Goal: Task Accomplishment & Management: Use online tool/utility

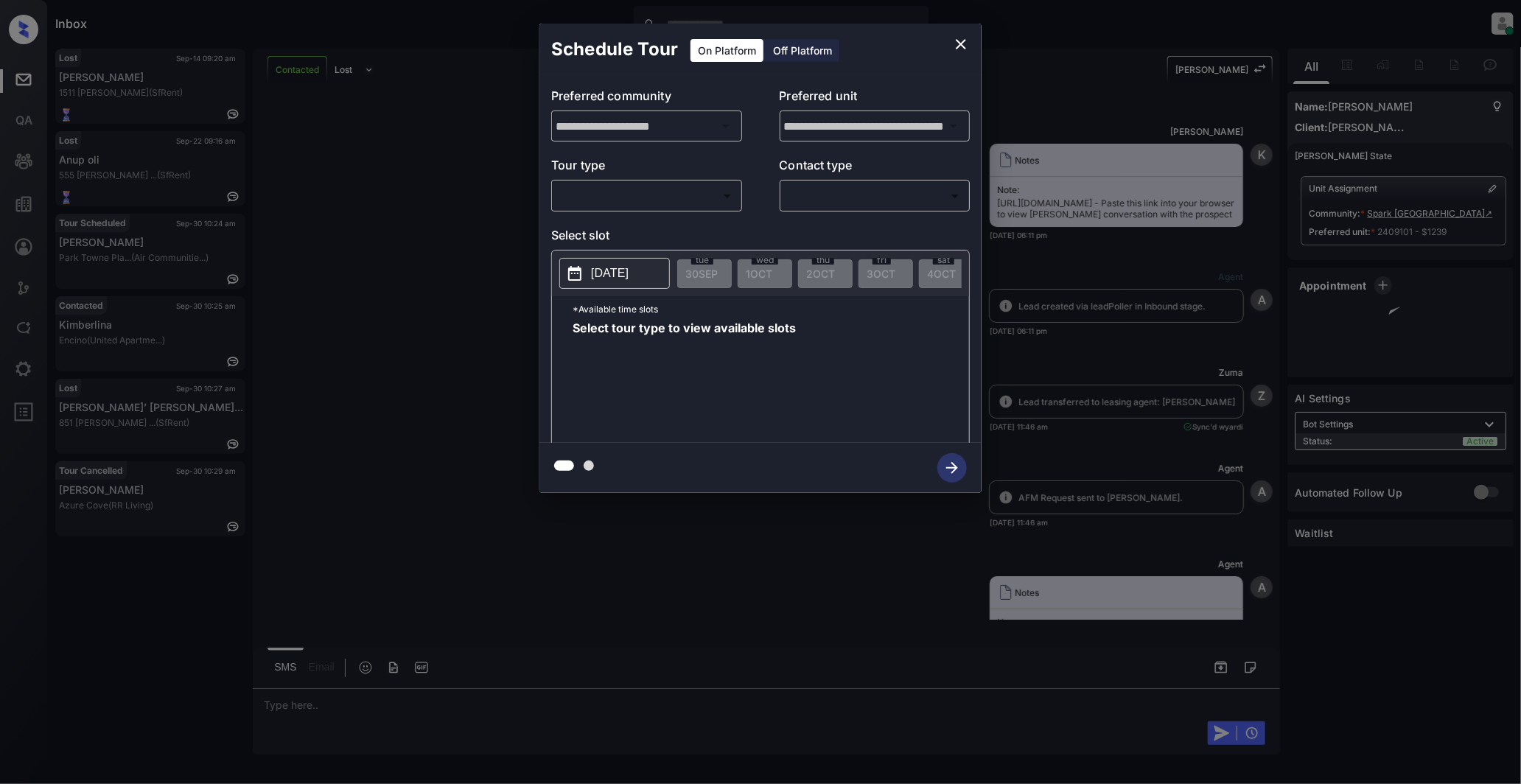
scroll to position [5782, 0]
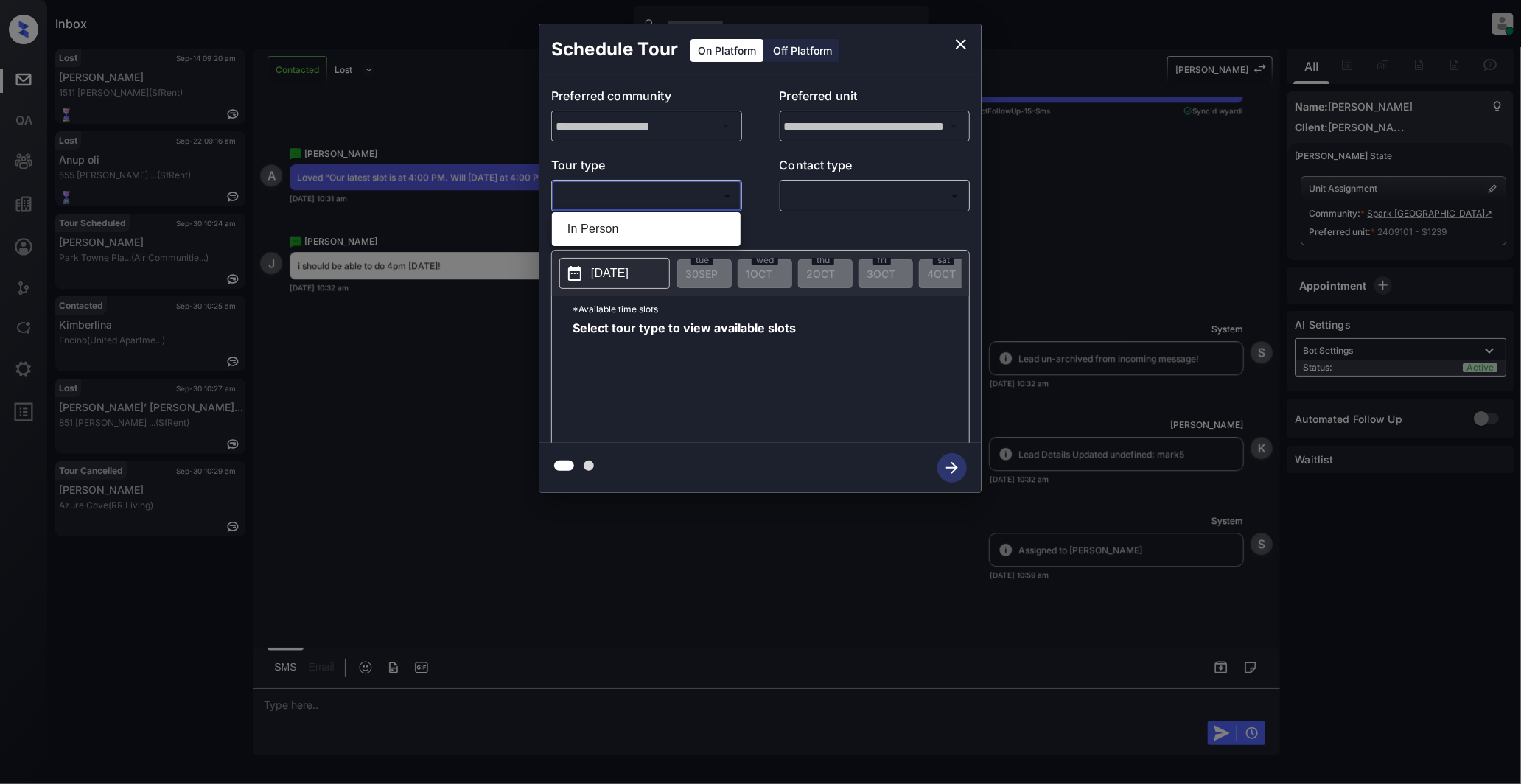
click at [720, 197] on body "Inbox [PERSON_NAME] Online Set yourself offline Set yourself on break Profile S…" at bounding box center [760, 392] width 1521 height 784
click at [577, 232] on li "In Person" at bounding box center [647, 229] width 181 height 27
type input "********"
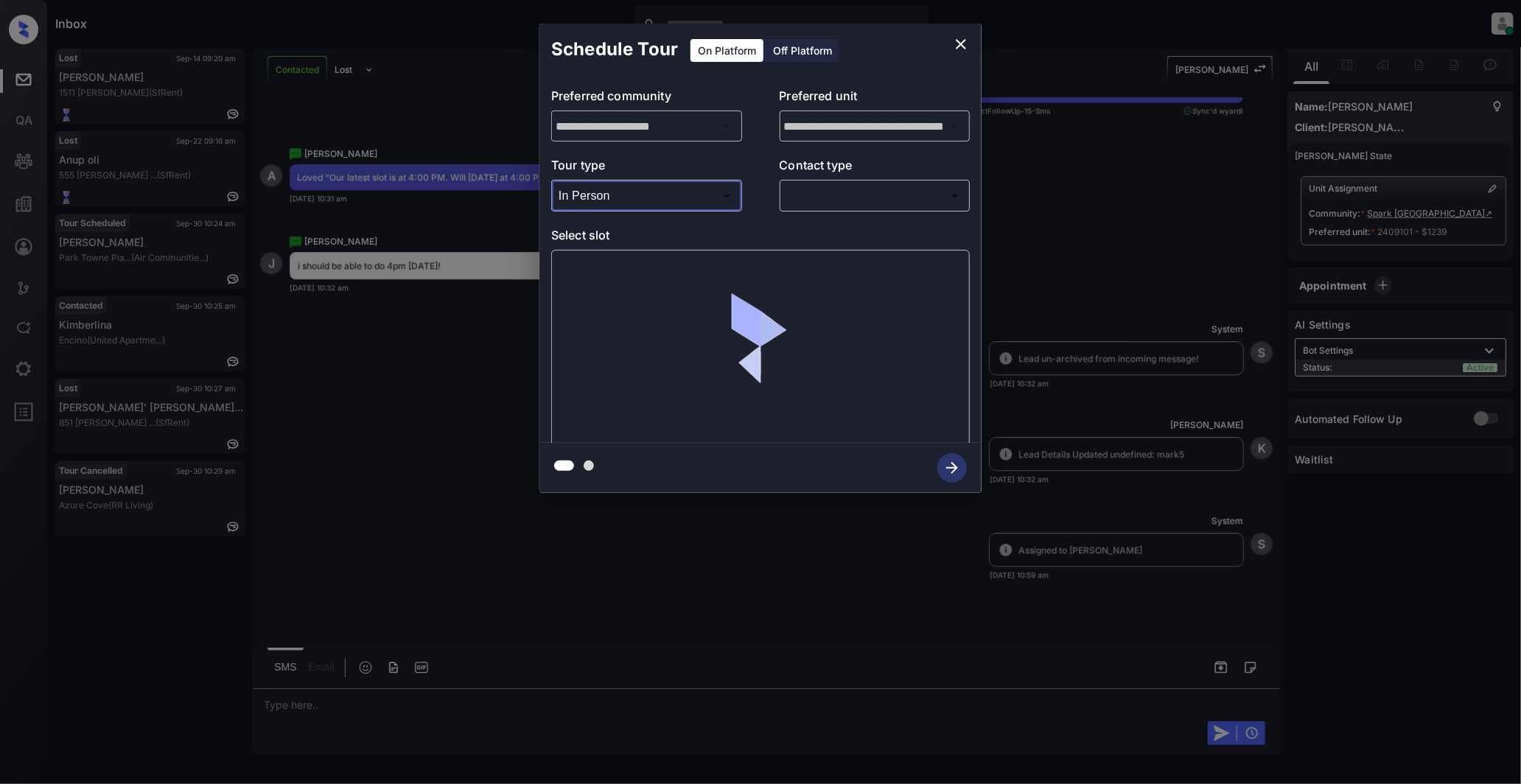
click at [864, 210] on div "​ ​" at bounding box center [875, 196] width 191 height 32
click at [871, 196] on body "Inbox Darwin Freino Online Set yourself offline Set yourself on break Profile S…" at bounding box center [760, 392] width 1521 height 784
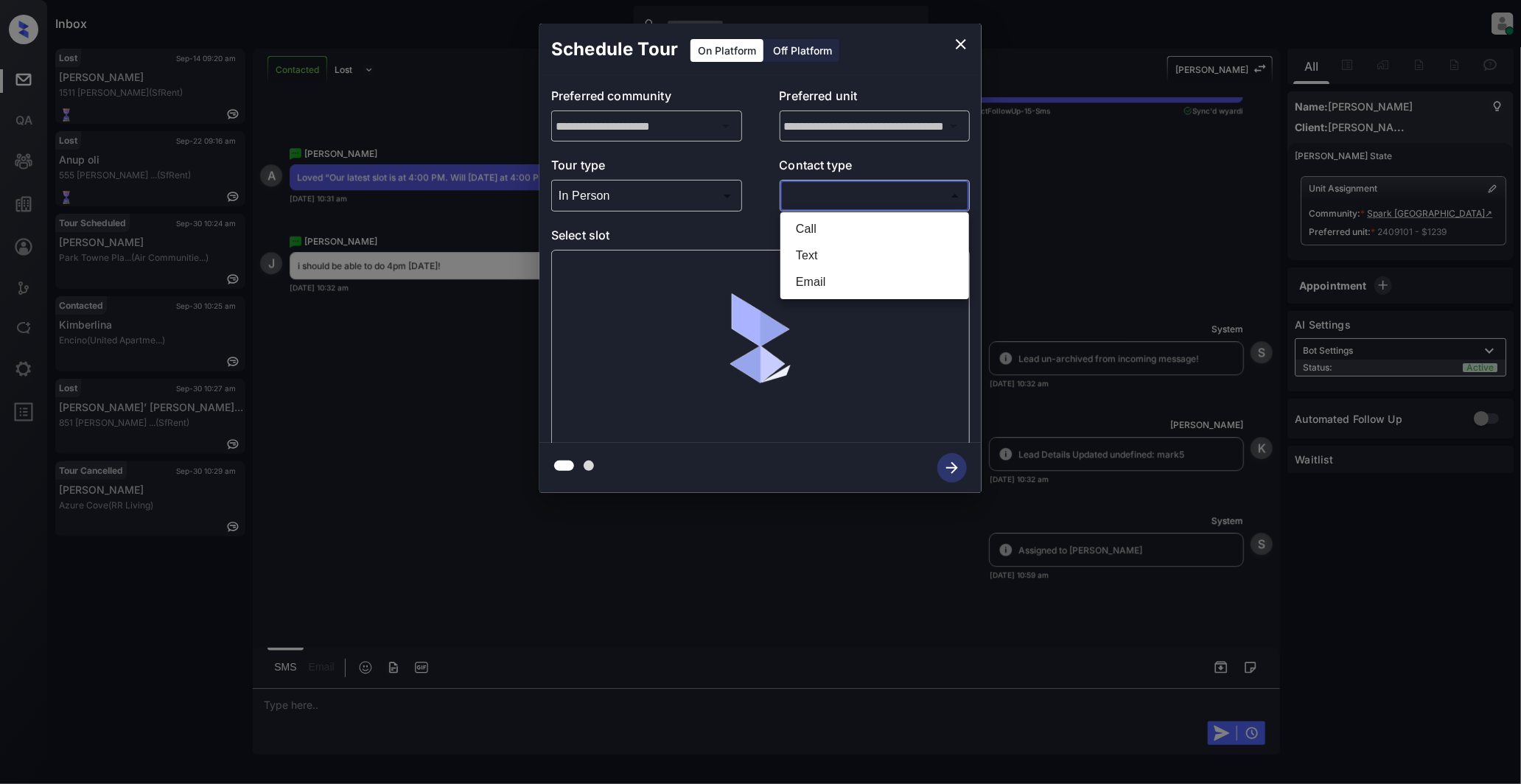
click at [837, 249] on li "Text" at bounding box center [875, 256] width 181 height 27
type input "****"
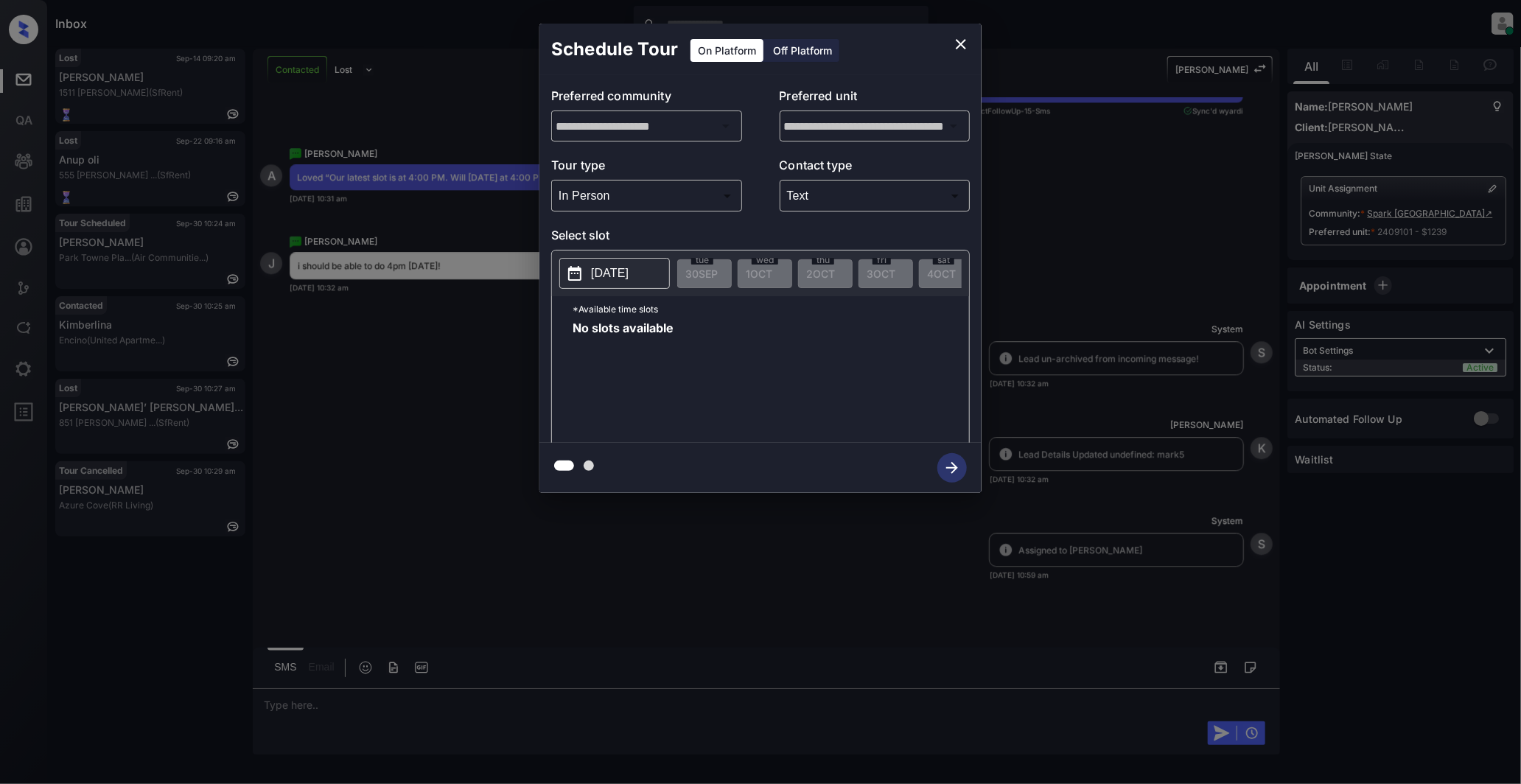
click at [570, 274] on icon at bounding box center [574, 273] width 18 height 18
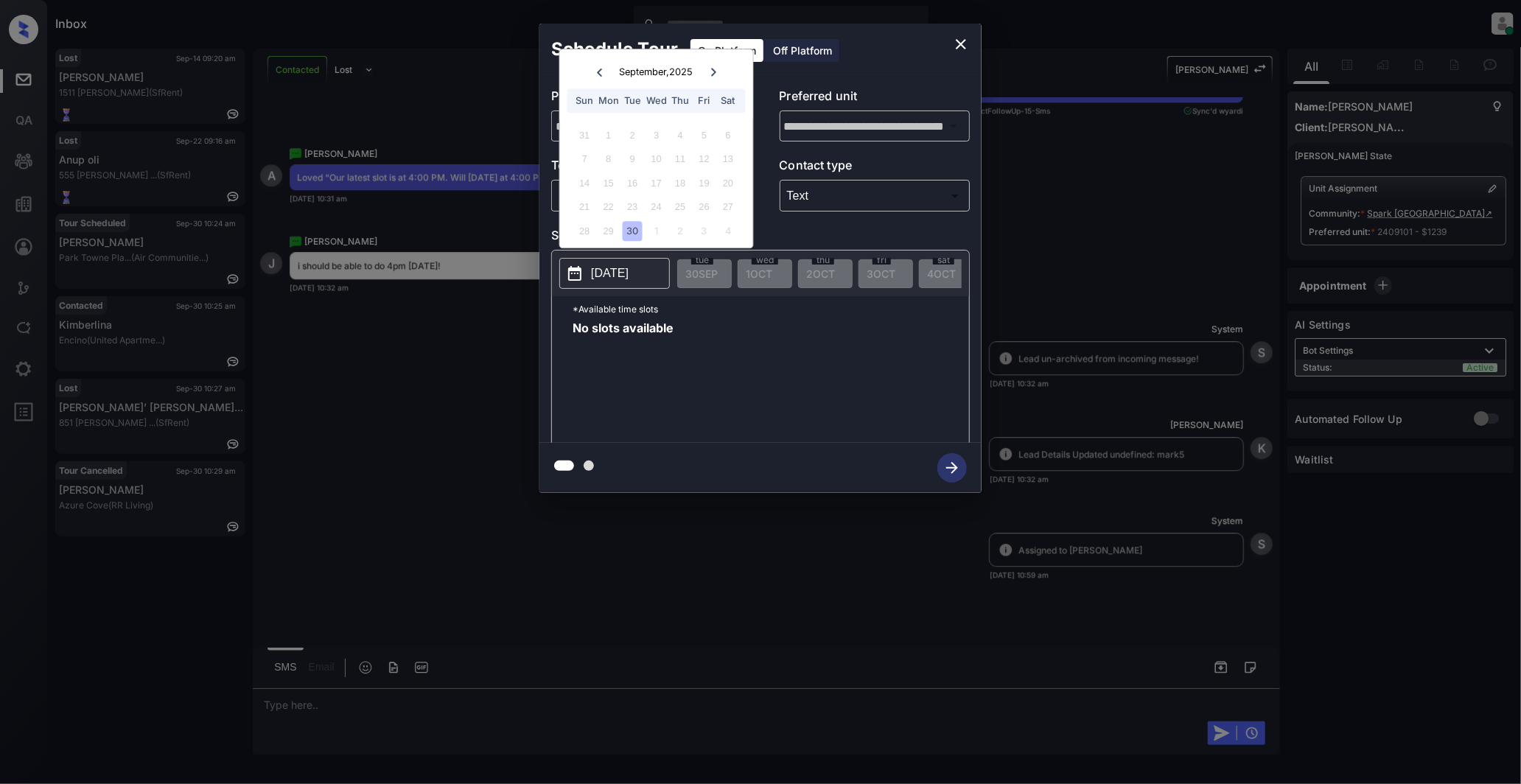
click at [713, 69] on icon at bounding box center [713, 72] width 9 height 9
click at [727, 133] on div "4" at bounding box center [728, 135] width 20 height 20
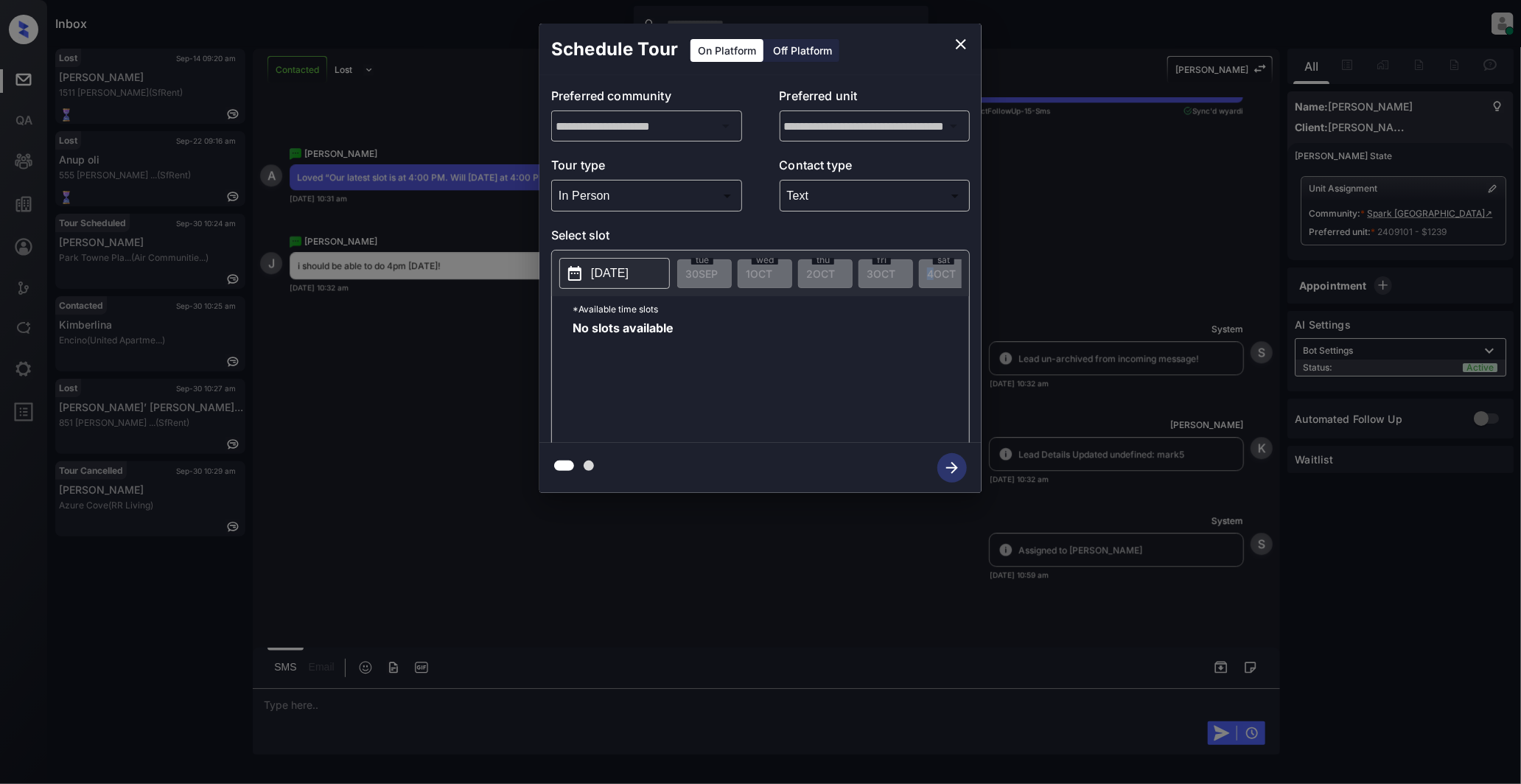
click at [749, 353] on div "No slots available" at bounding box center [771, 381] width 396 height 118
click at [1112, 238] on div "**********" at bounding box center [760, 258] width 1521 height 516
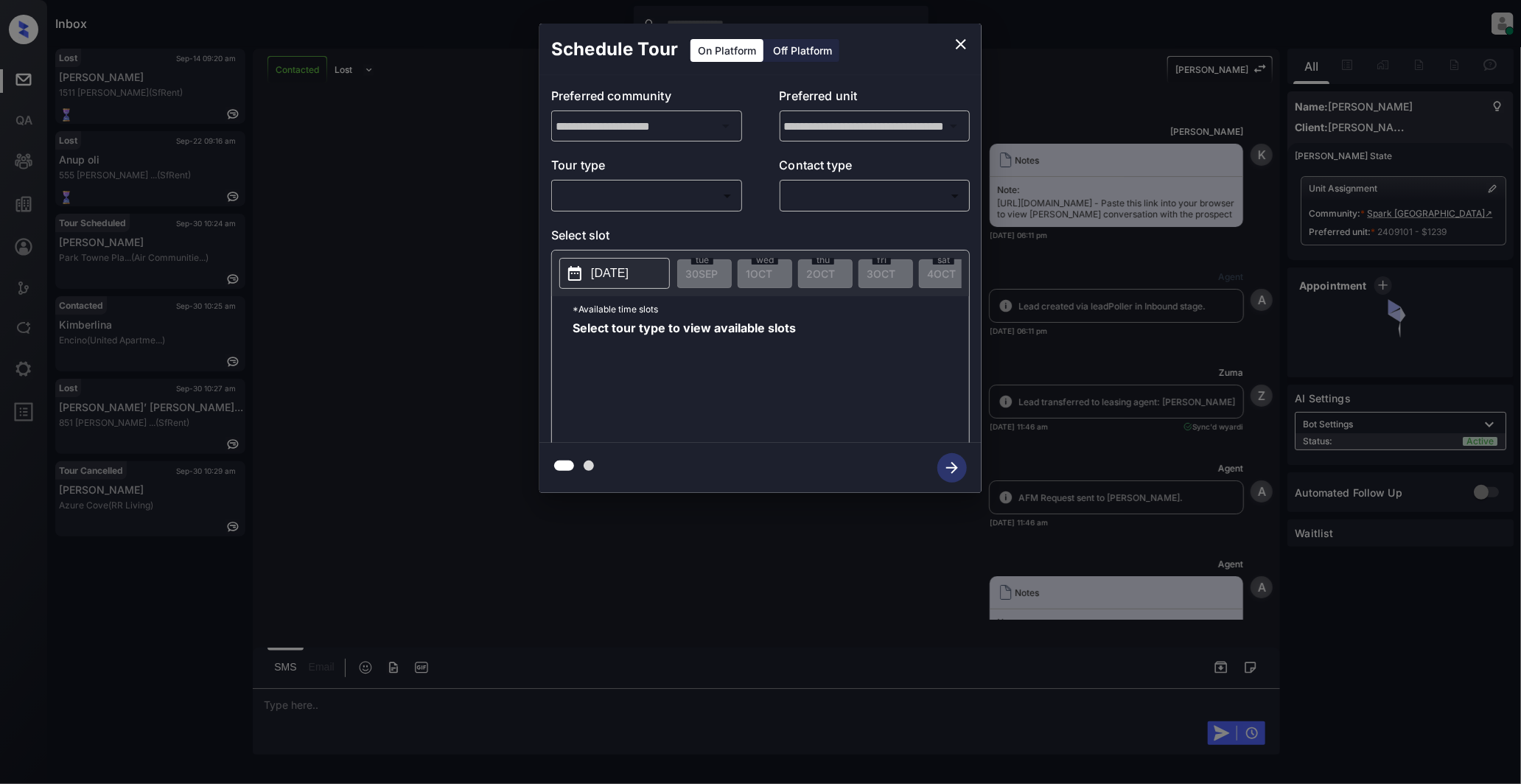
scroll to position [5537, 0]
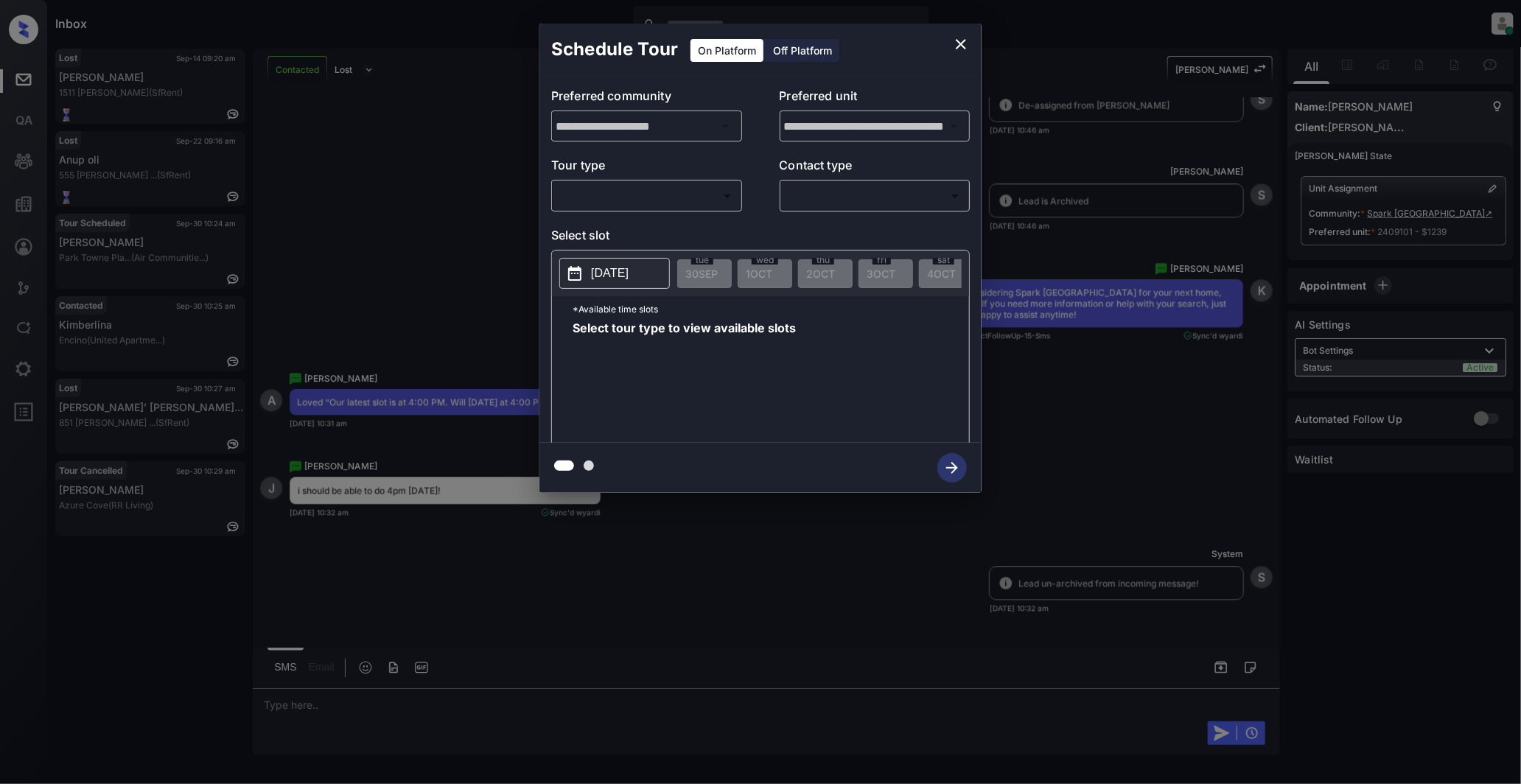
click at [728, 203] on body "Inbox Darwin Freino Online Set yourself offline Set yourself on break Profile S…" at bounding box center [760, 392] width 1521 height 784
click at [635, 232] on li "In Person" at bounding box center [647, 229] width 181 height 27
type input "********"
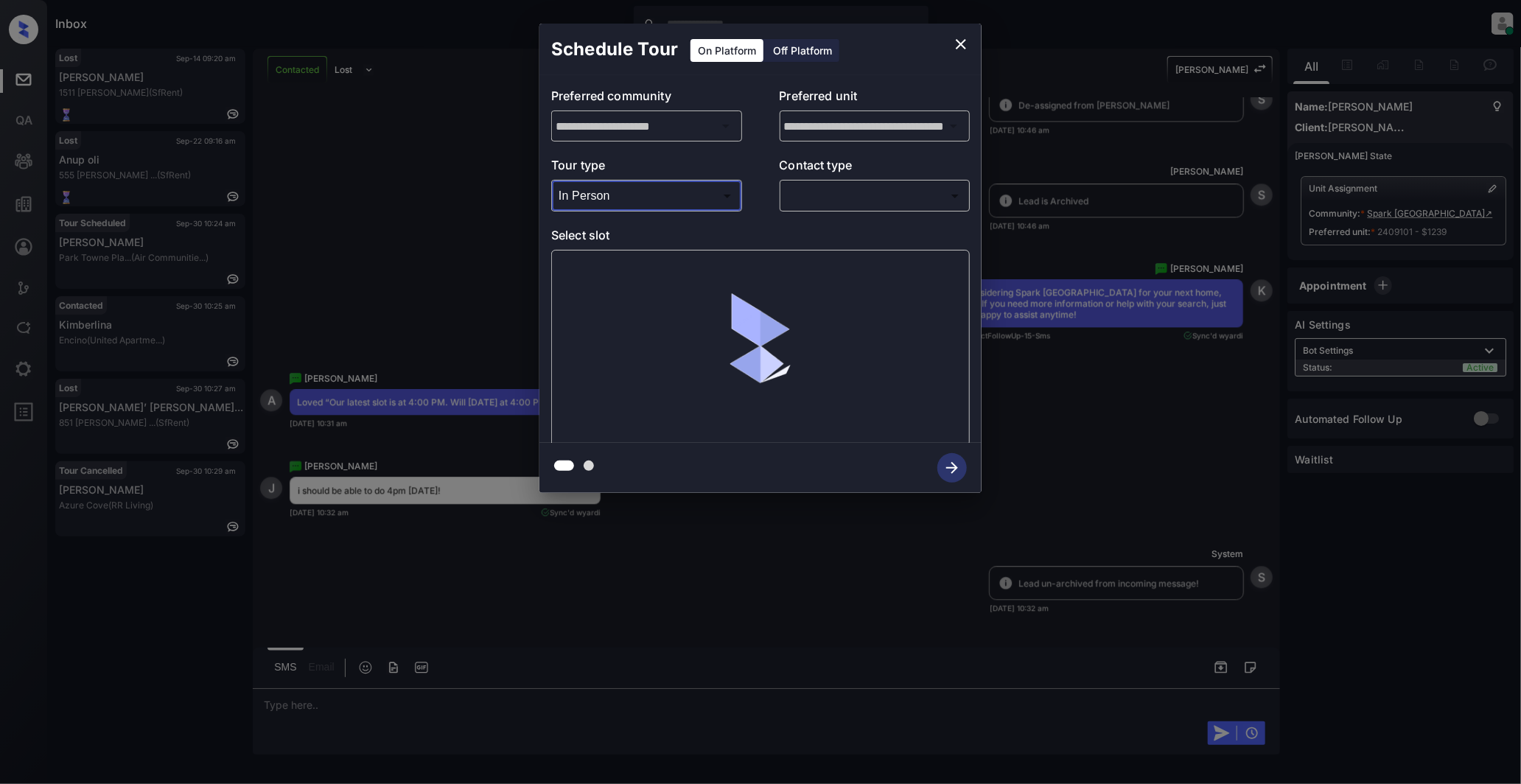
click at [941, 197] on body "Inbox Darwin Freino Online Set yourself offline Set yourself on break Profile S…" at bounding box center [760, 392] width 1521 height 784
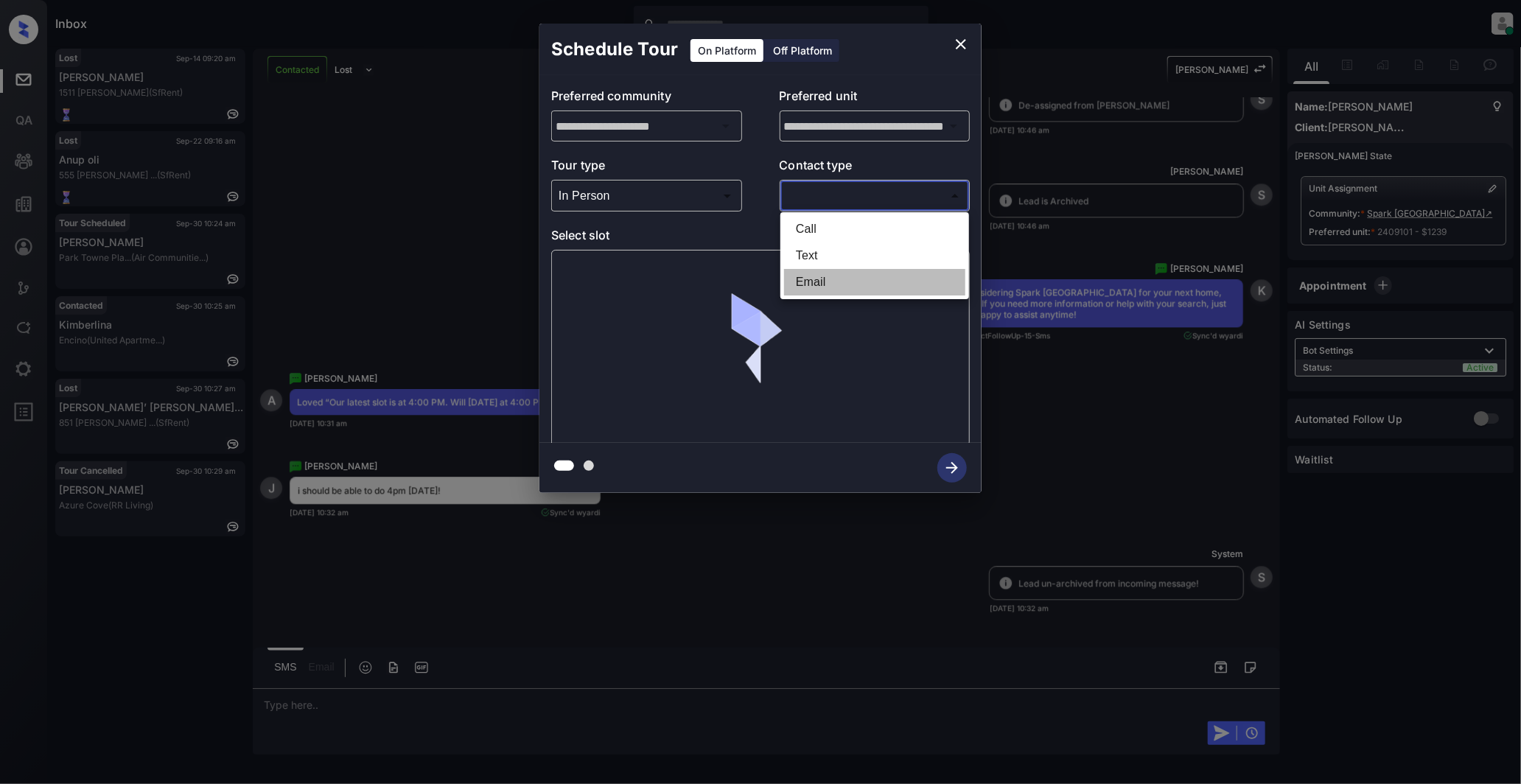
click at [828, 282] on li "Email" at bounding box center [875, 282] width 181 height 27
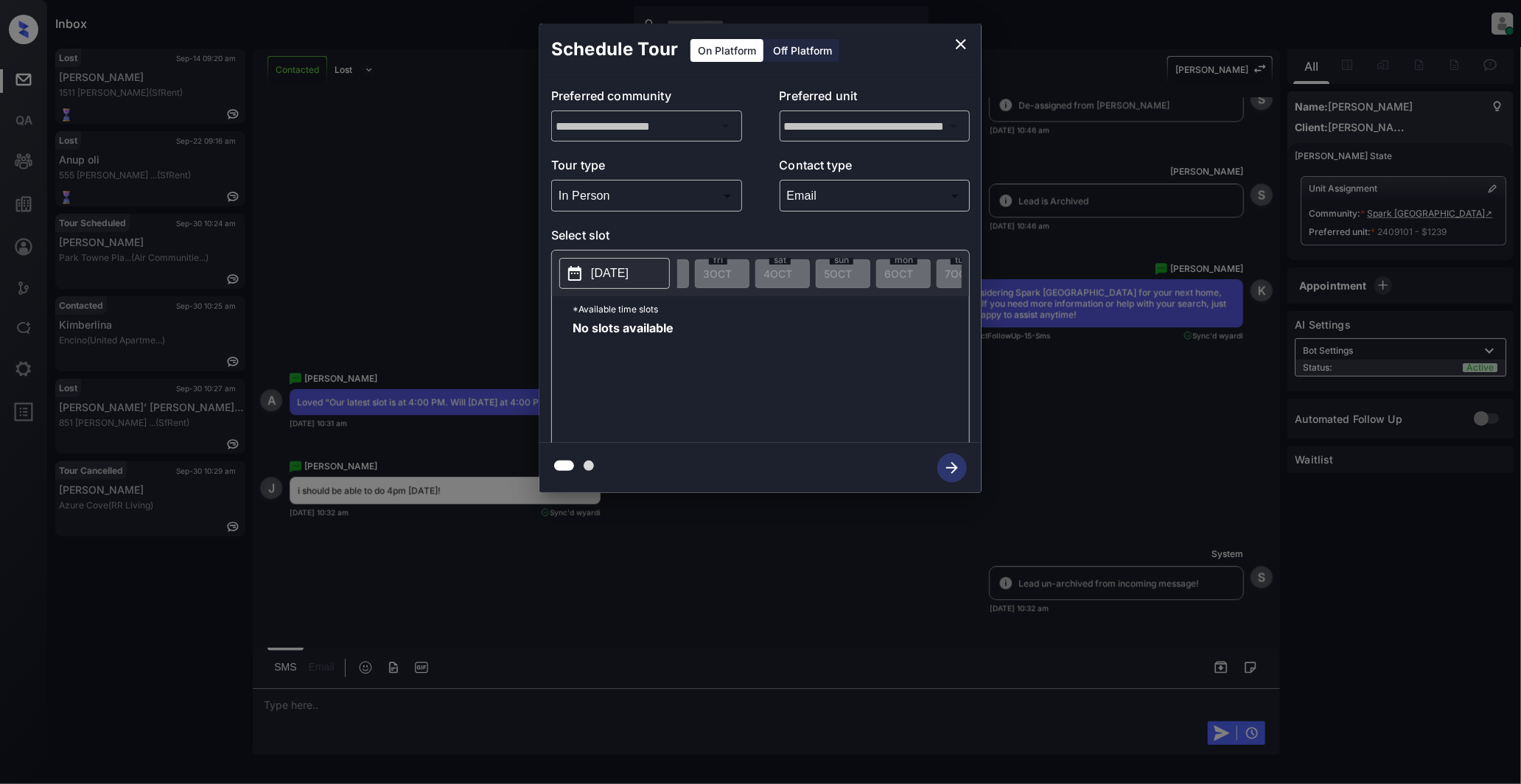
scroll to position [0, 196]
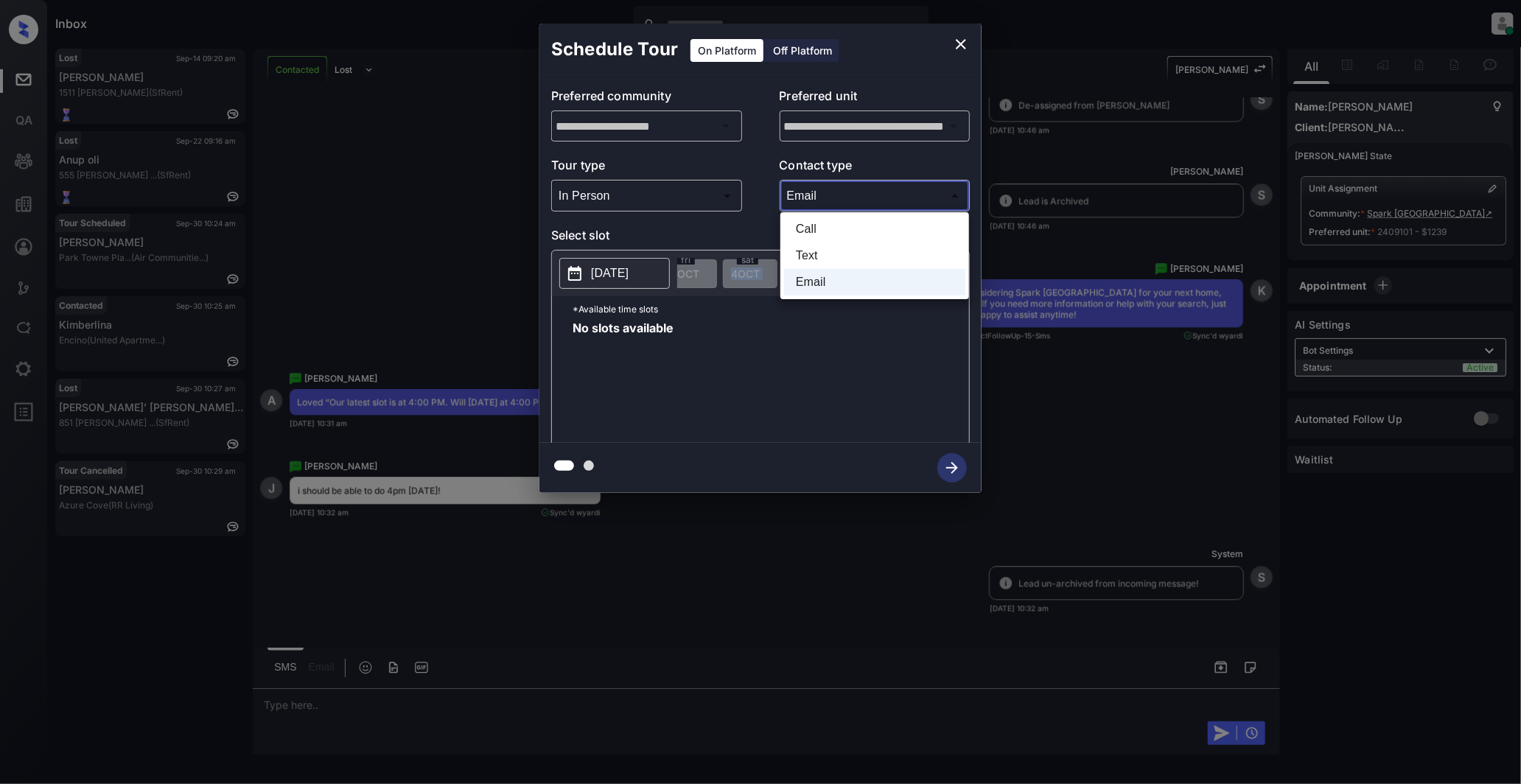
click at [942, 196] on body "Inbox Darwin Freino Online Set yourself offline Set yourself on break Profile S…" at bounding box center [760, 392] width 1521 height 784
click at [819, 253] on li "Text" at bounding box center [875, 256] width 181 height 27
type input "****"
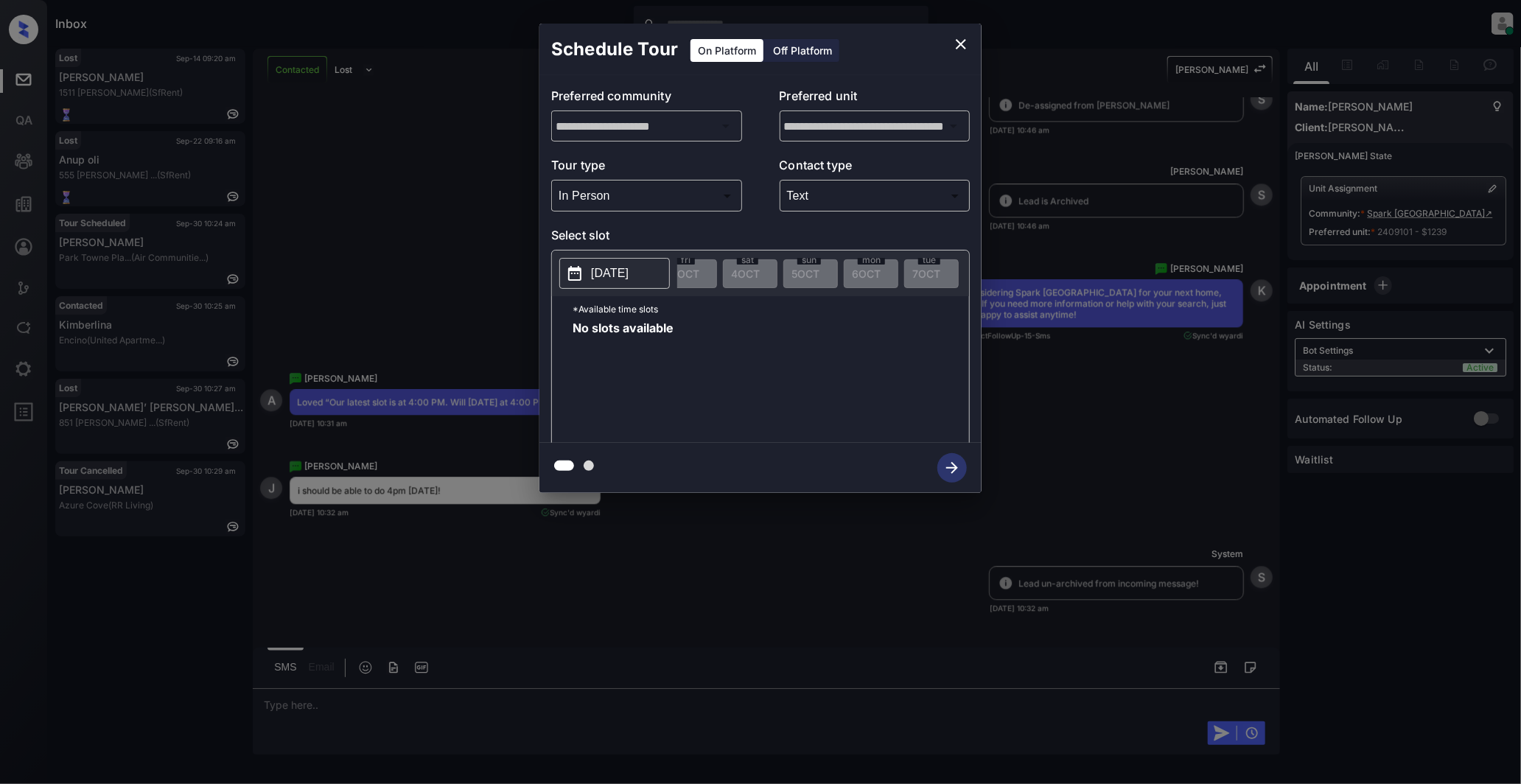
click at [761, 348] on div "No slots available" at bounding box center [771, 381] width 396 height 118
click at [1085, 263] on div "**********" at bounding box center [760, 258] width 1521 height 516
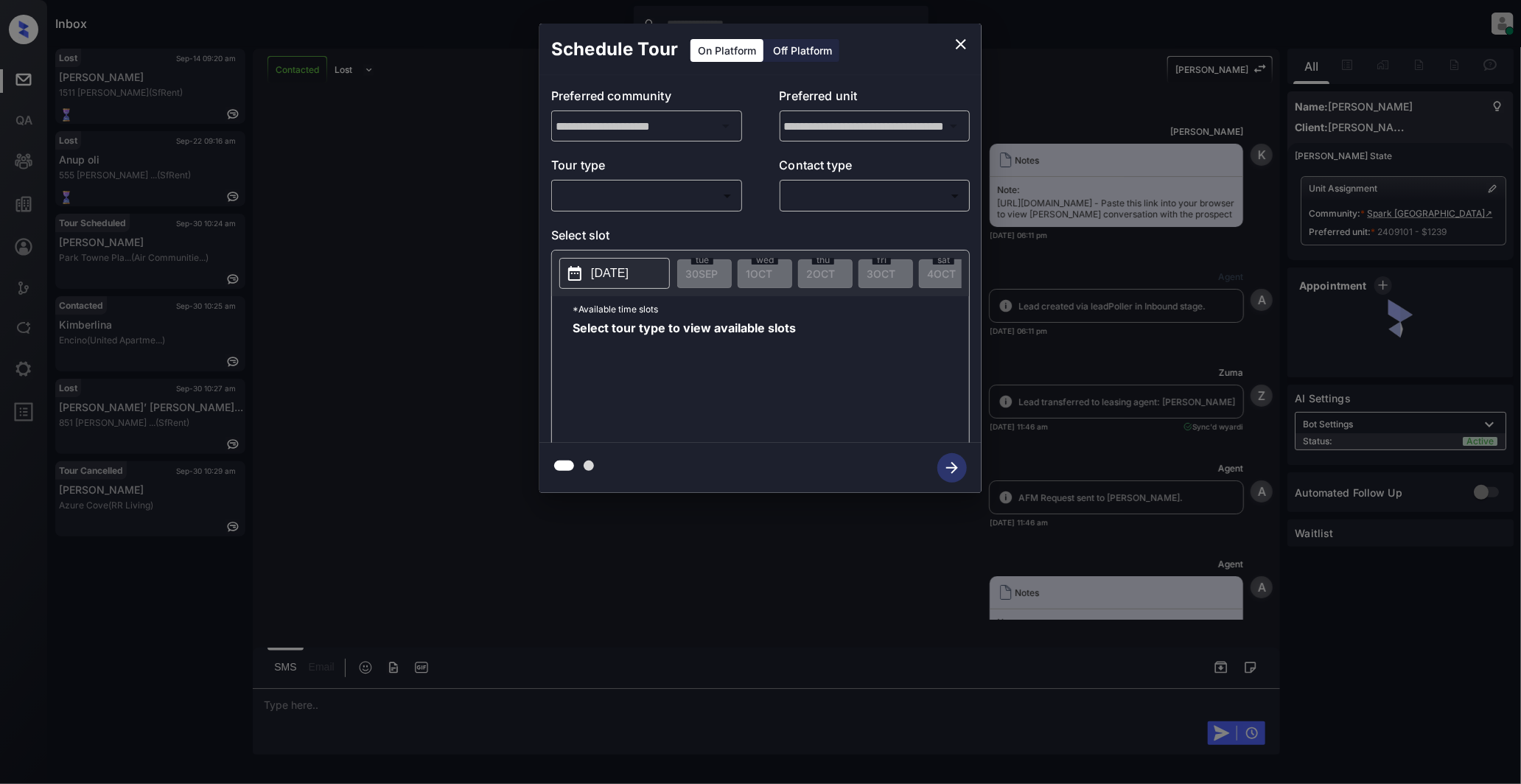
scroll to position [3736, 0]
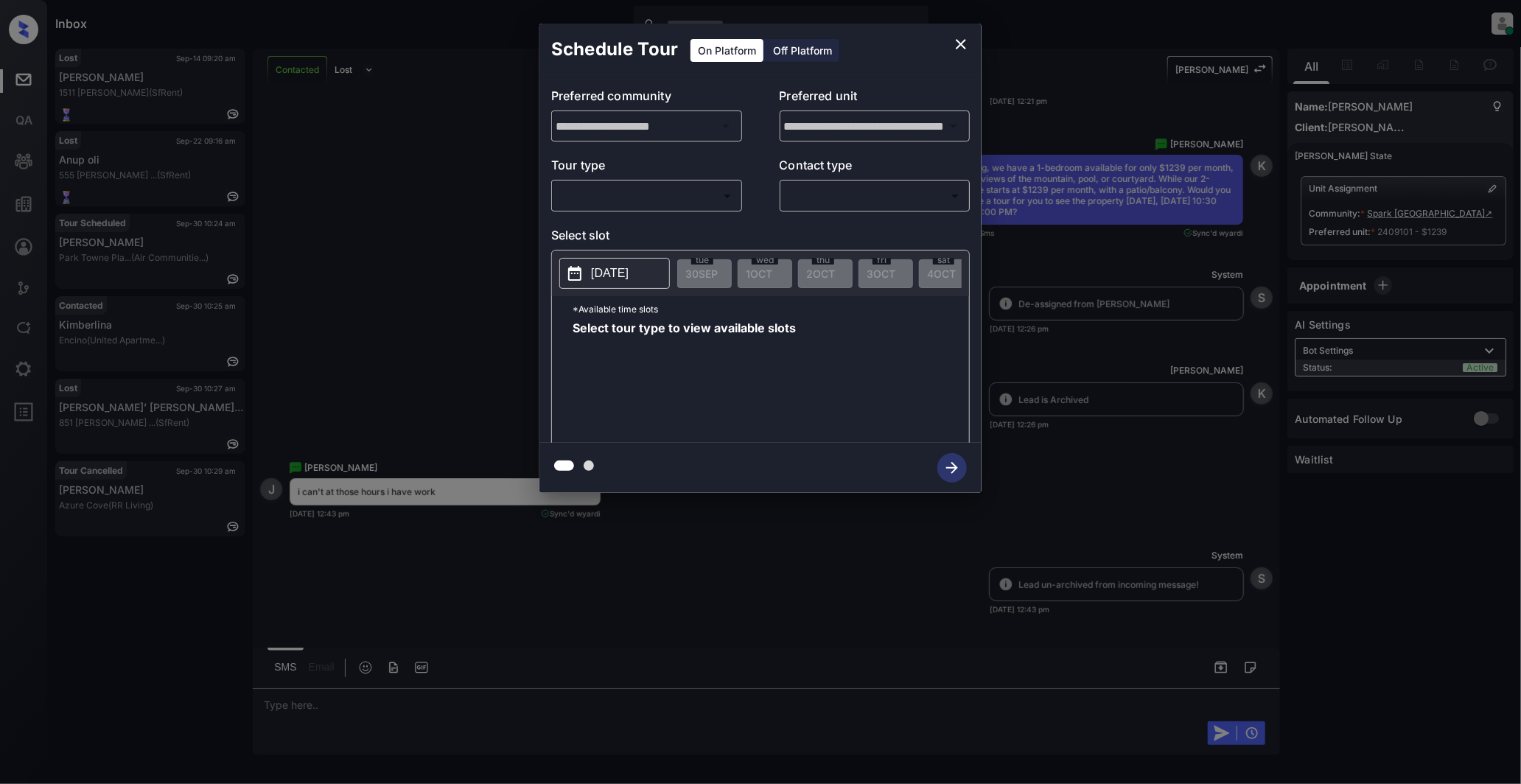
click at [724, 196] on body "Inbox [PERSON_NAME] Online Set yourself offline Set yourself on break Profile S…" at bounding box center [760, 392] width 1521 height 784
click at [620, 227] on li "In Person" at bounding box center [647, 229] width 181 height 27
type input "********"
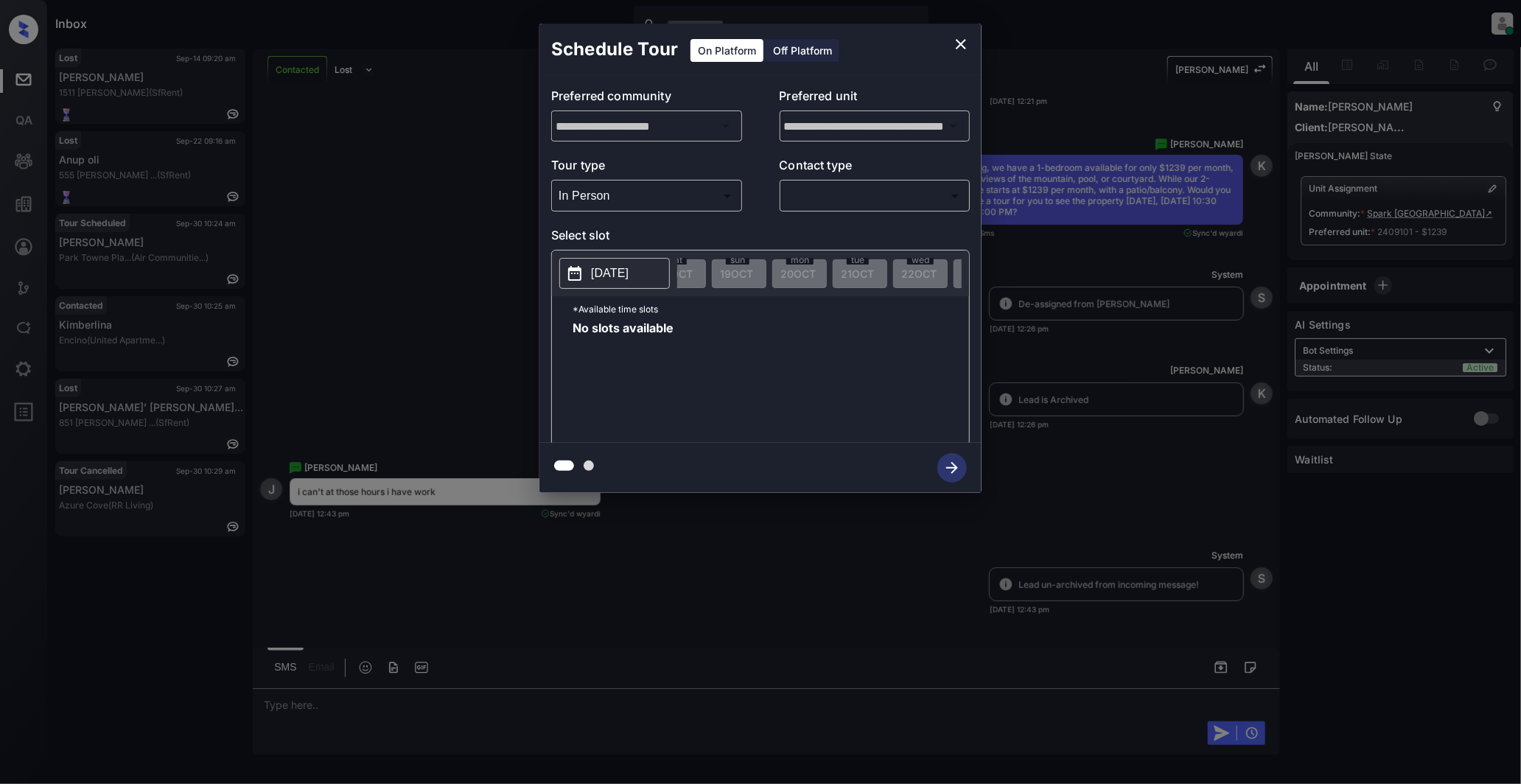
click at [809, 273] on div "tue 30 SEP wed 1 OCT thu 2 OCT fri 3 OCT sat 4 OCT sun 5 OCT mon 6 OCT tue 7 OC…" at bounding box center [1377, 274] width 3627 height 29
click at [575, 275] on icon at bounding box center [574, 273] width 18 height 18
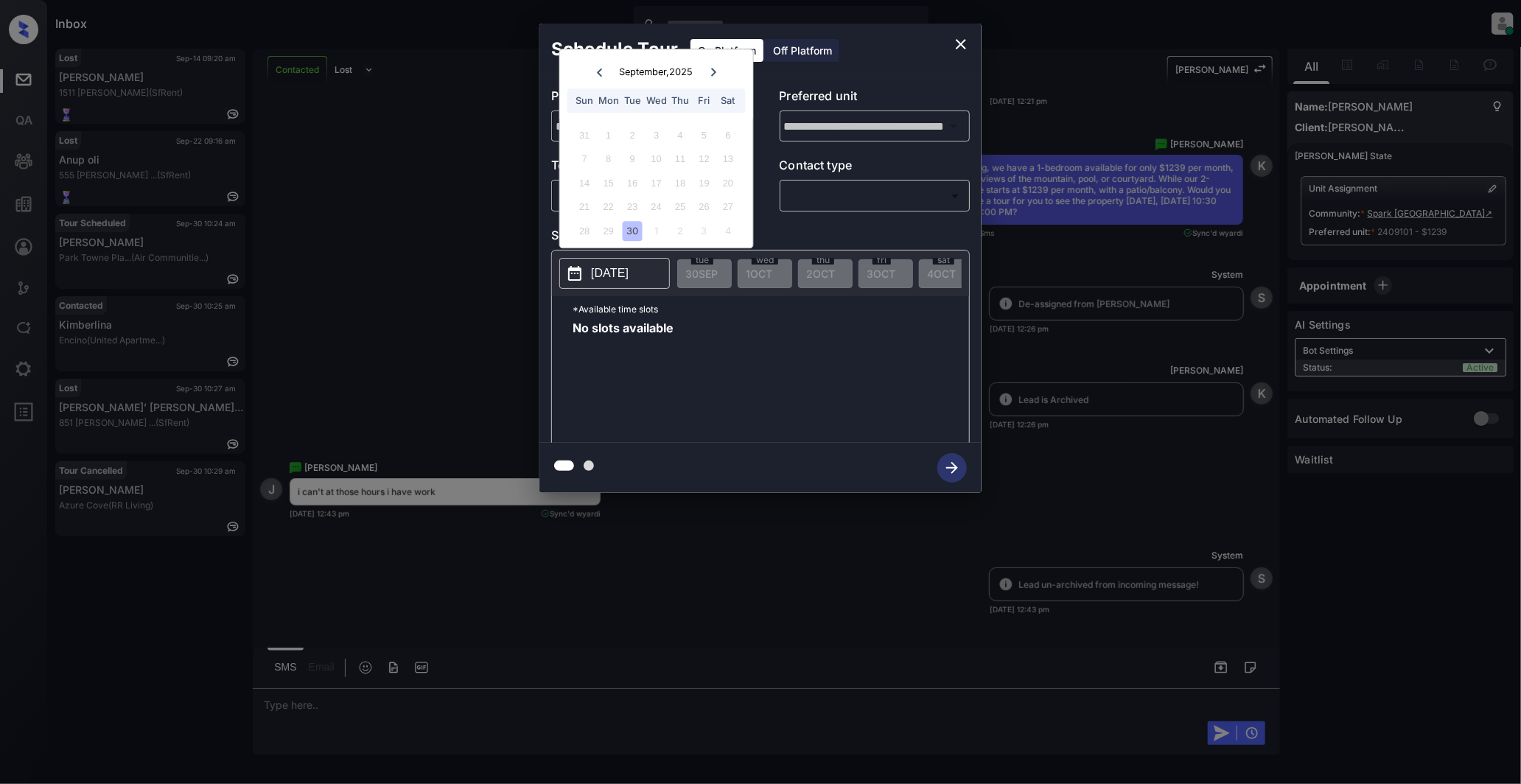
click at [678, 136] on div "4" at bounding box center [681, 135] width 20 height 20
click at [636, 229] on div "30" at bounding box center [633, 231] width 20 height 20
click at [656, 228] on div "1" at bounding box center [657, 231] width 20 height 20
click at [716, 71] on icon at bounding box center [714, 72] width 5 height 8
click at [716, 71] on div "Sun Mon Tue Wed Thu Fri Sat" at bounding box center [657, 76] width 178 height 24
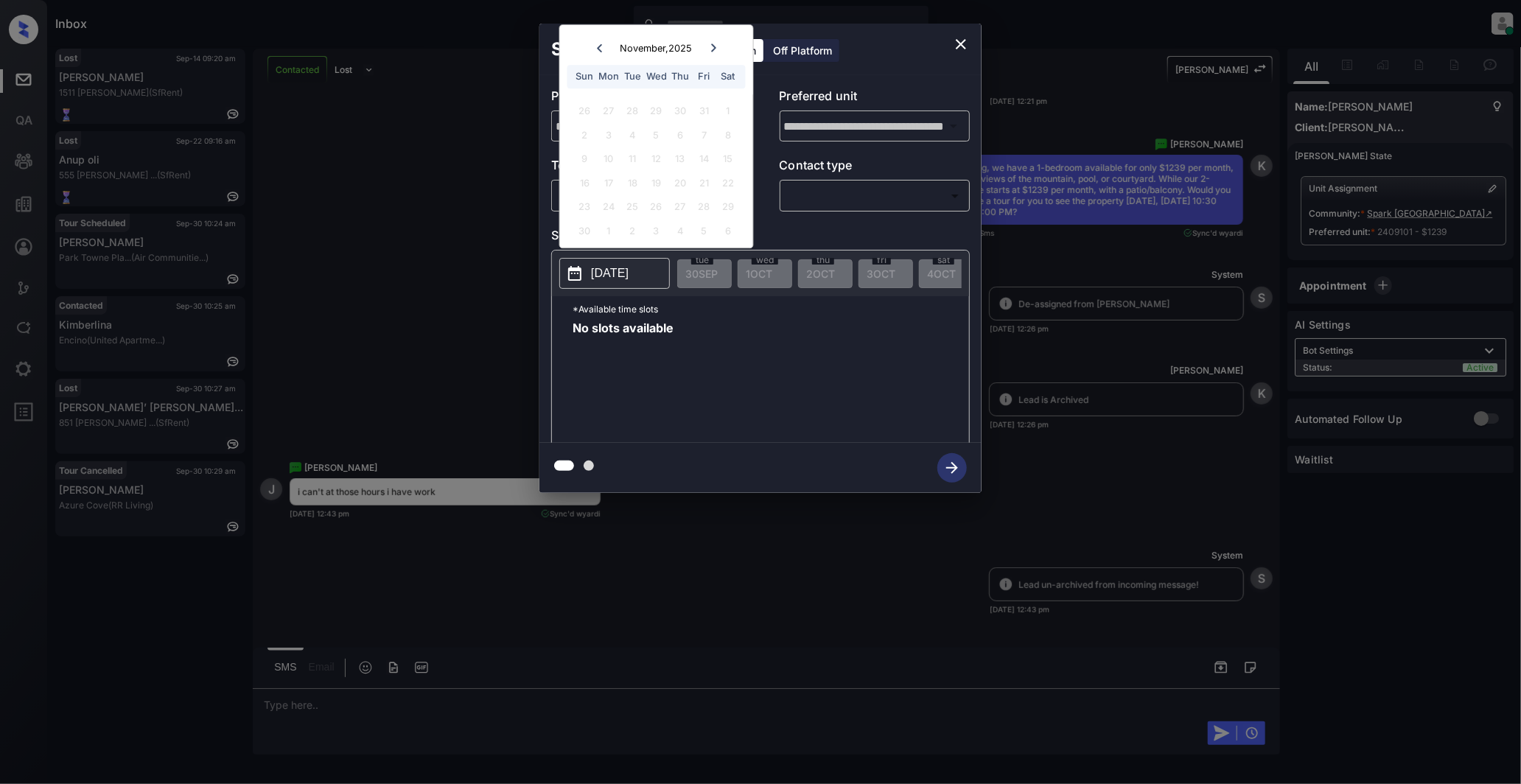
click at [711, 50] on icon at bounding box center [713, 48] width 9 height 9
click at [957, 44] on icon "close" at bounding box center [961, 44] width 18 height 18
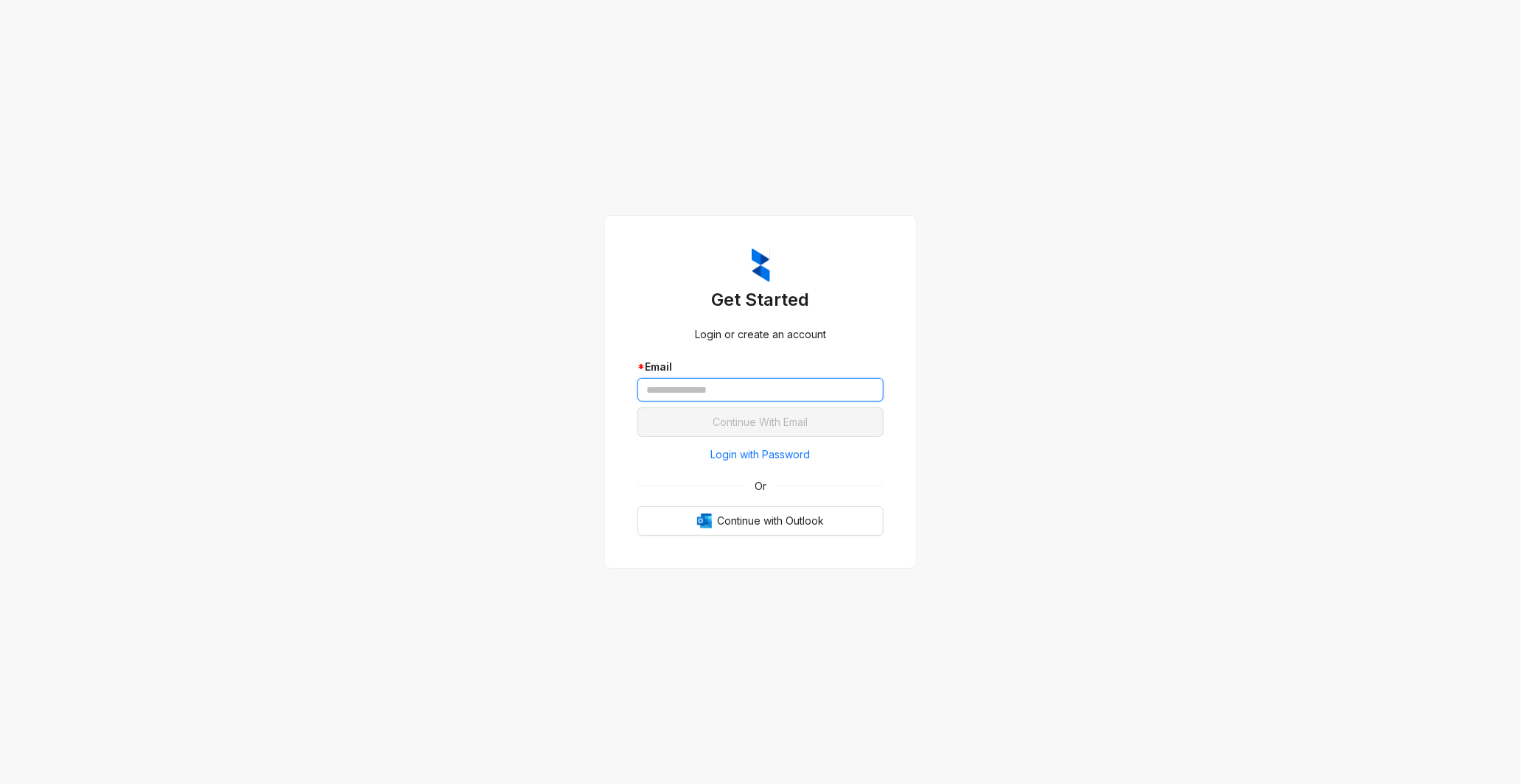
click at [706, 391] on input "text" at bounding box center [760, 389] width 246 height 24
paste input "**********"
type input "**********"
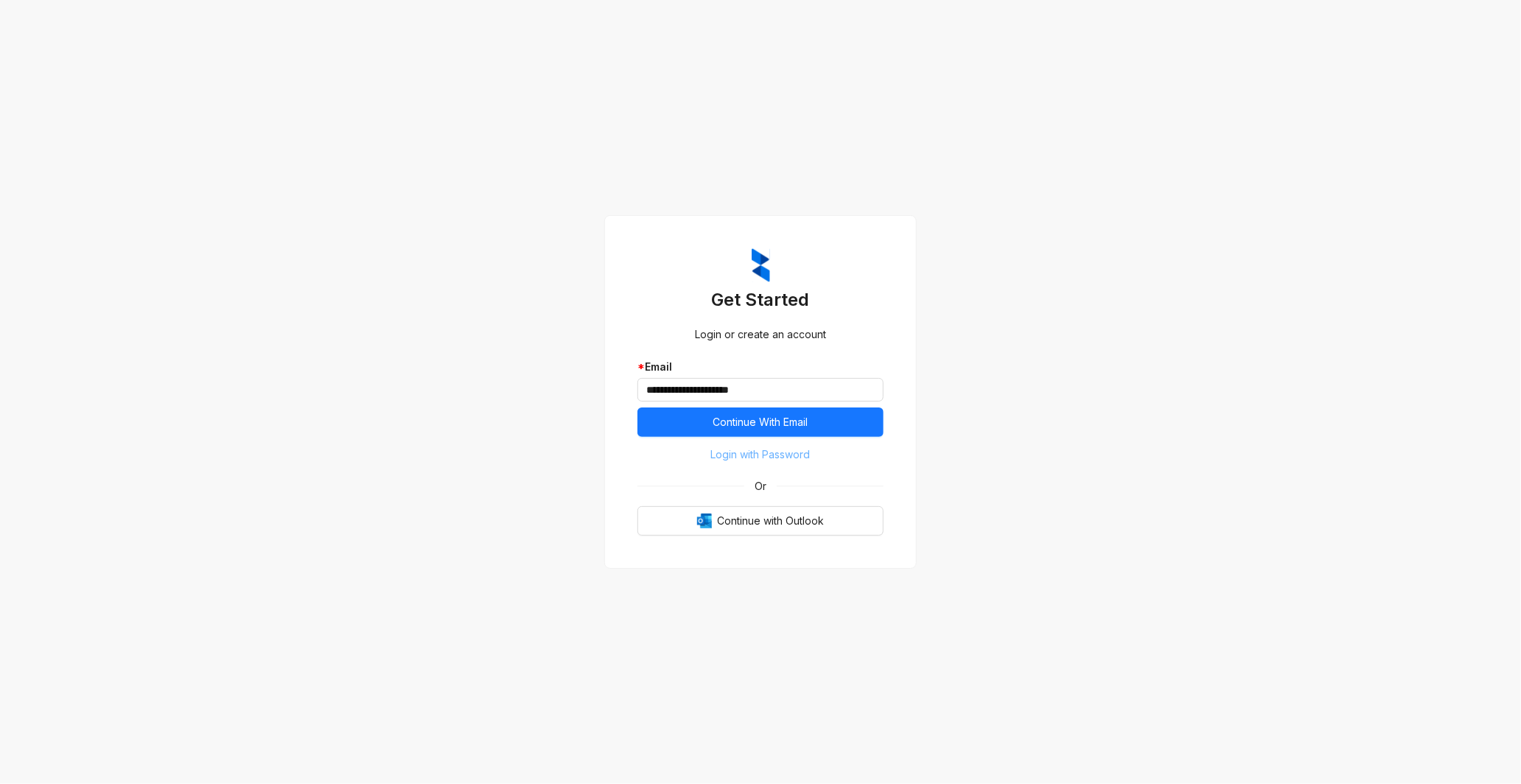
click at [786, 453] on span "Login with Password" at bounding box center [761, 454] width 99 height 16
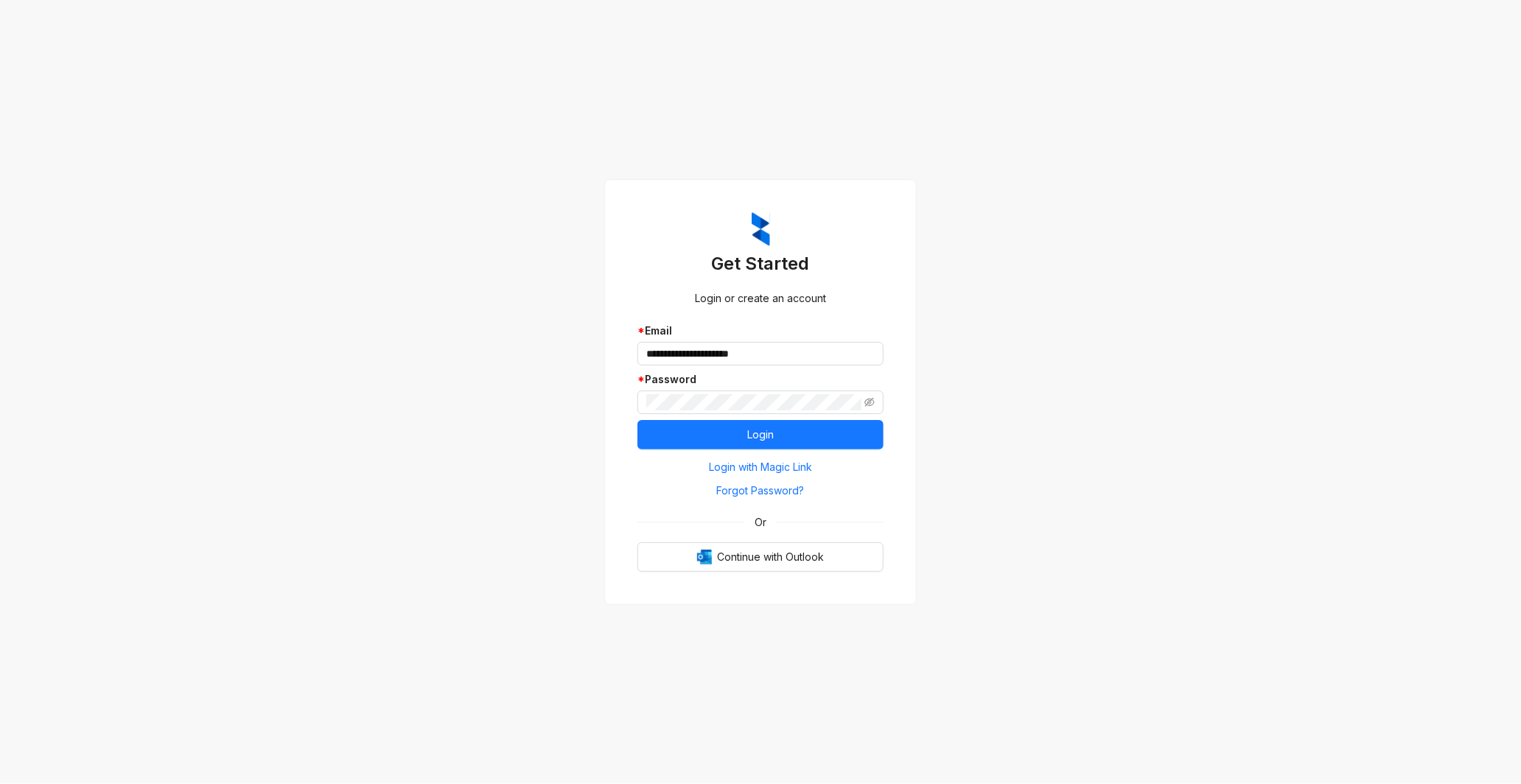
click at [1070, 359] on div "**********" at bounding box center [760, 392] width 1521 height 784
click at [785, 438] on button "Login" at bounding box center [760, 434] width 246 height 29
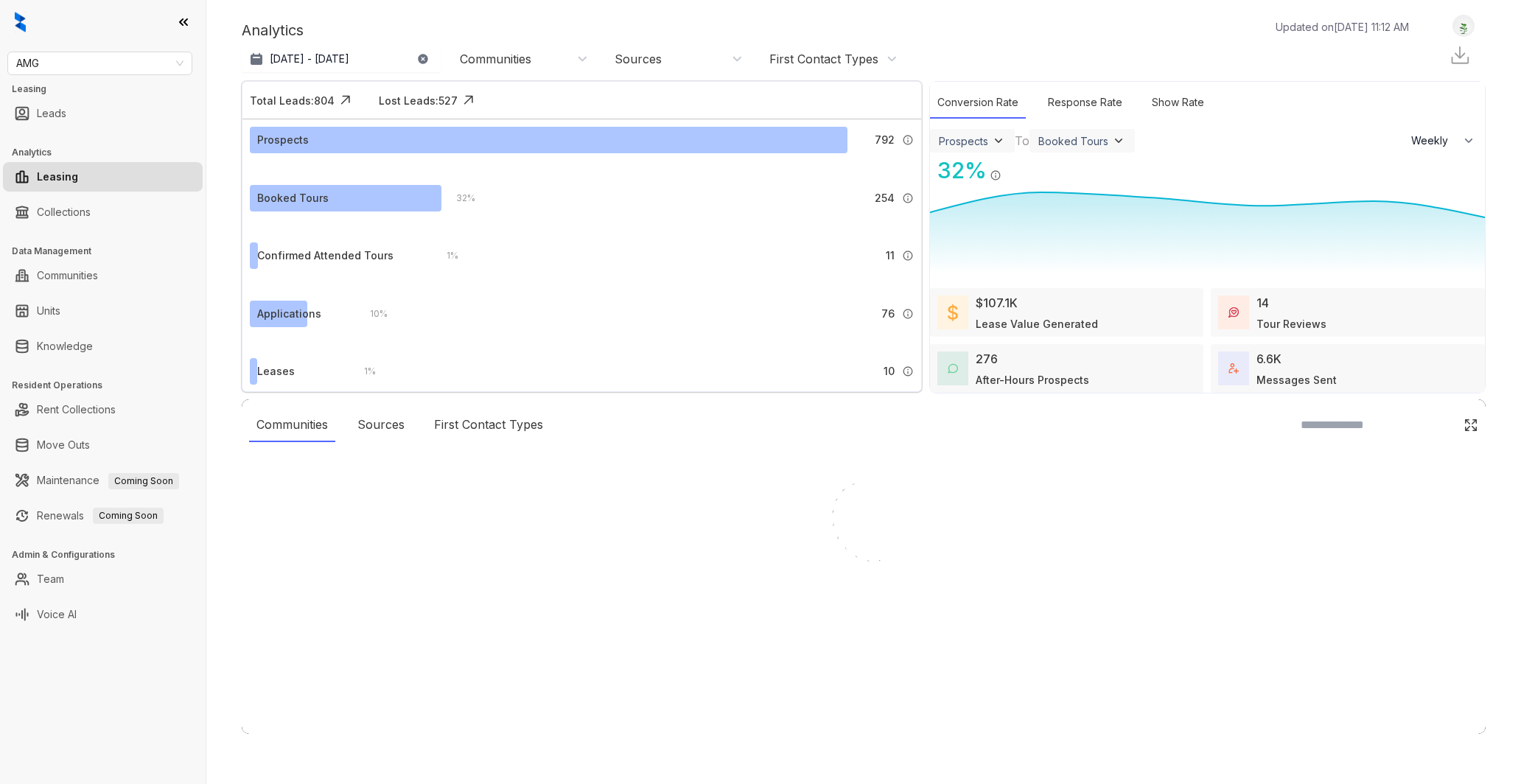
select select "******"
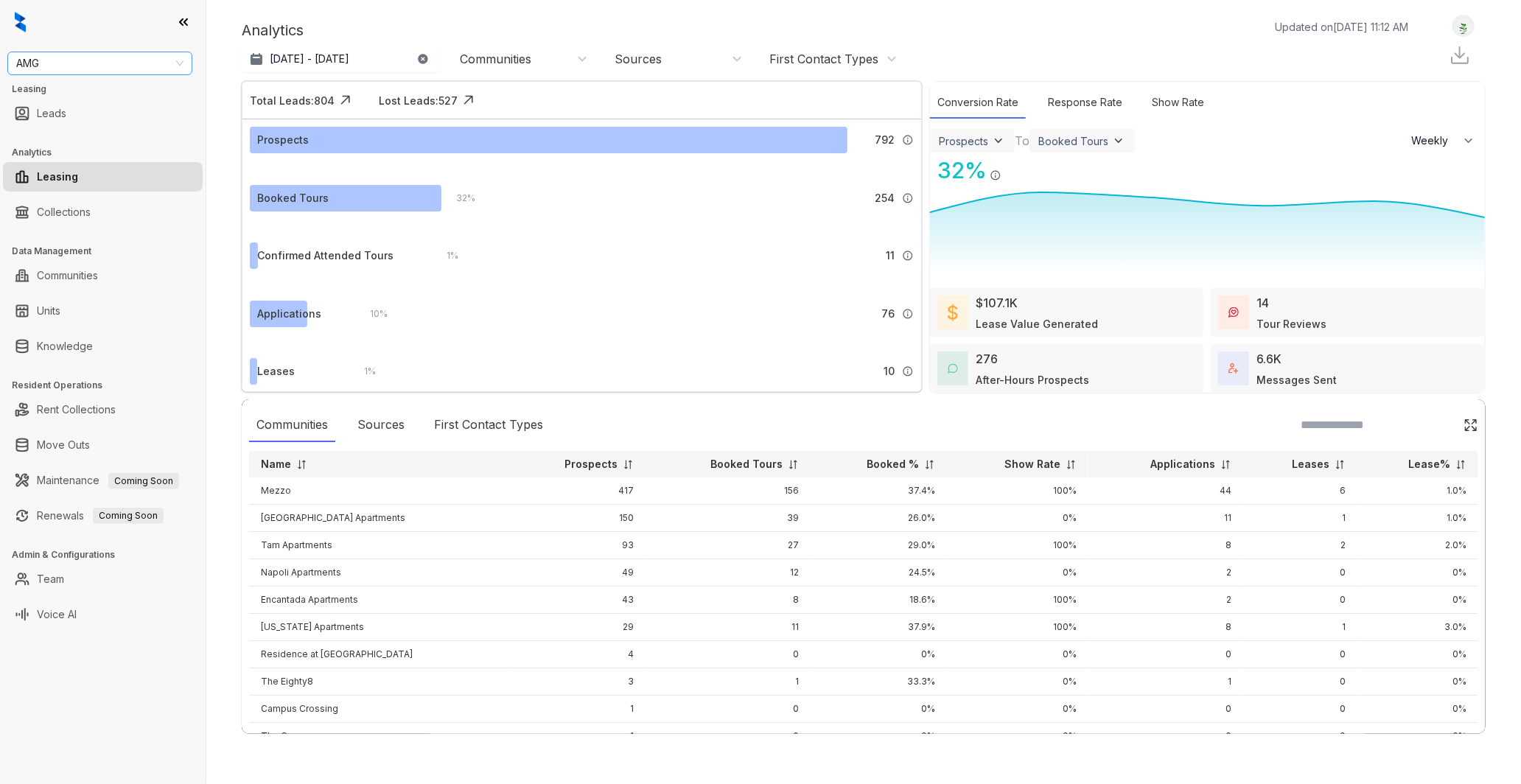
click at [60, 63] on span "AMG" at bounding box center [99, 63] width 167 height 22
type input "****"
click at [60, 98] on div "[GEOGRAPHIC_DATA]" at bounding box center [100, 92] width 161 height 16
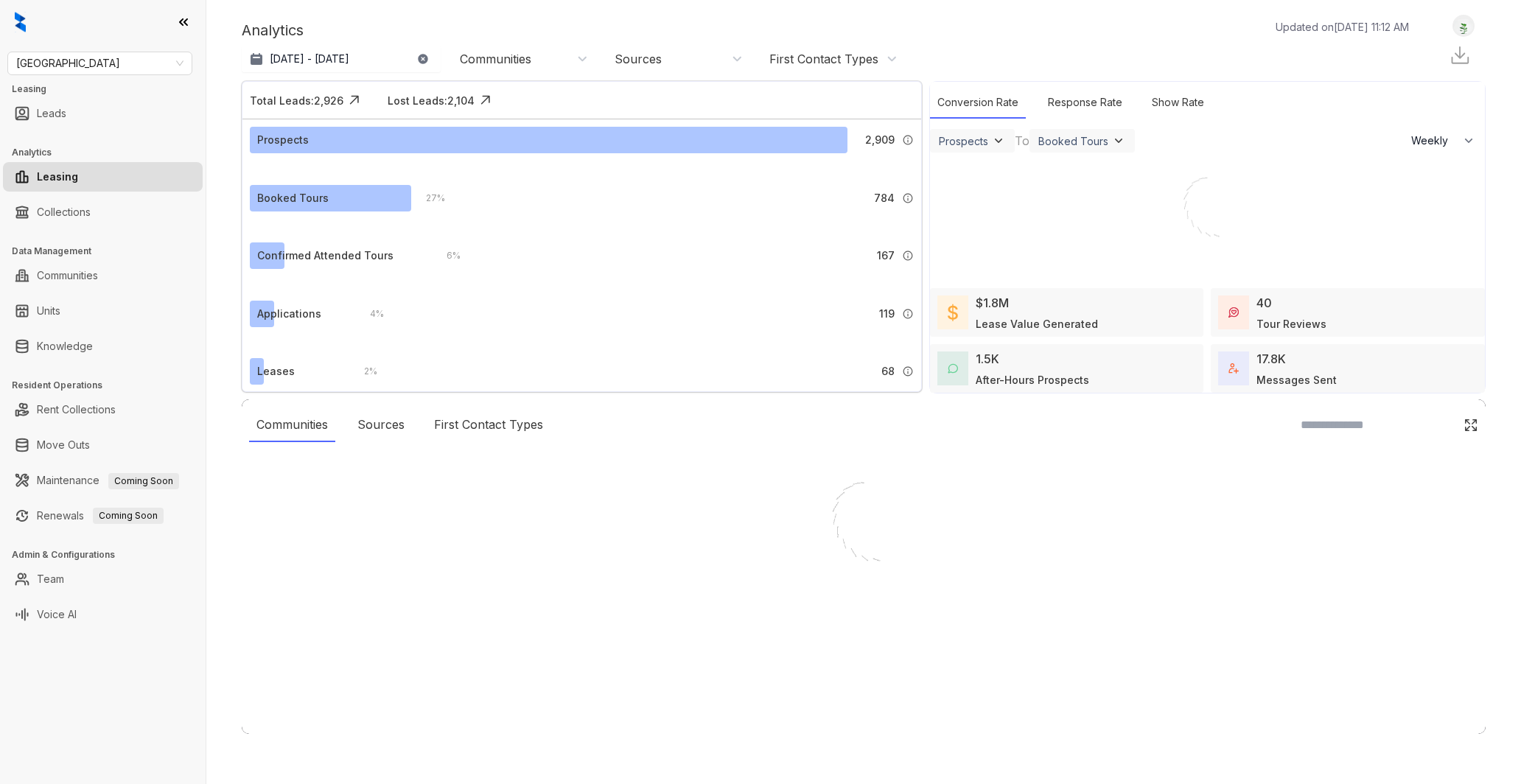
select select "******"
click at [76, 345] on div at bounding box center [760, 392] width 1521 height 784
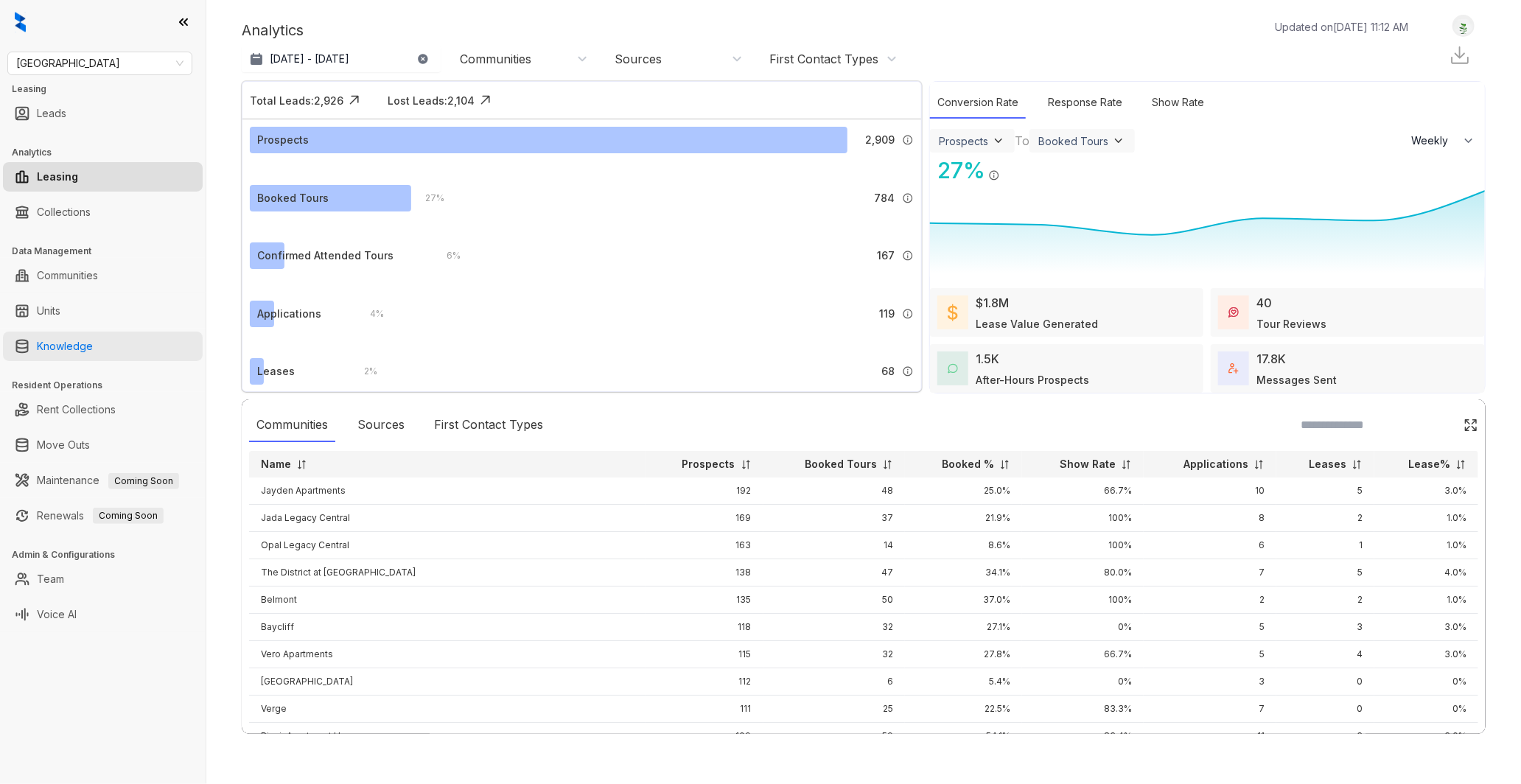
click at [81, 348] on link "Knowledge" at bounding box center [65, 346] width 56 height 29
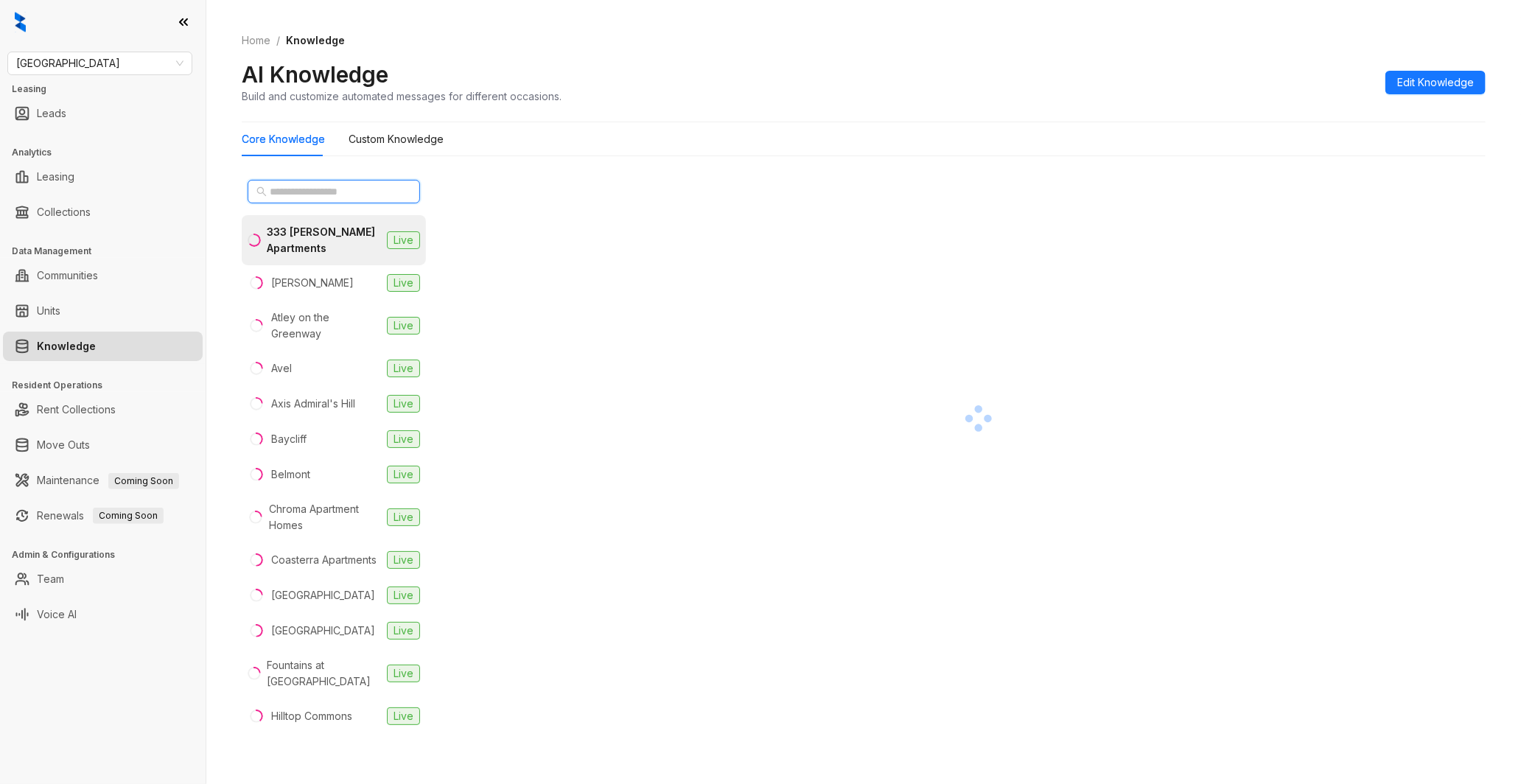
click at [306, 190] on input "text" at bounding box center [334, 191] width 129 height 16
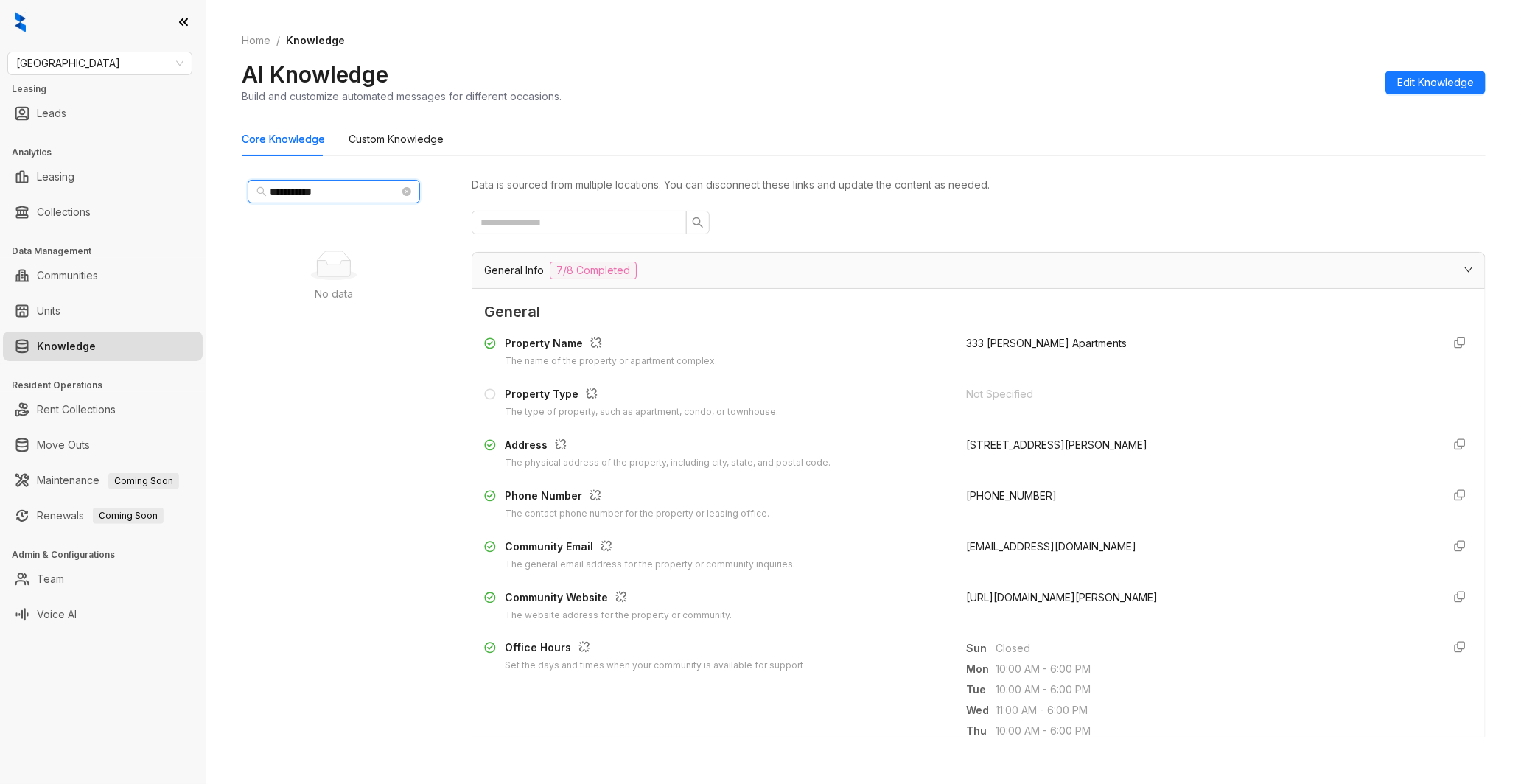
scroll to position [81, 0]
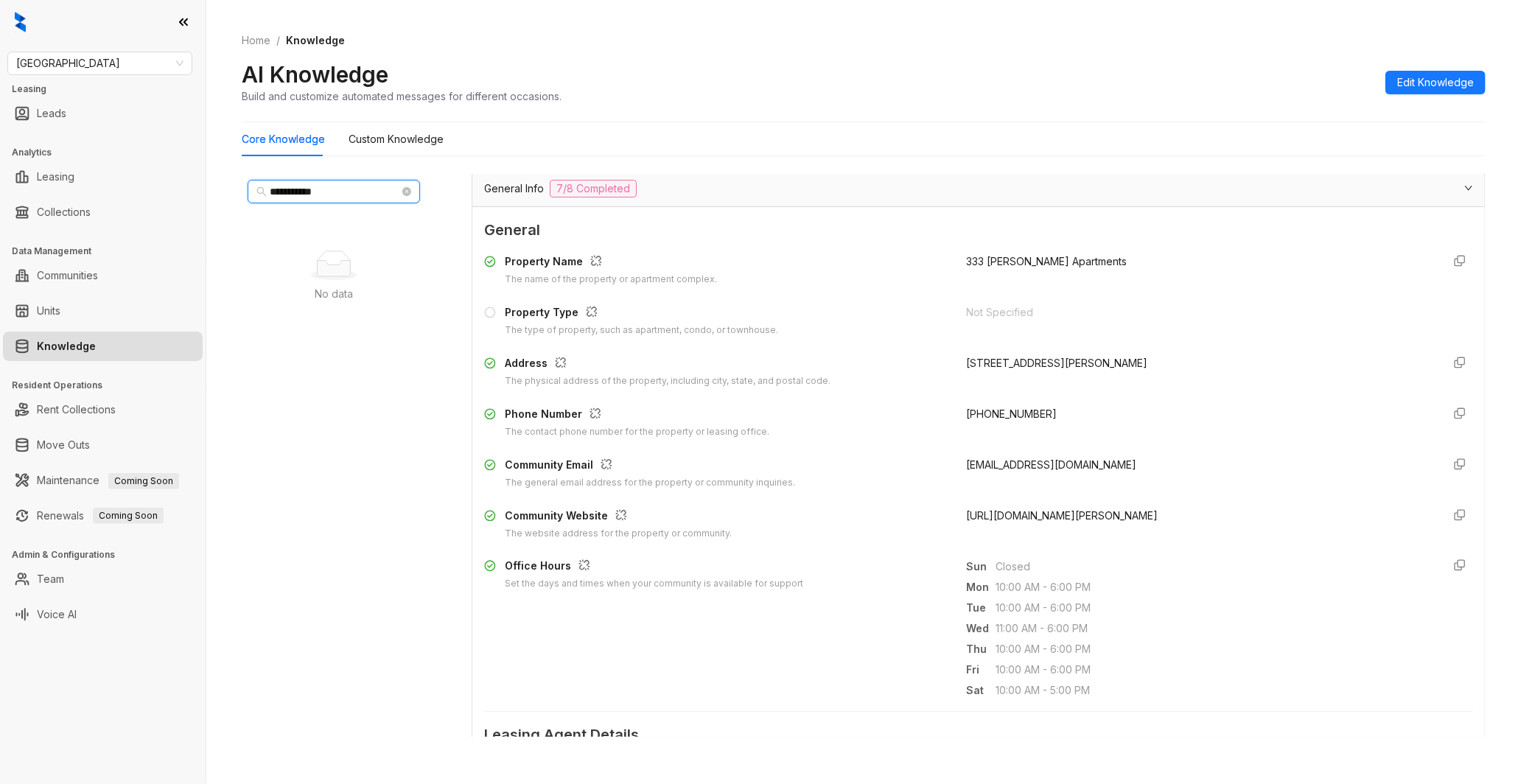
type input "**********"
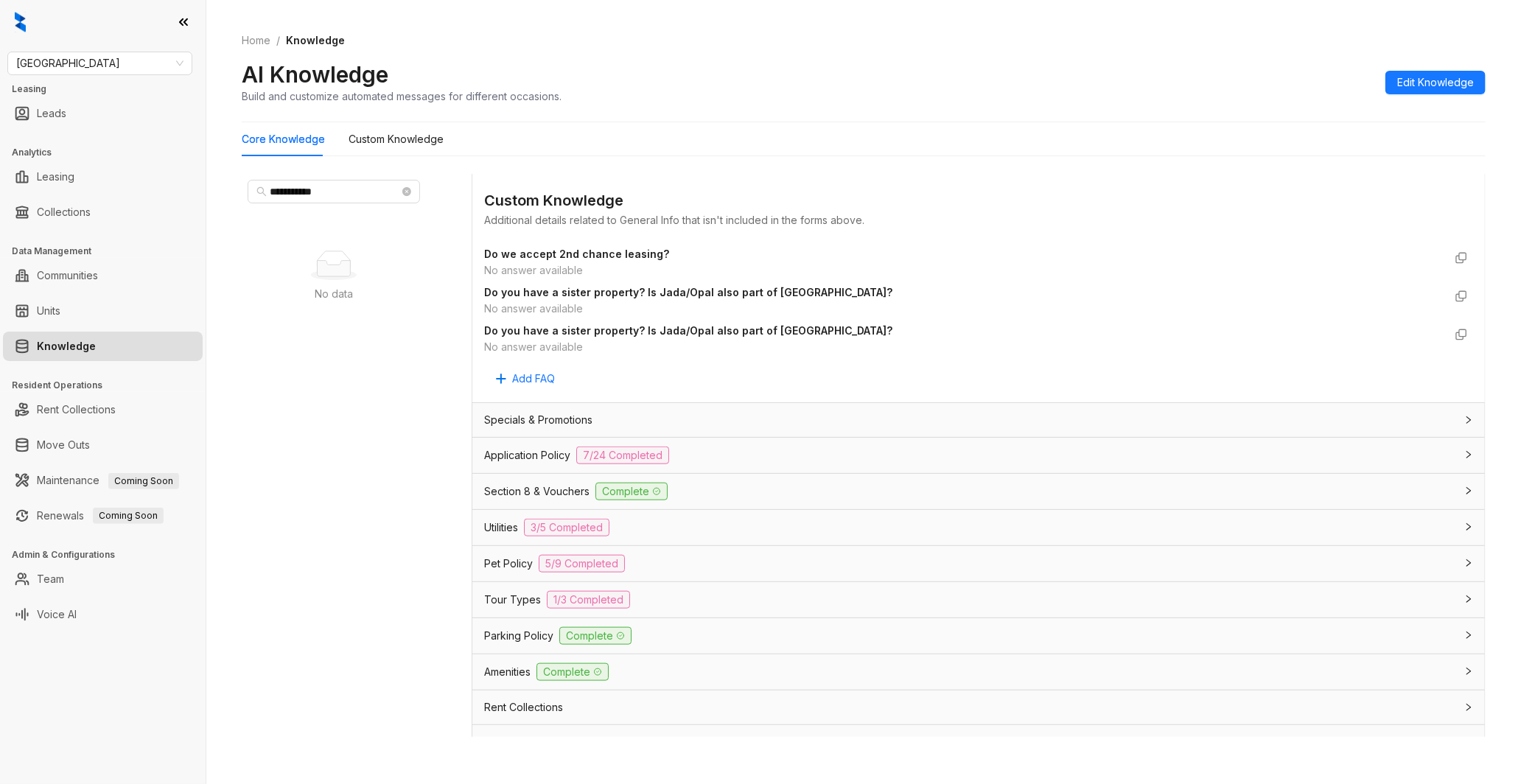
click at [675, 450] on div "Application Policy 7/24 Completed" at bounding box center [970, 455] width 972 height 18
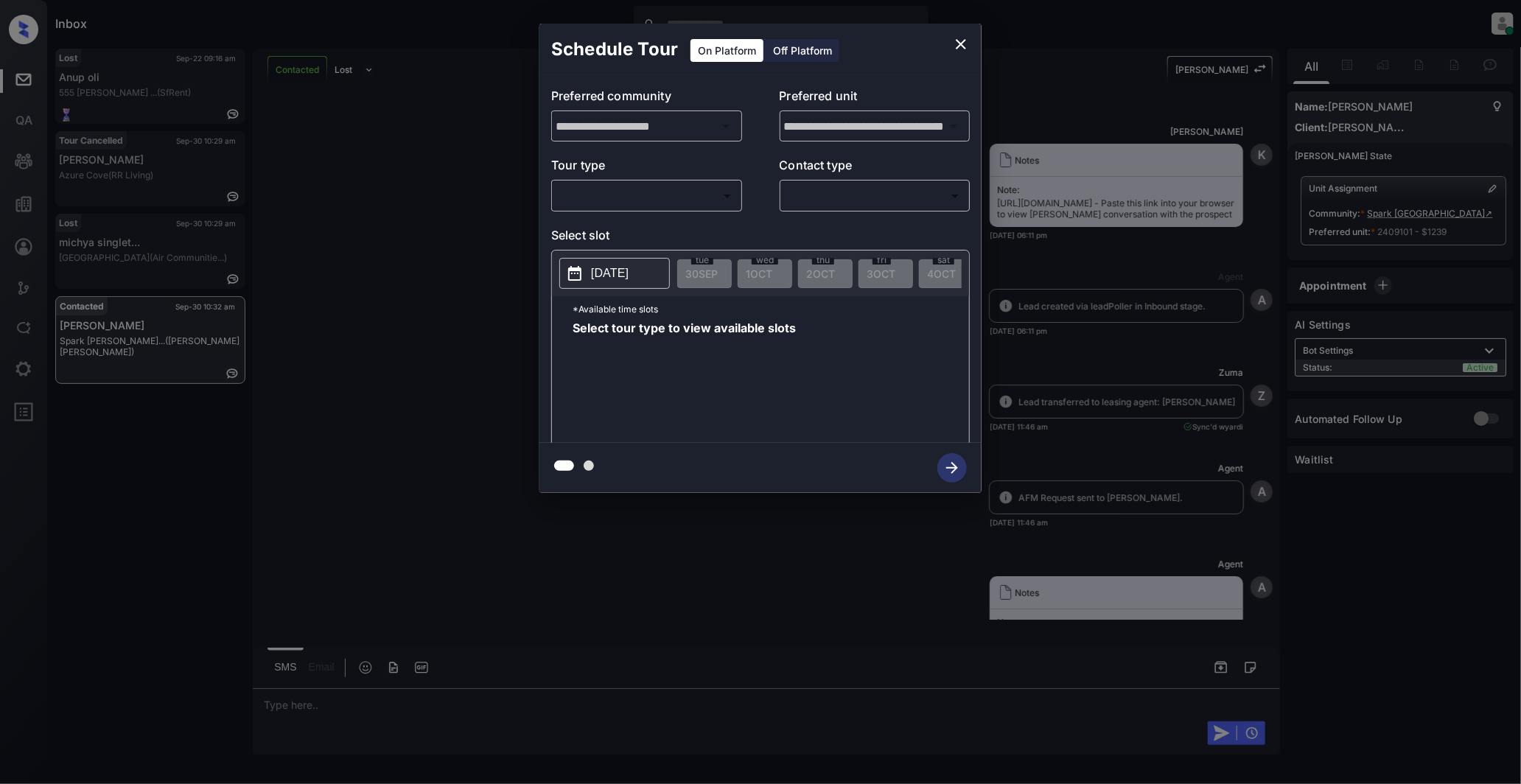
scroll to position [4145, 0]
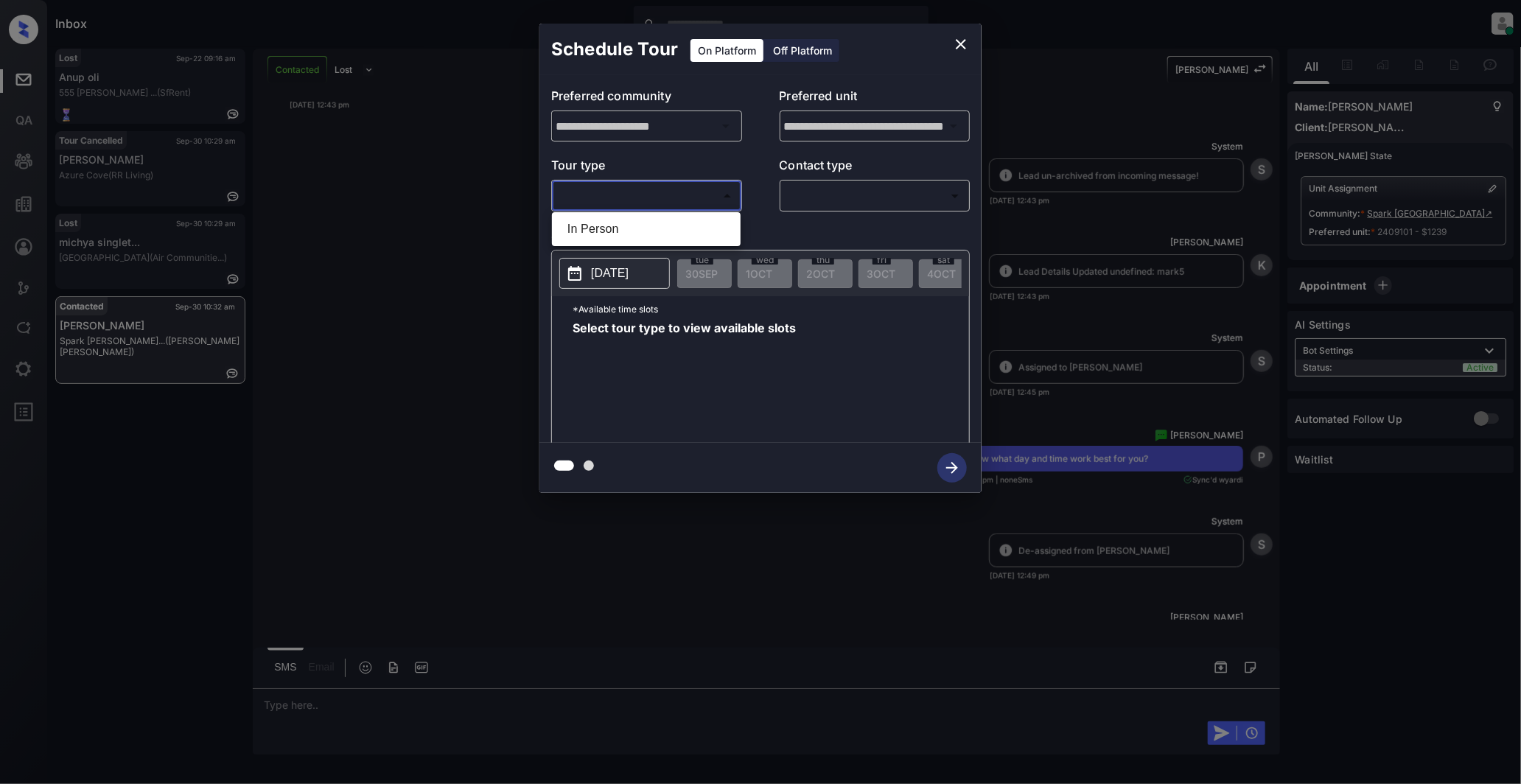
click at [714, 196] on body "Inbox [PERSON_NAME] Online Set yourself offline Set yourself on break Profile S…" at bounding box center [760, 392] width 1521 height 784
click at [616, 228] on li "In Person" at bounding box center [647, 229] width 181 height 27
type input "********"
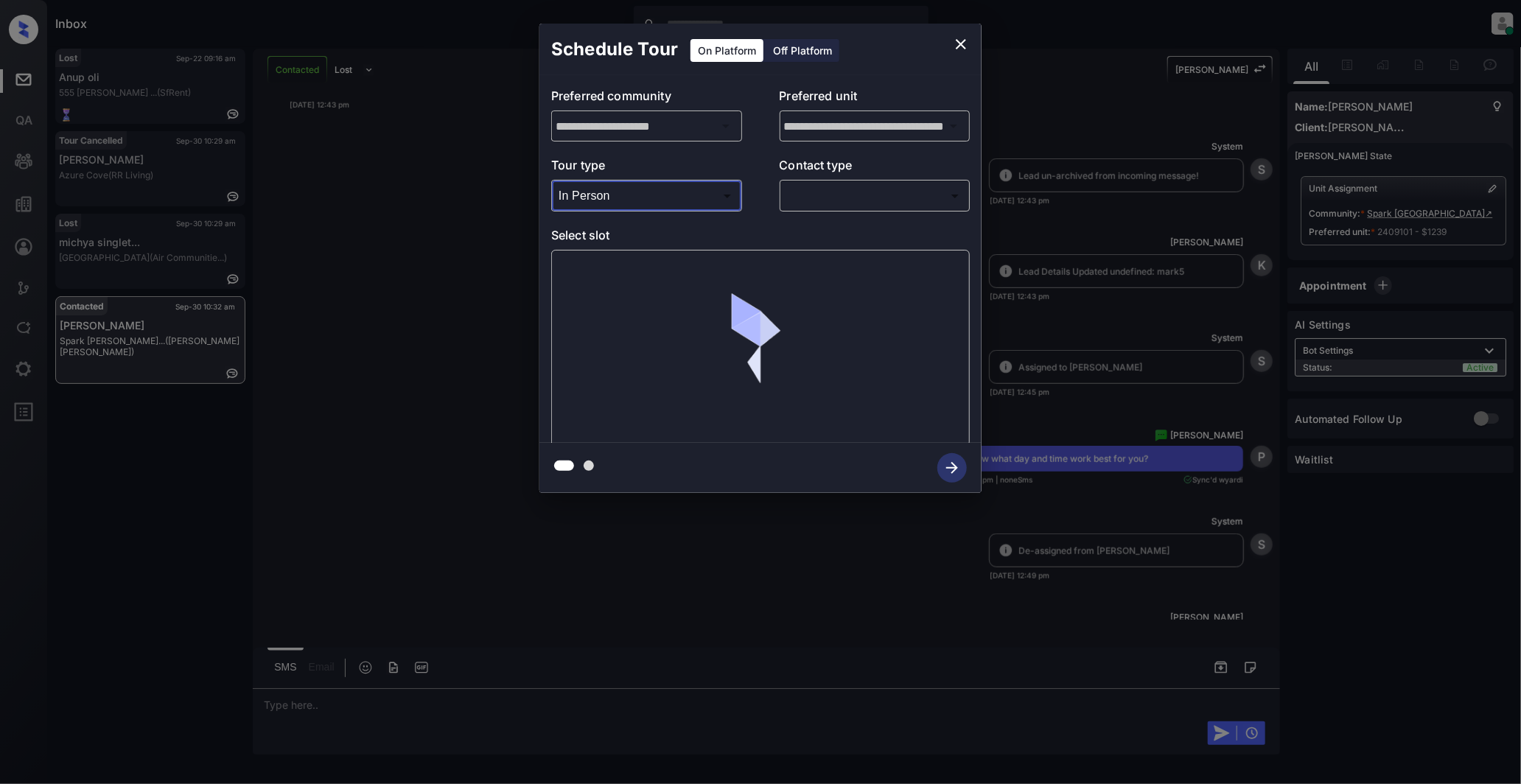
click at [861, 197] on body "Inbox [PERSON_NAME] Online Set yourself offline Set yourself on break Profile S…" at bounding box center [760, 392] width 1521 height 784
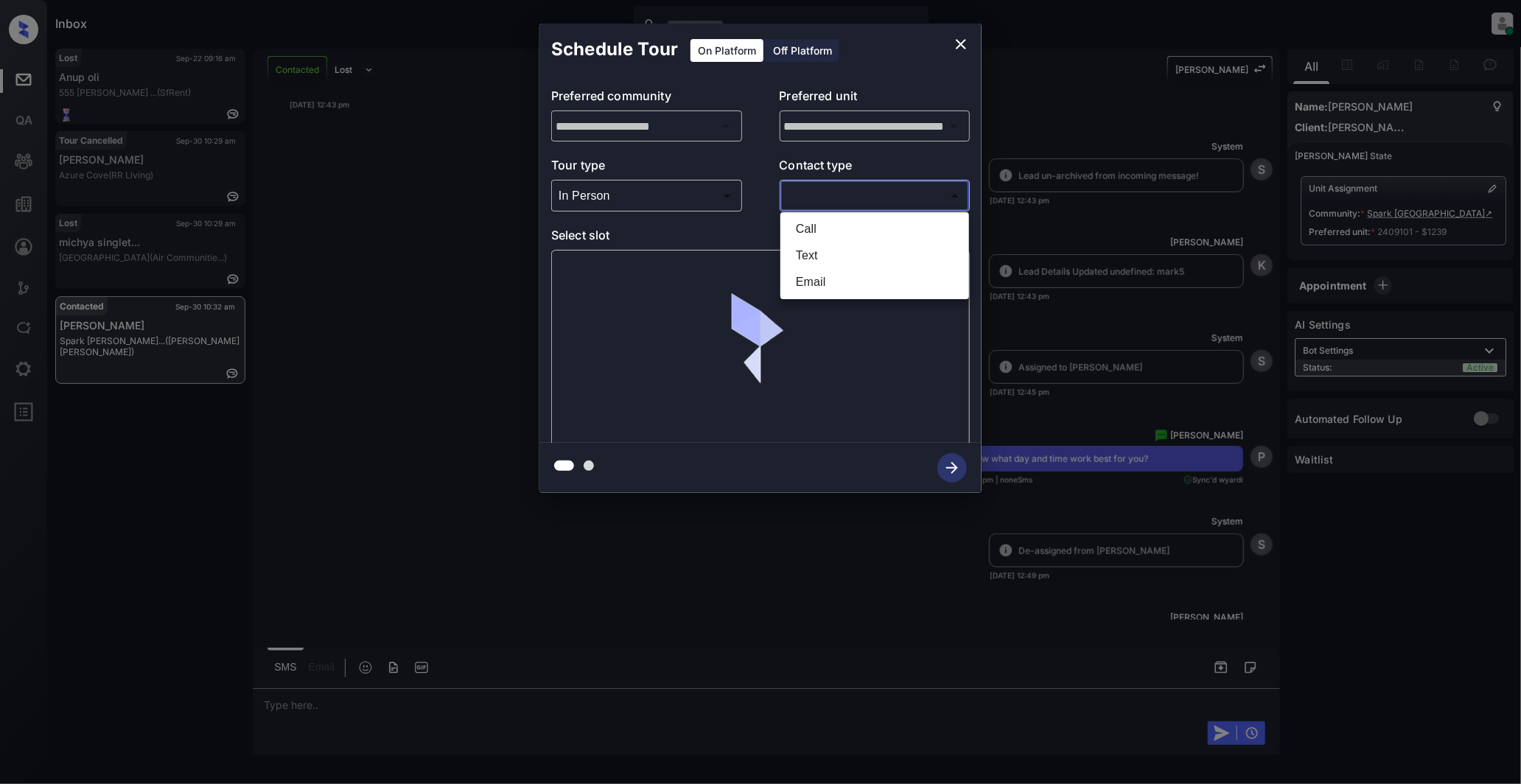
click at [844, 255] on li "Text" at bounding box center [875, 256] width 181 height 27
type input "****"
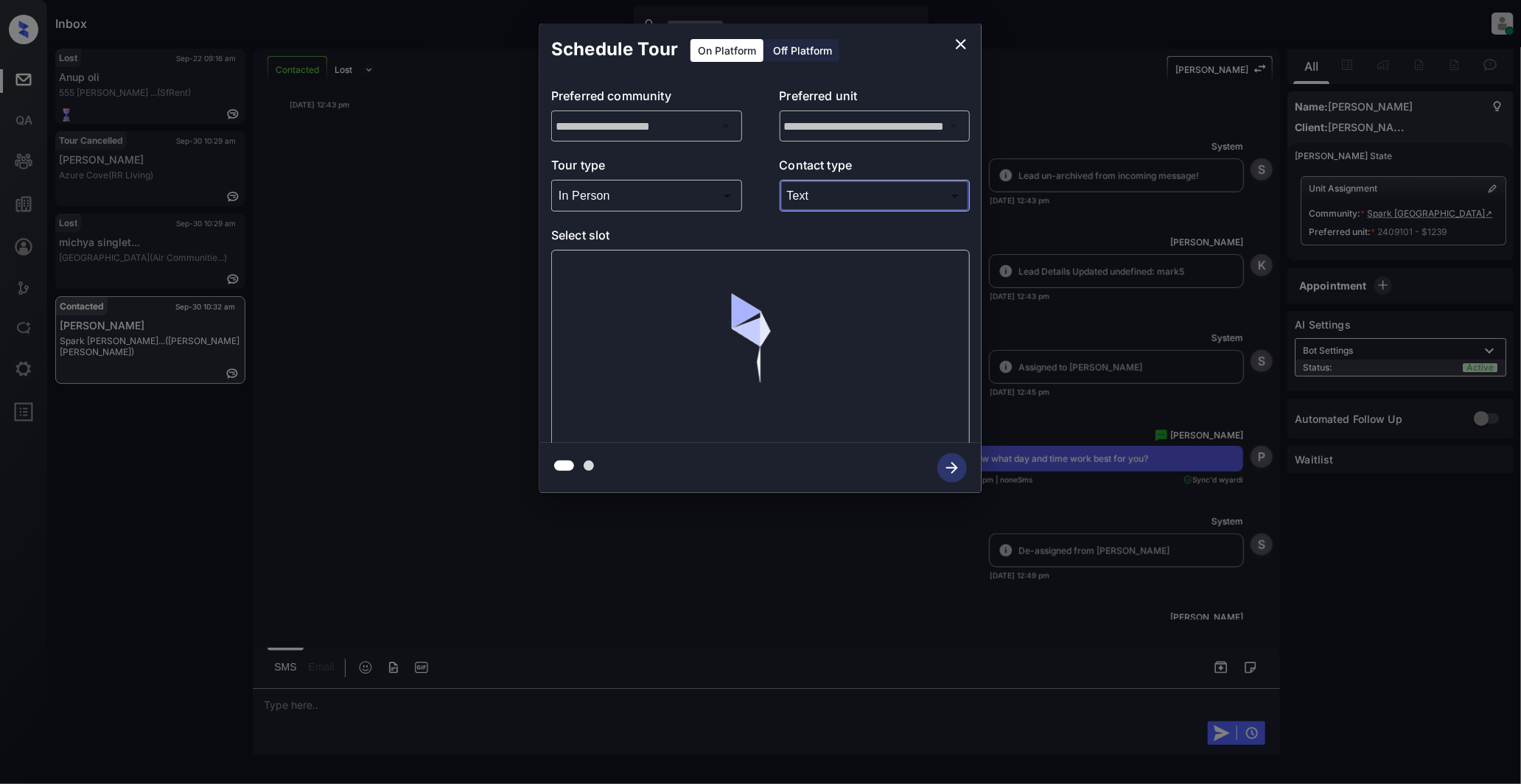
click at [448, 340] on div "**********" at bounding box center [760, 258] width 1521 height 516
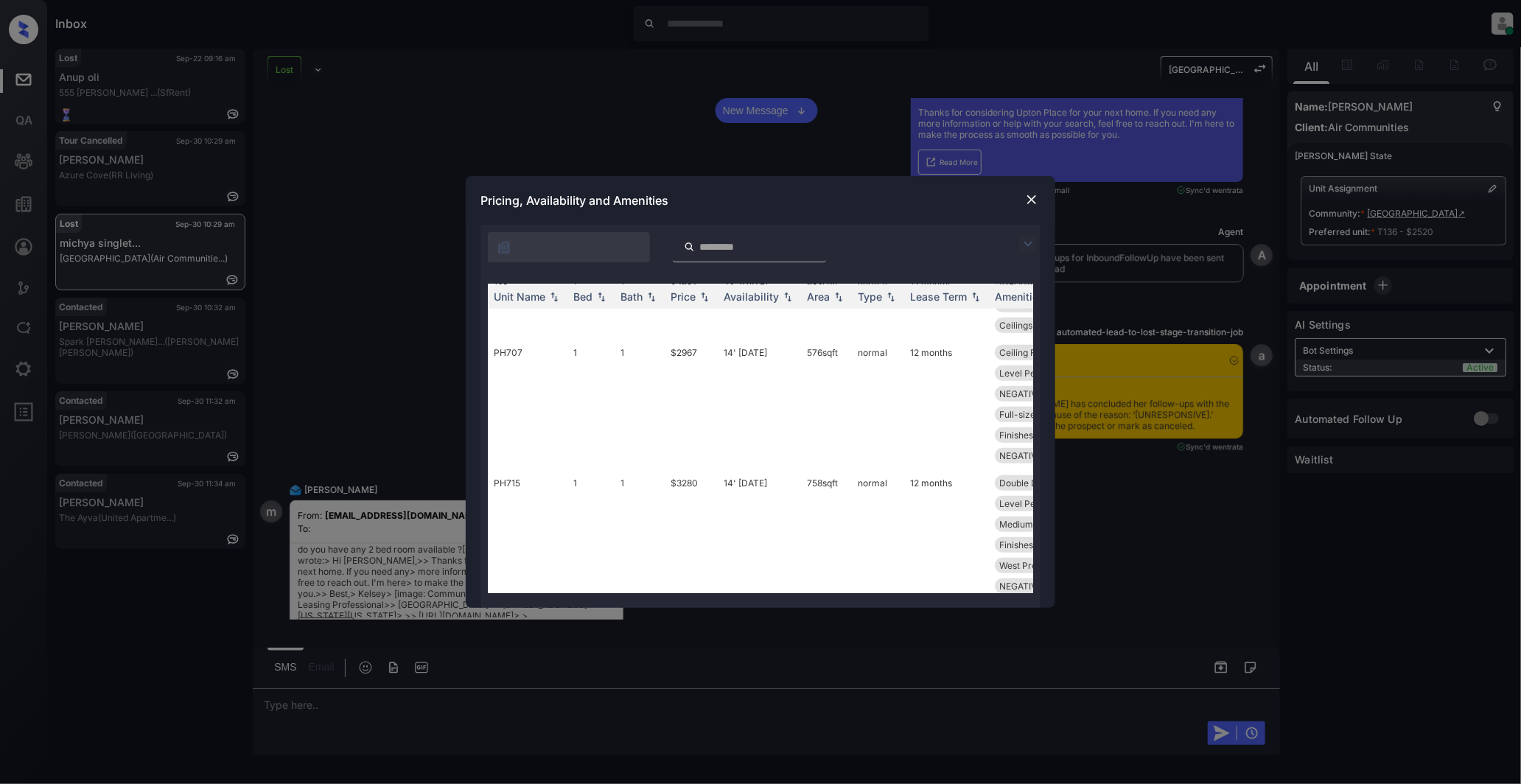
scroll to position [737, 0]
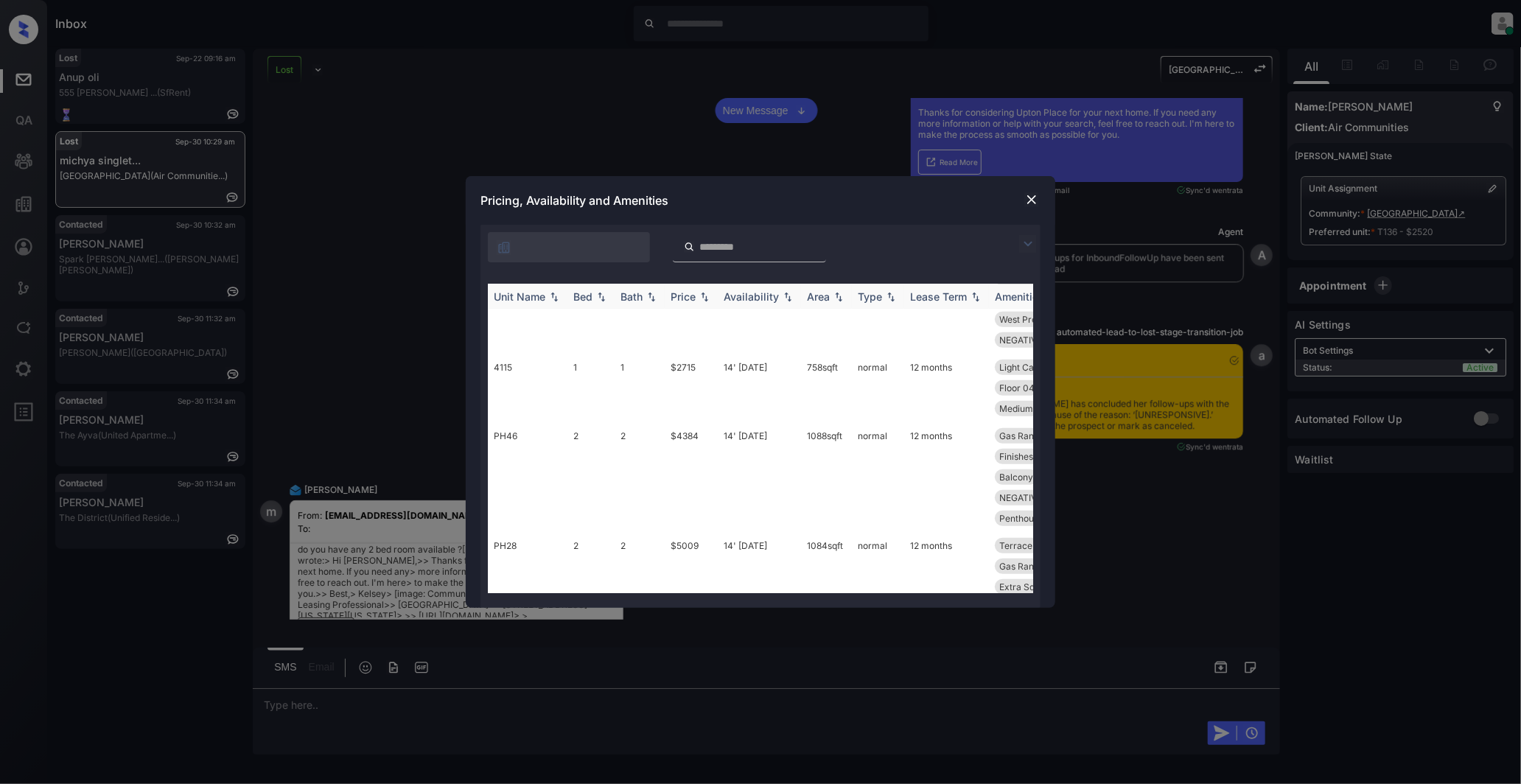
click at [595, 295] on img at bounding box center [601, 297] width 15 height 10
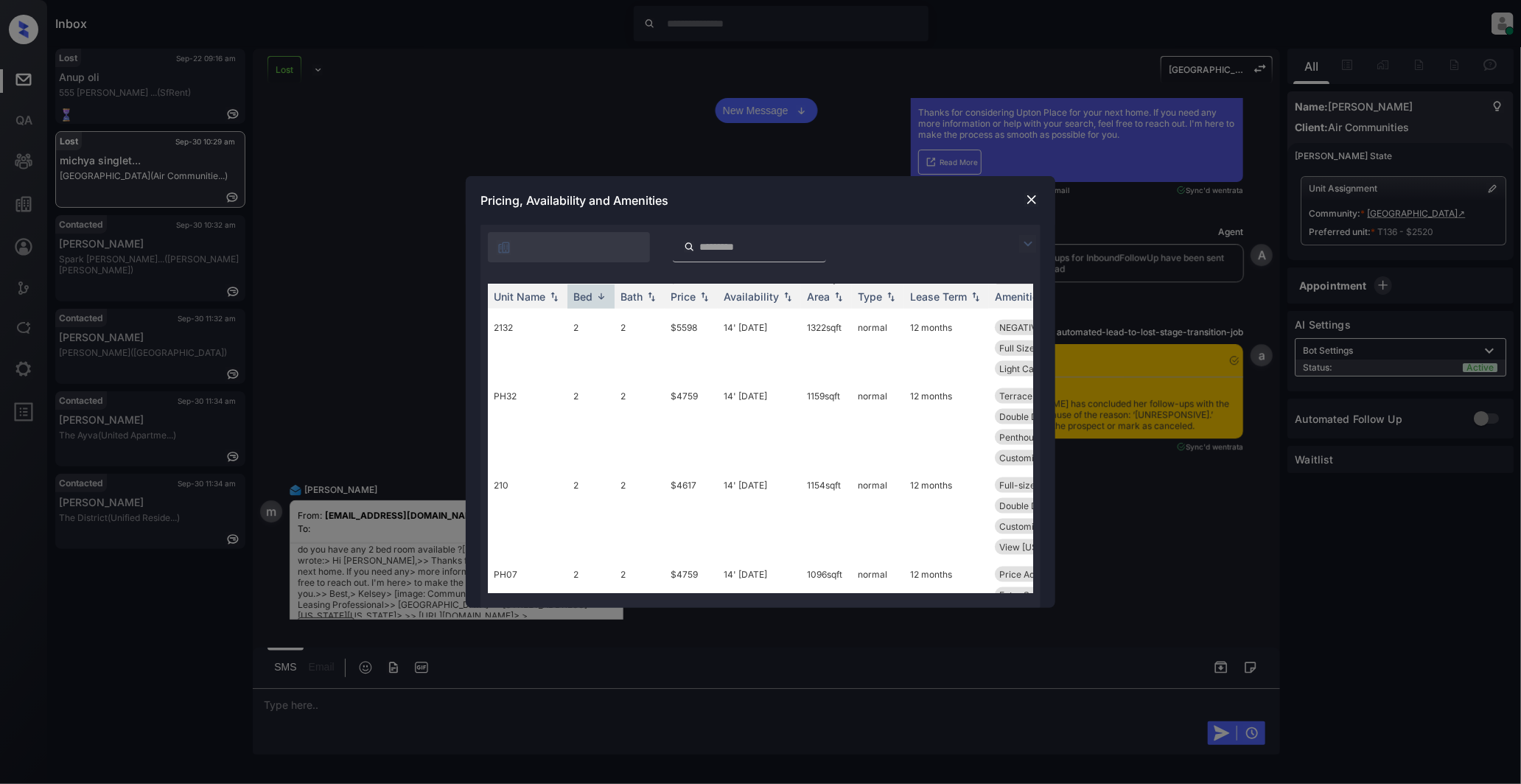
scroll to position [881, 0]
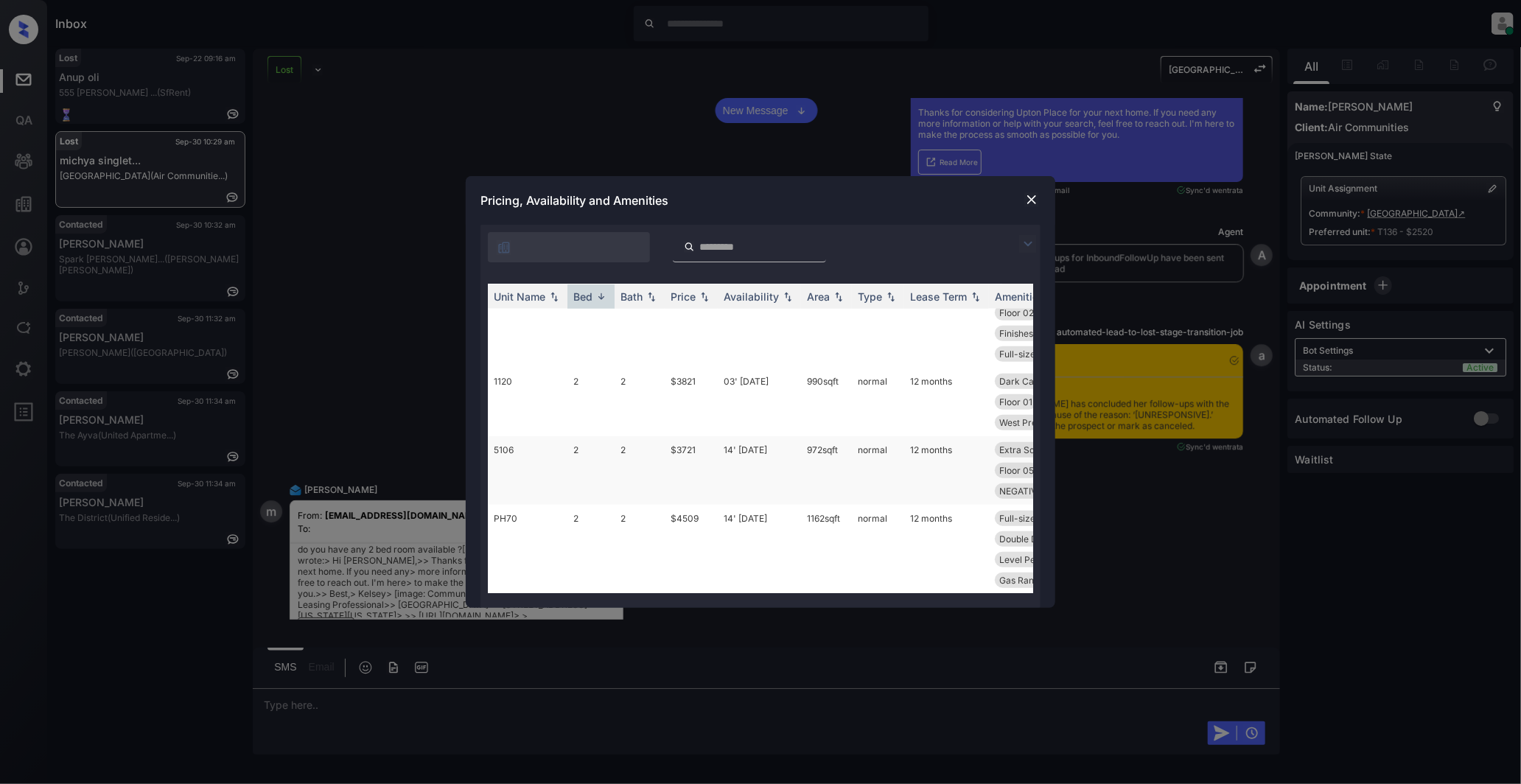
click at [708, 445] on td "$3721" at bounding box center [691, 471] width 53 height 69
click at [525, 448] on td "5106" at bounding box center [527, 471] width 80 height 69
click at [590, 298] on div "Bed" at bounding box center [583, 296] width 19 height 13
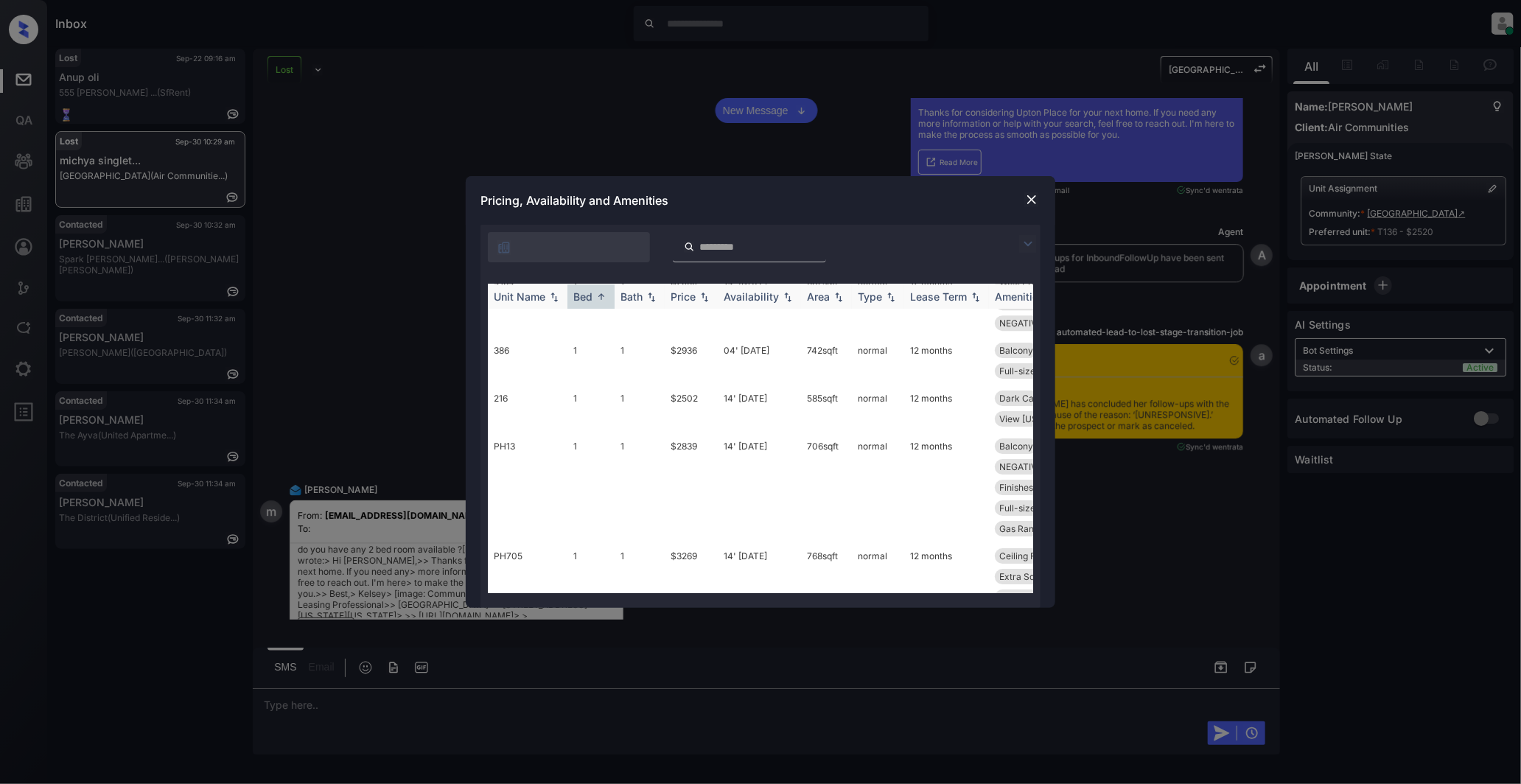
scroll to position [2966, 0]
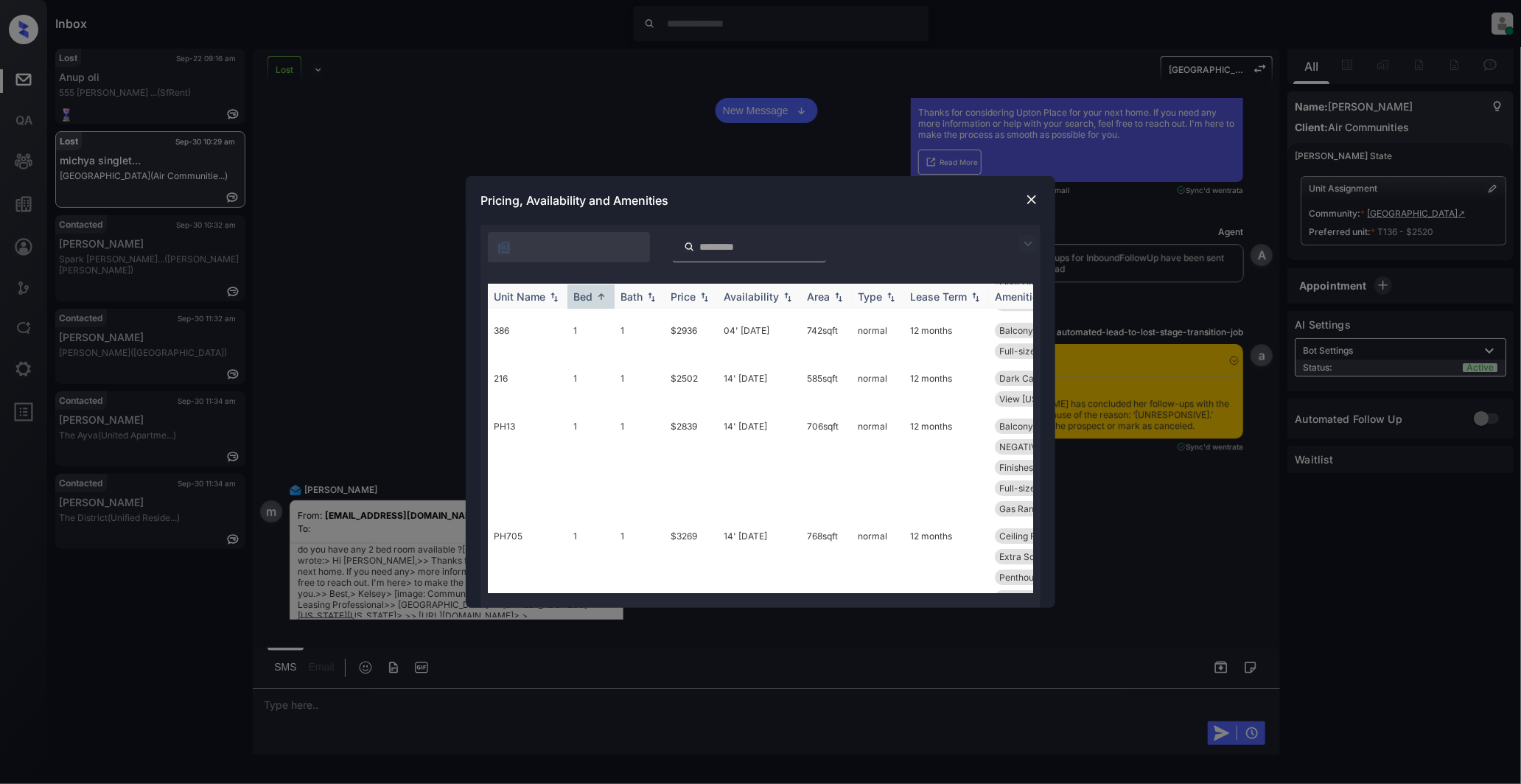
click at [592, 297] on div "Bed" at bounding box center [583, 296] width 19 height 13
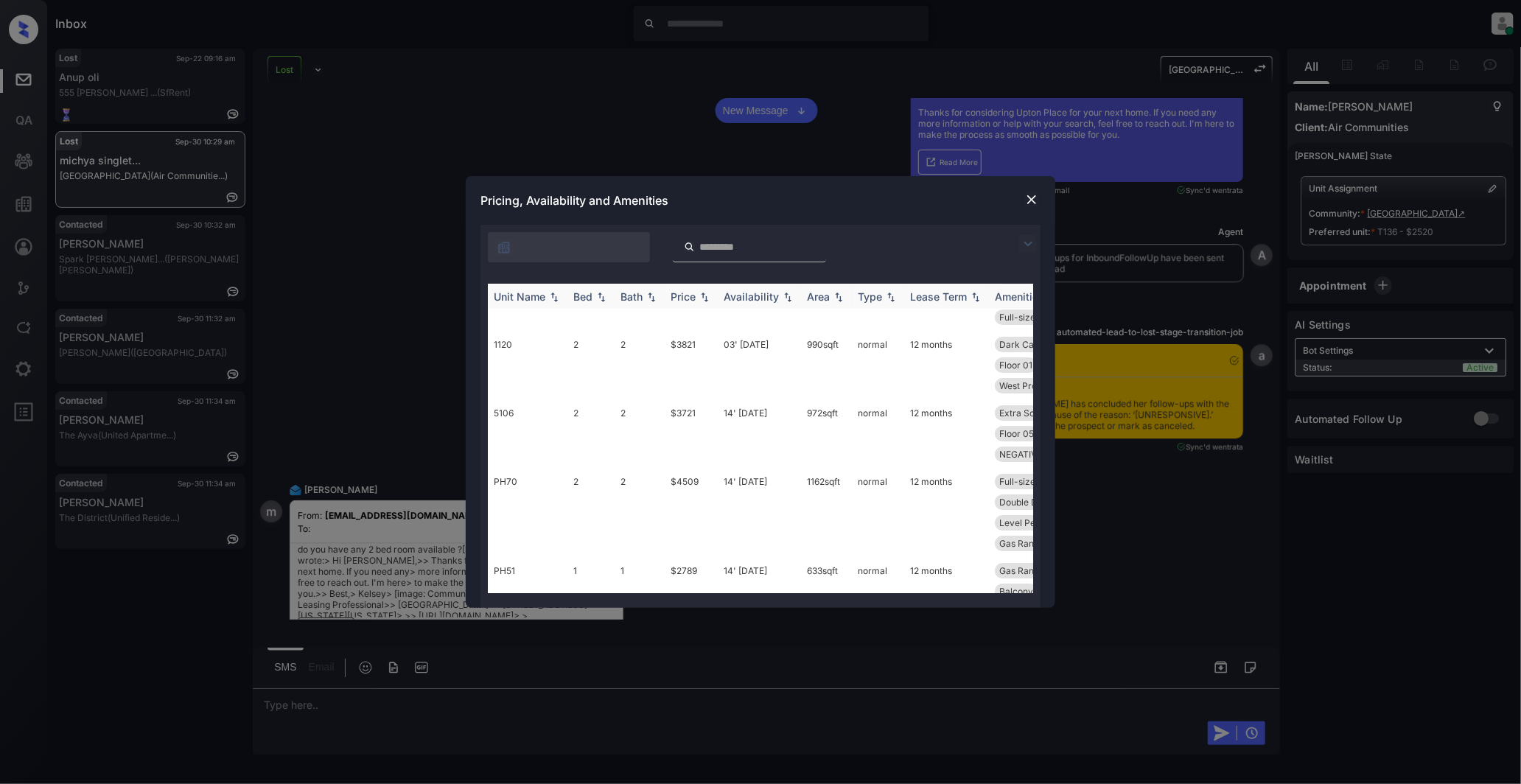
scroll to position [3008, 0]
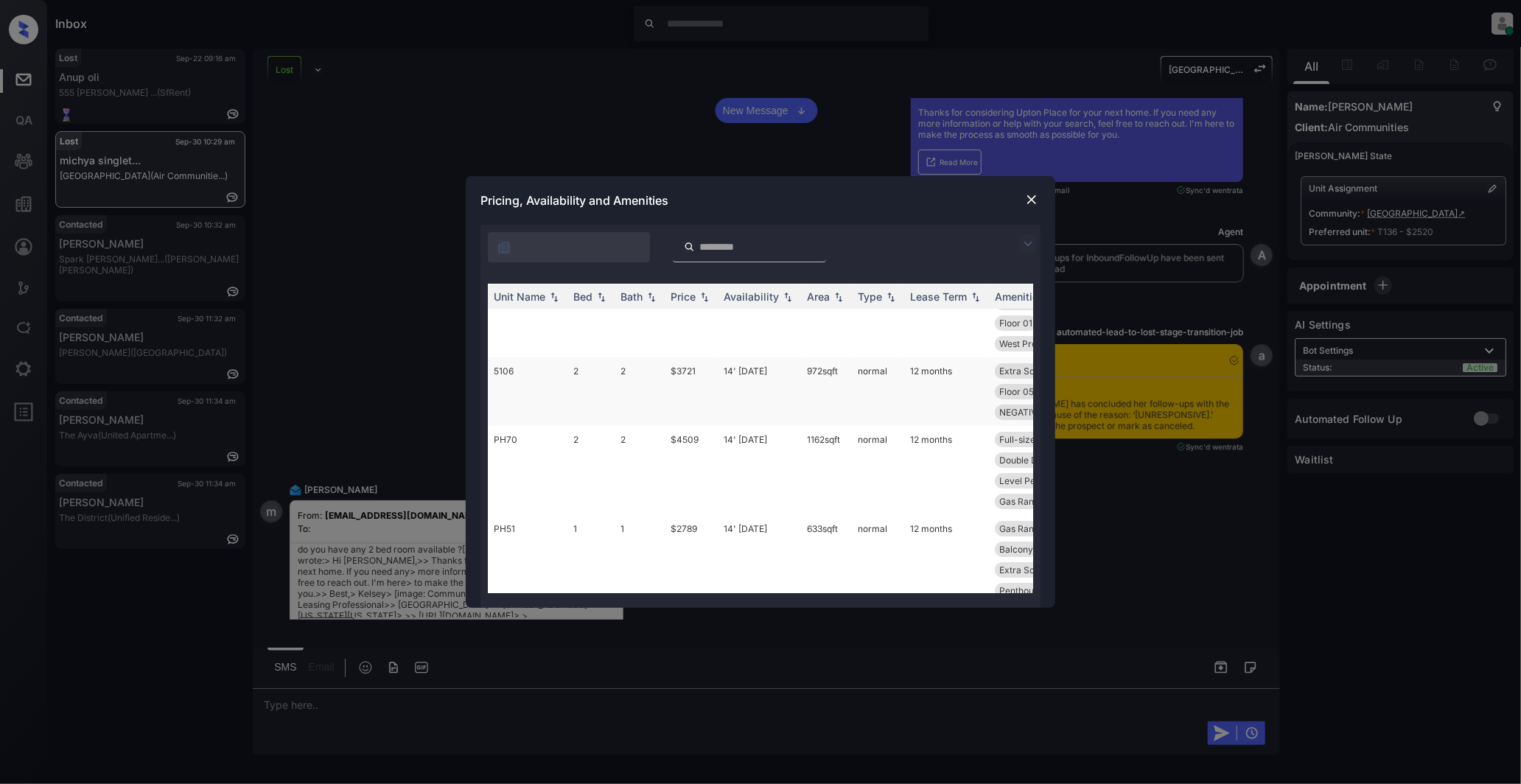
click at [501, 383] on td "5106" at bounding box center [527, 392] width 80 height 69
click at [539, 389] on td "5106" at bounding box center [527, 392] width 80 height 69
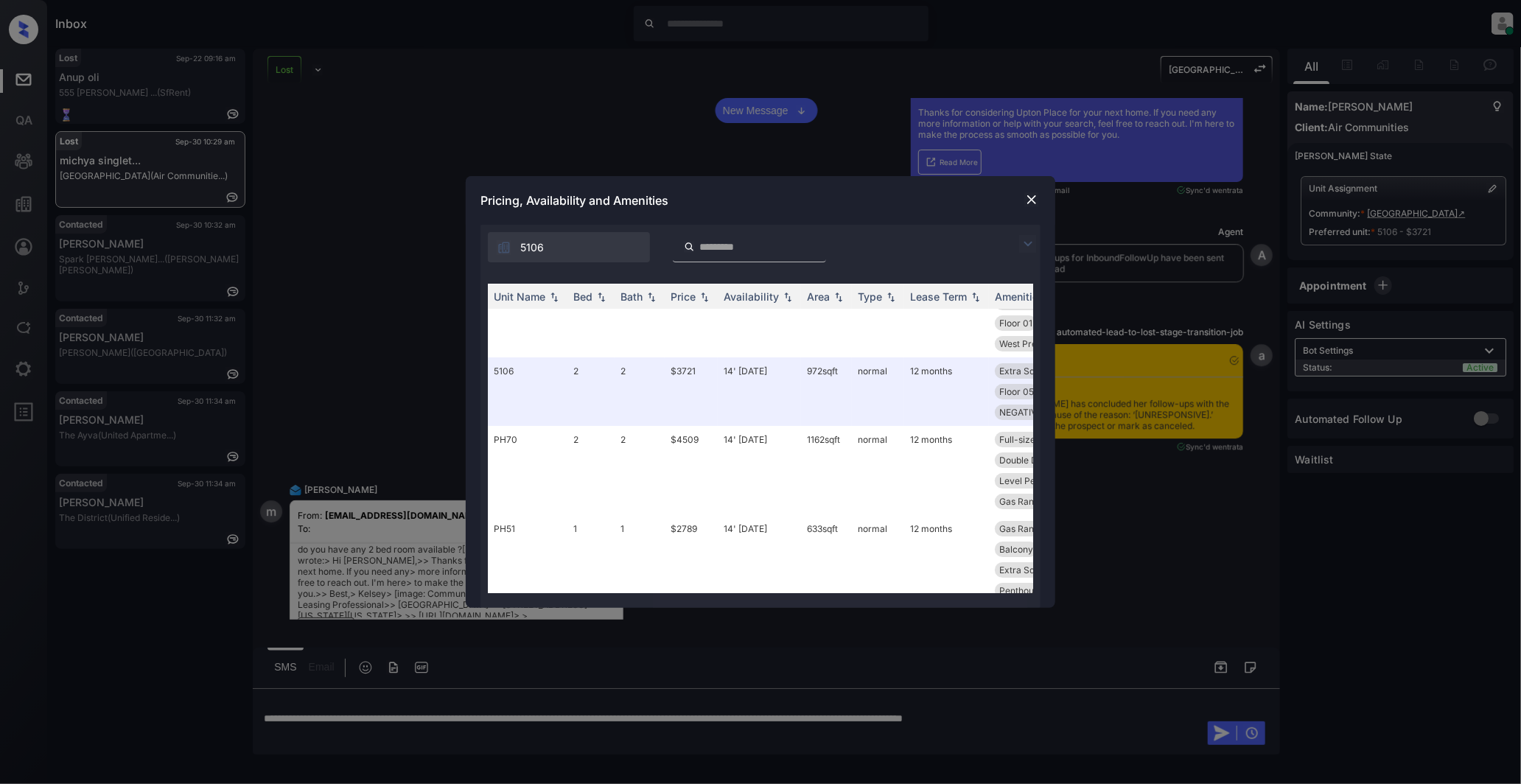
click at [1034, 197] on img at bounding box center [1032, 200] width 15 height 15
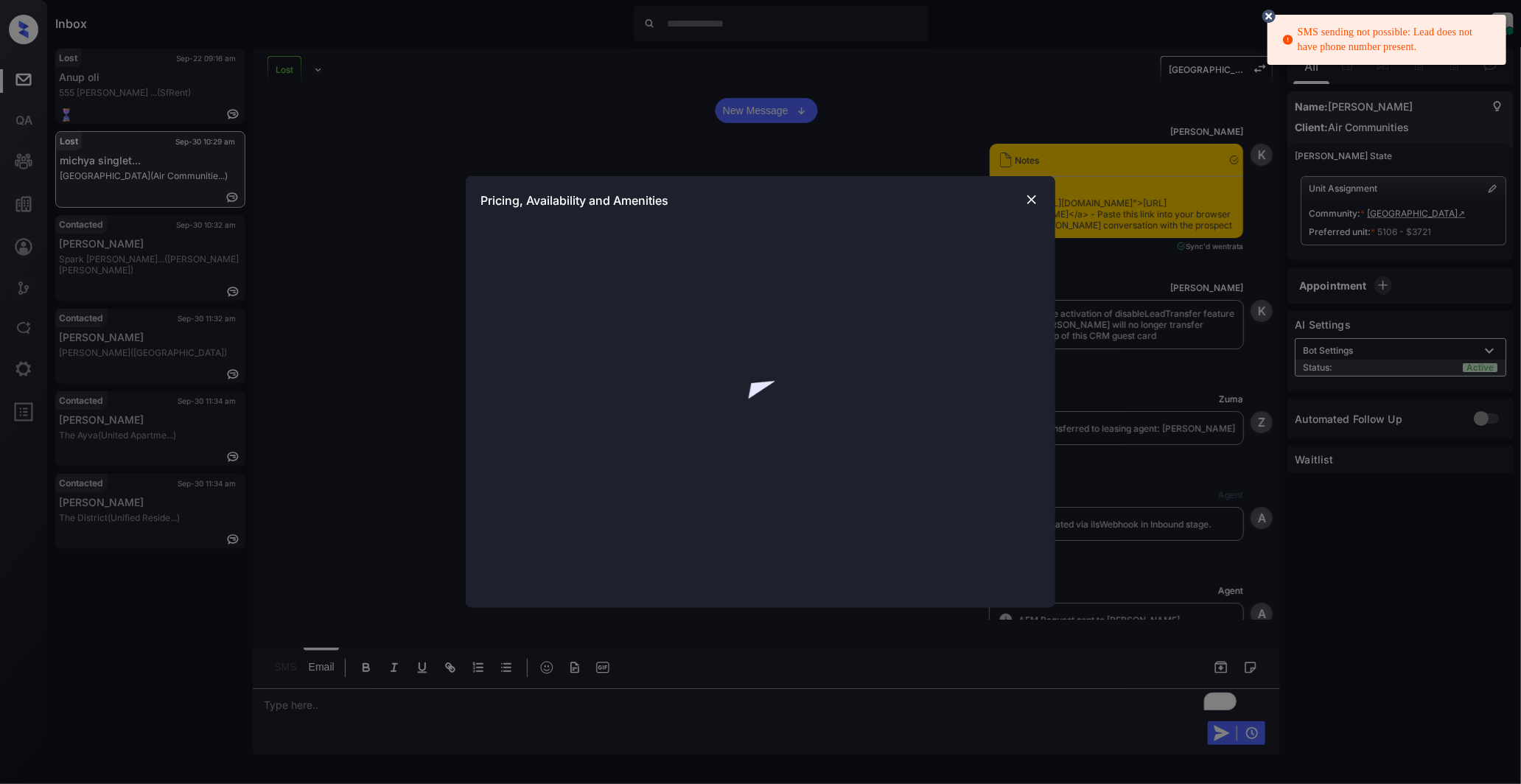
scroll to position [3128, 0]
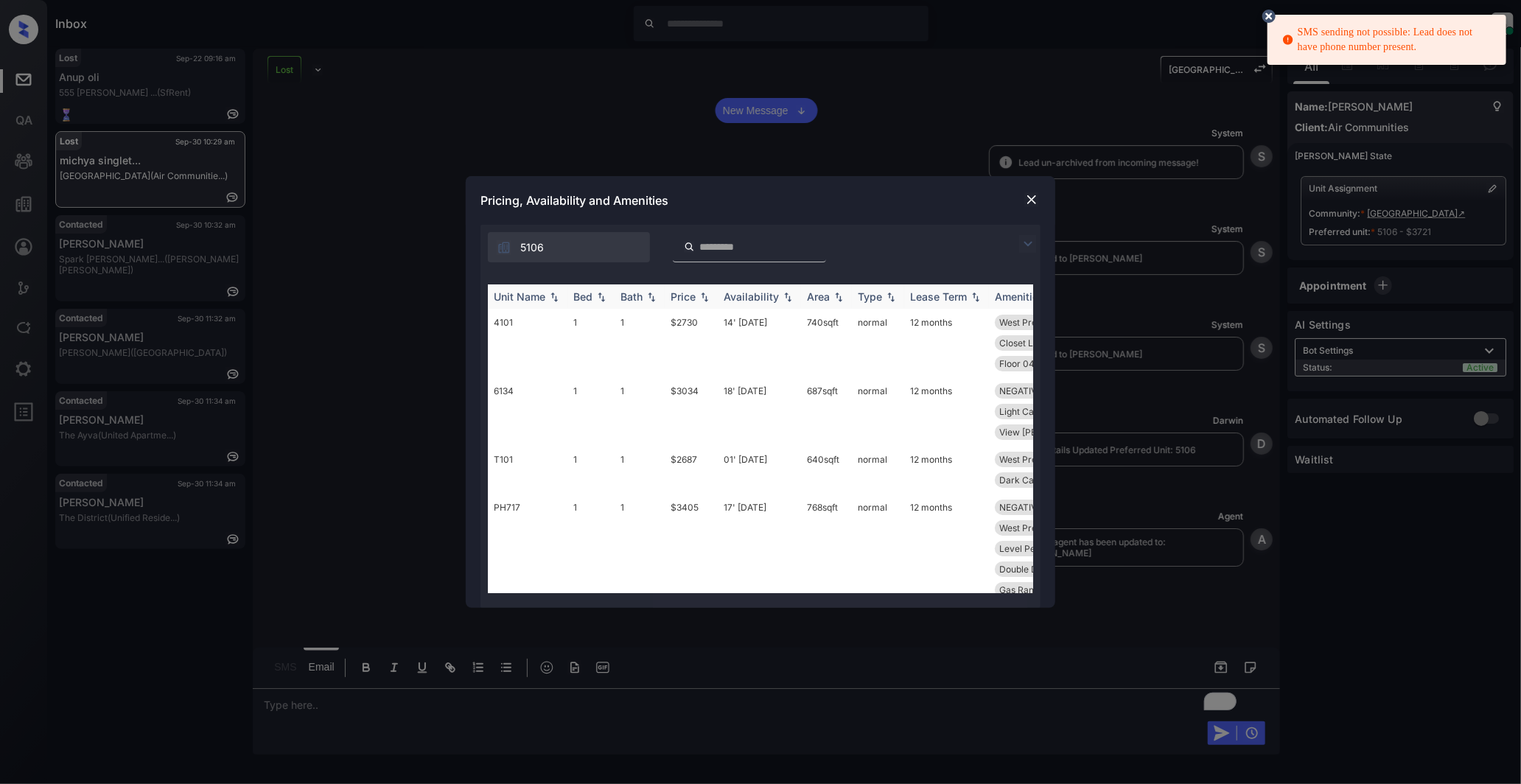
click at [583, 292] on div "Bed" at bounding box center [583, 296] width 19 height 13
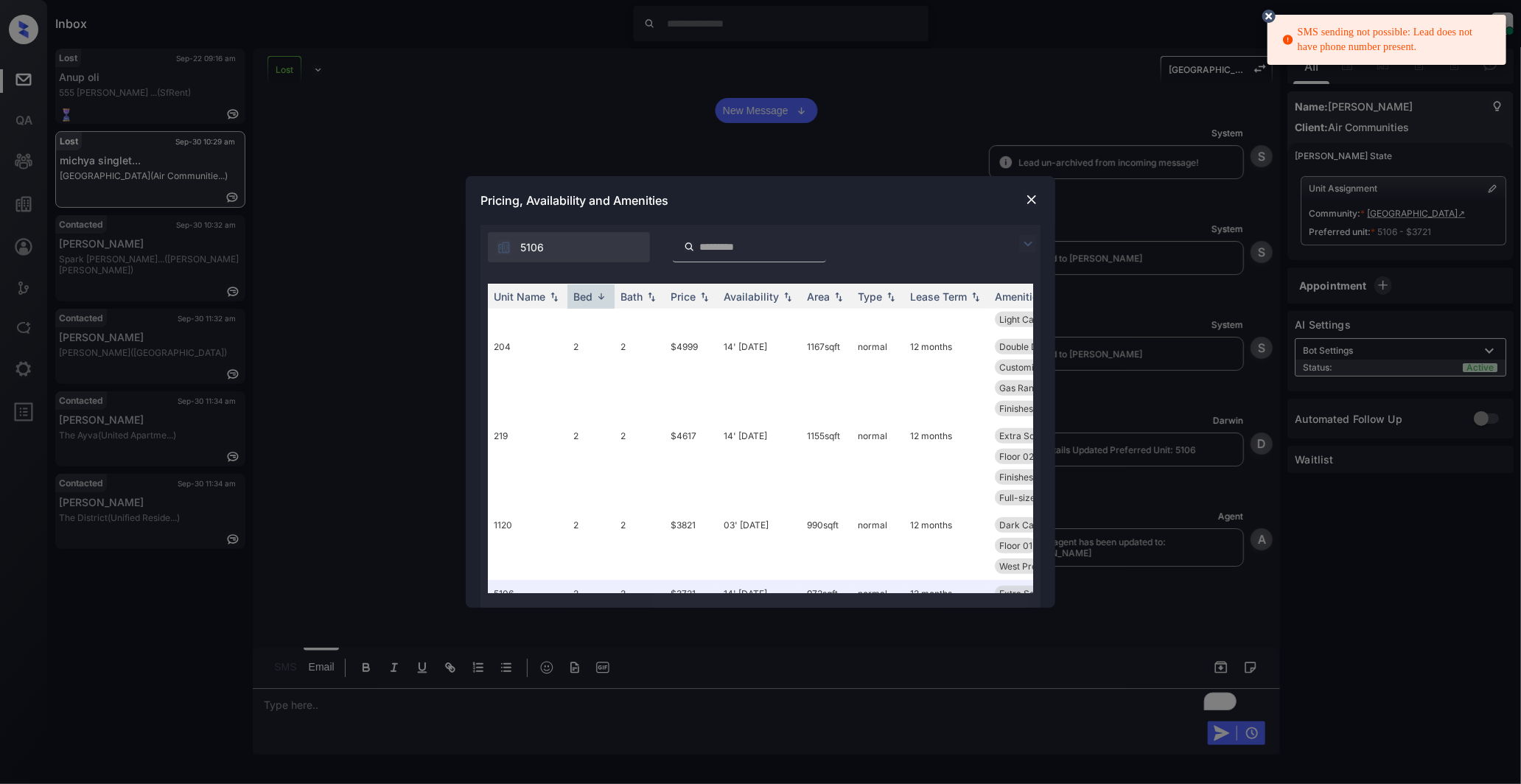
scroll to position [818, 0]
click at [577, 525] on td "2" at bounding box center [591, 532] width 47 height 69
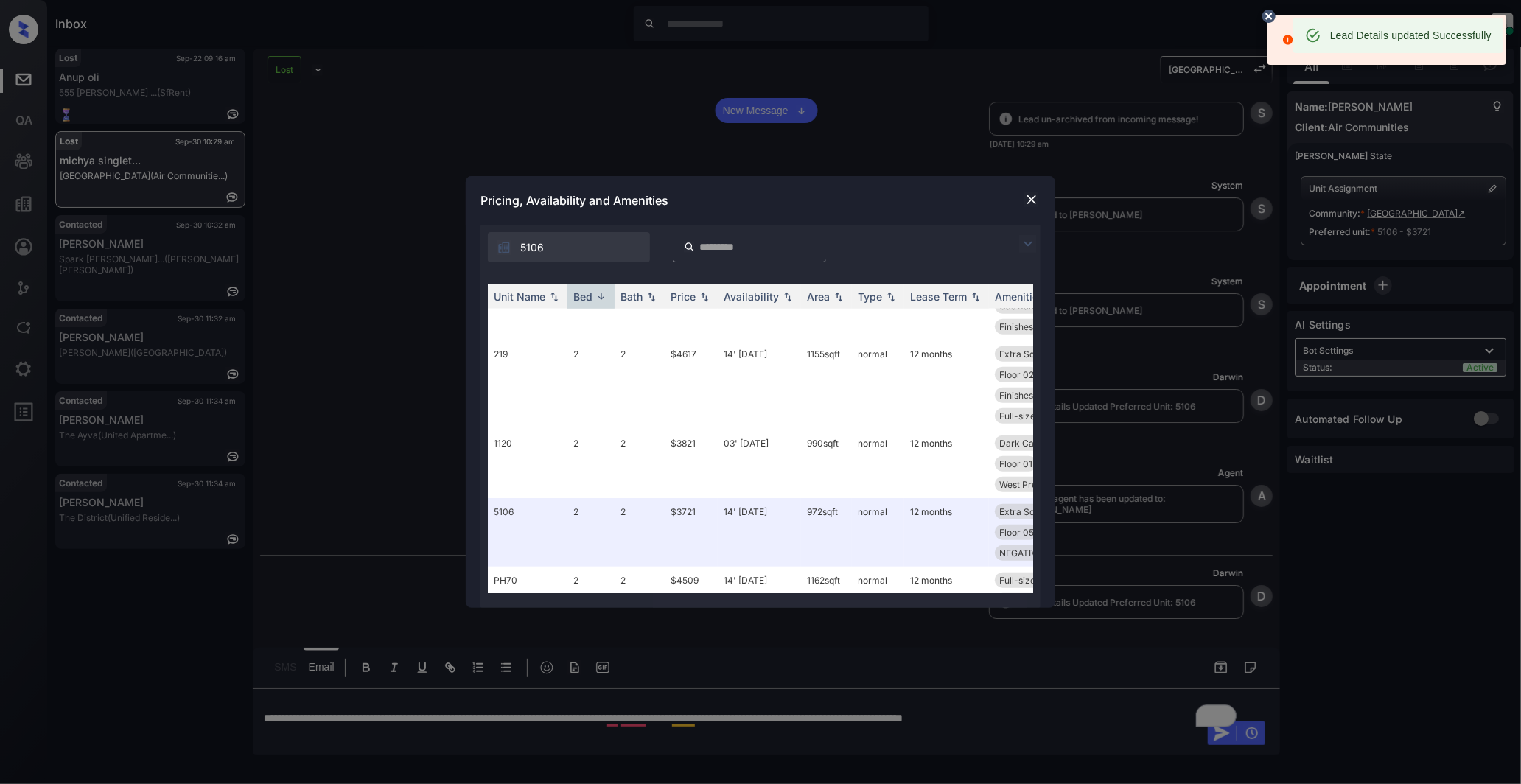
scroll to position [3223, 0]
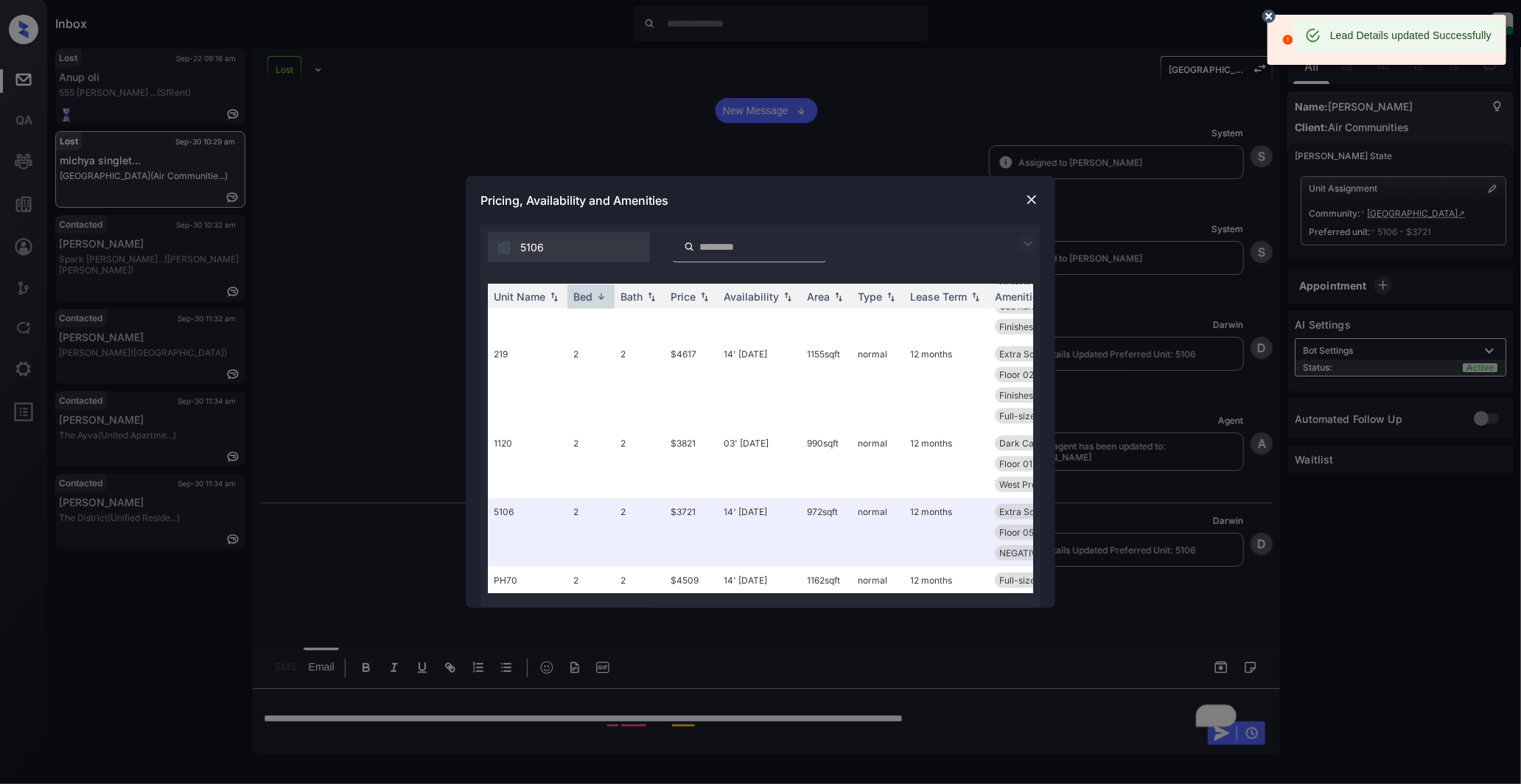
click at [1036, 199] on img at bounding box center [1032, 200] width 15 height 15
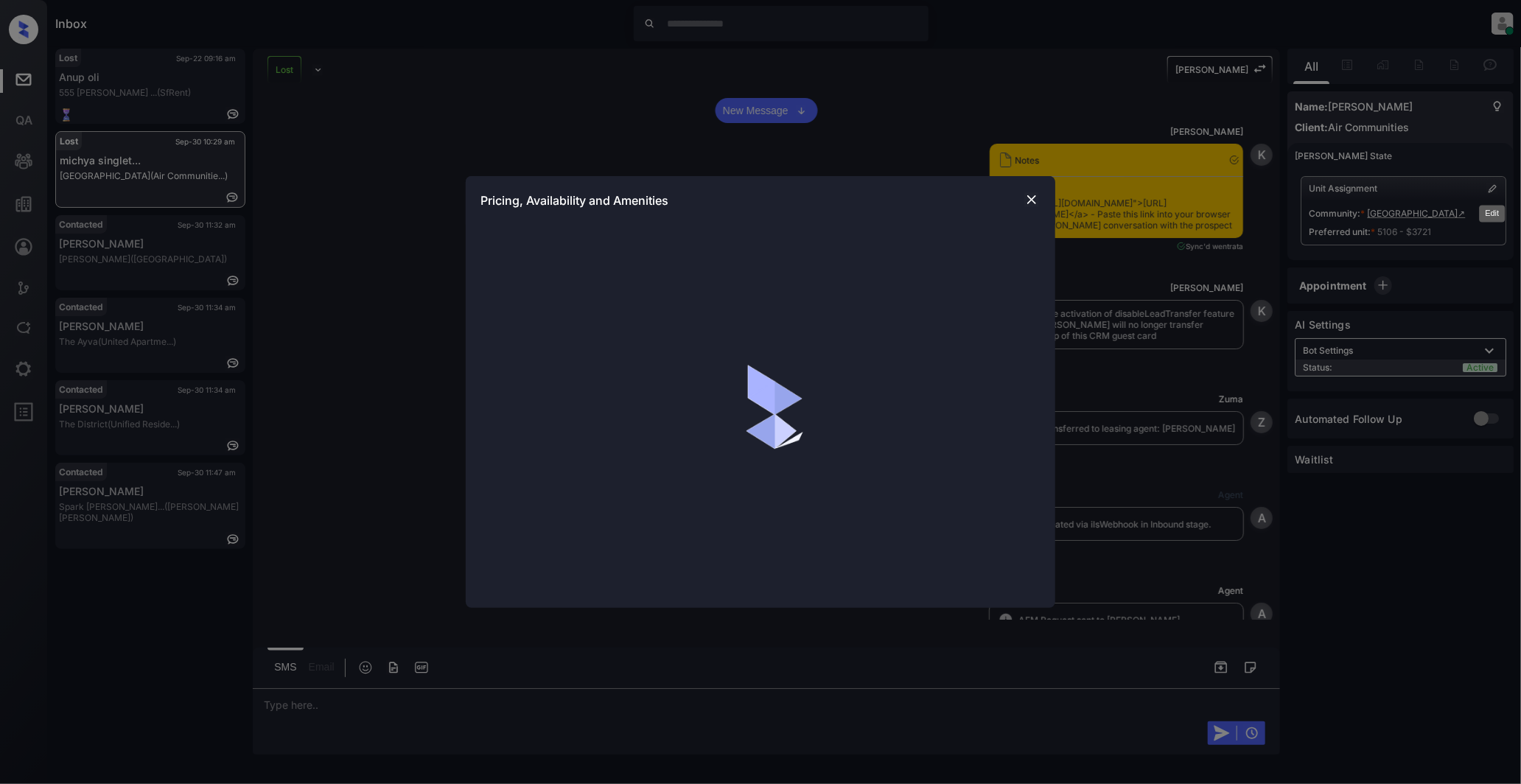
scroll to position [3223, 0]
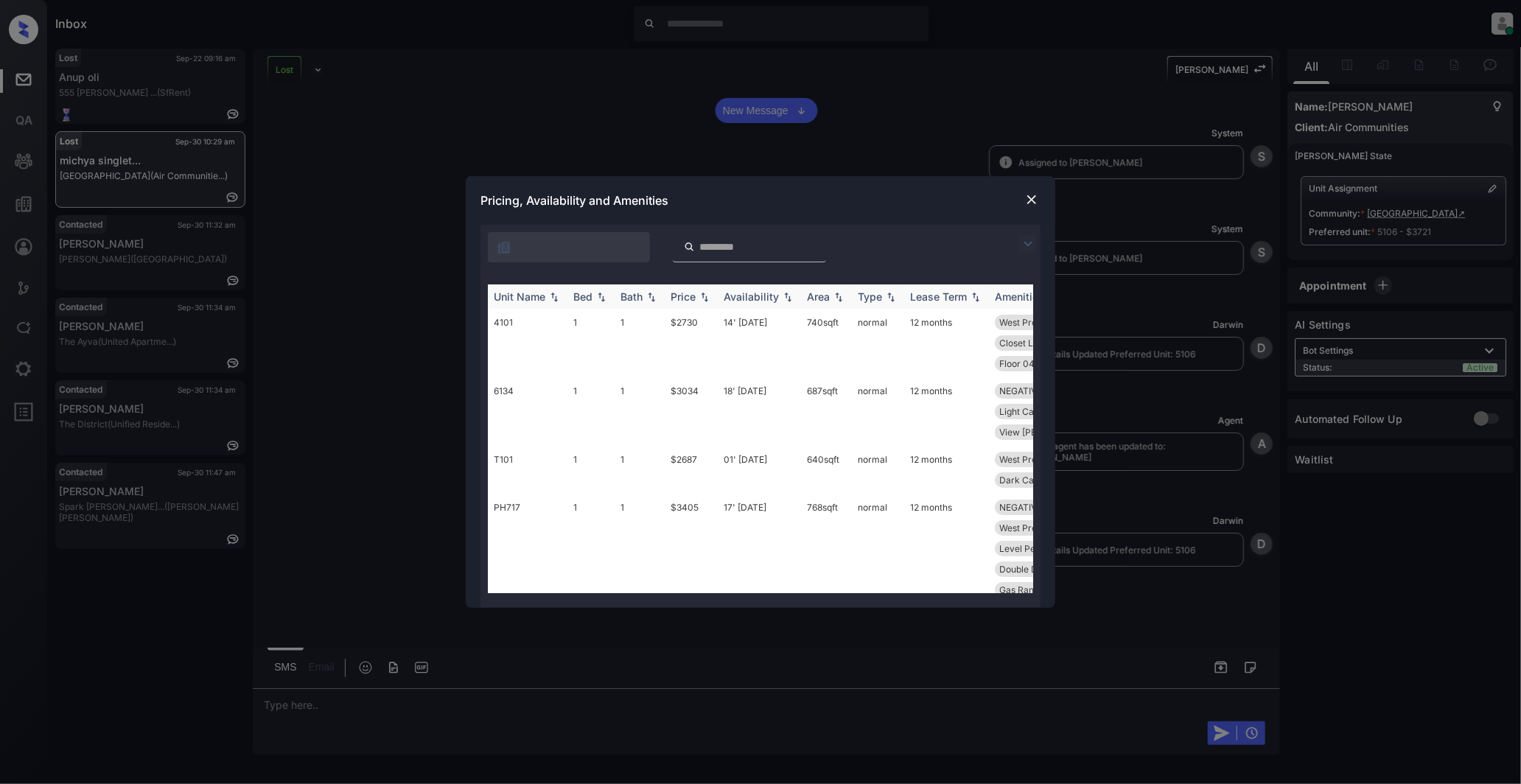
click at [571, 296] on th "Bed" at bounding box center [591, 296] width 47 height 24
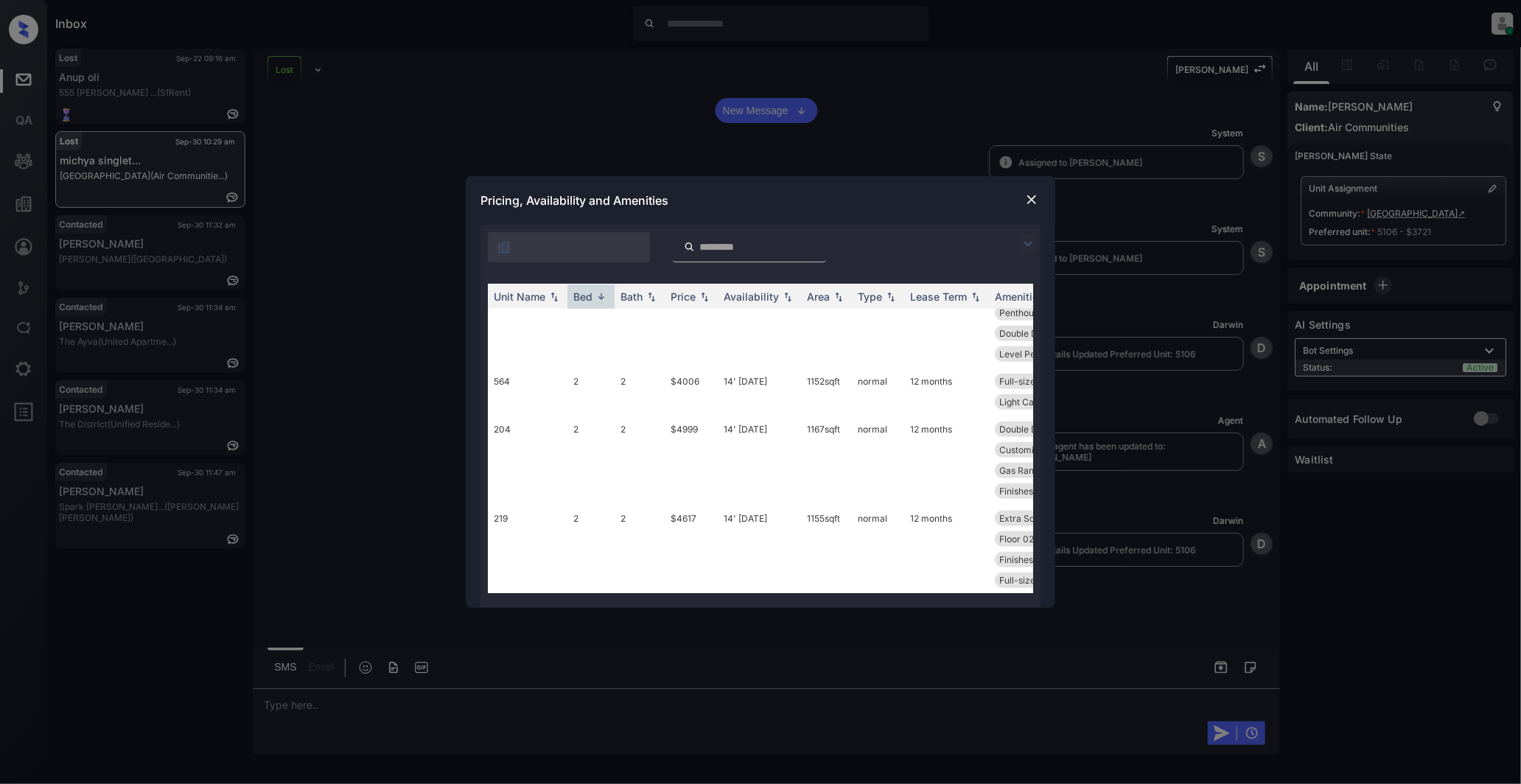
scroll to position [818, 0]
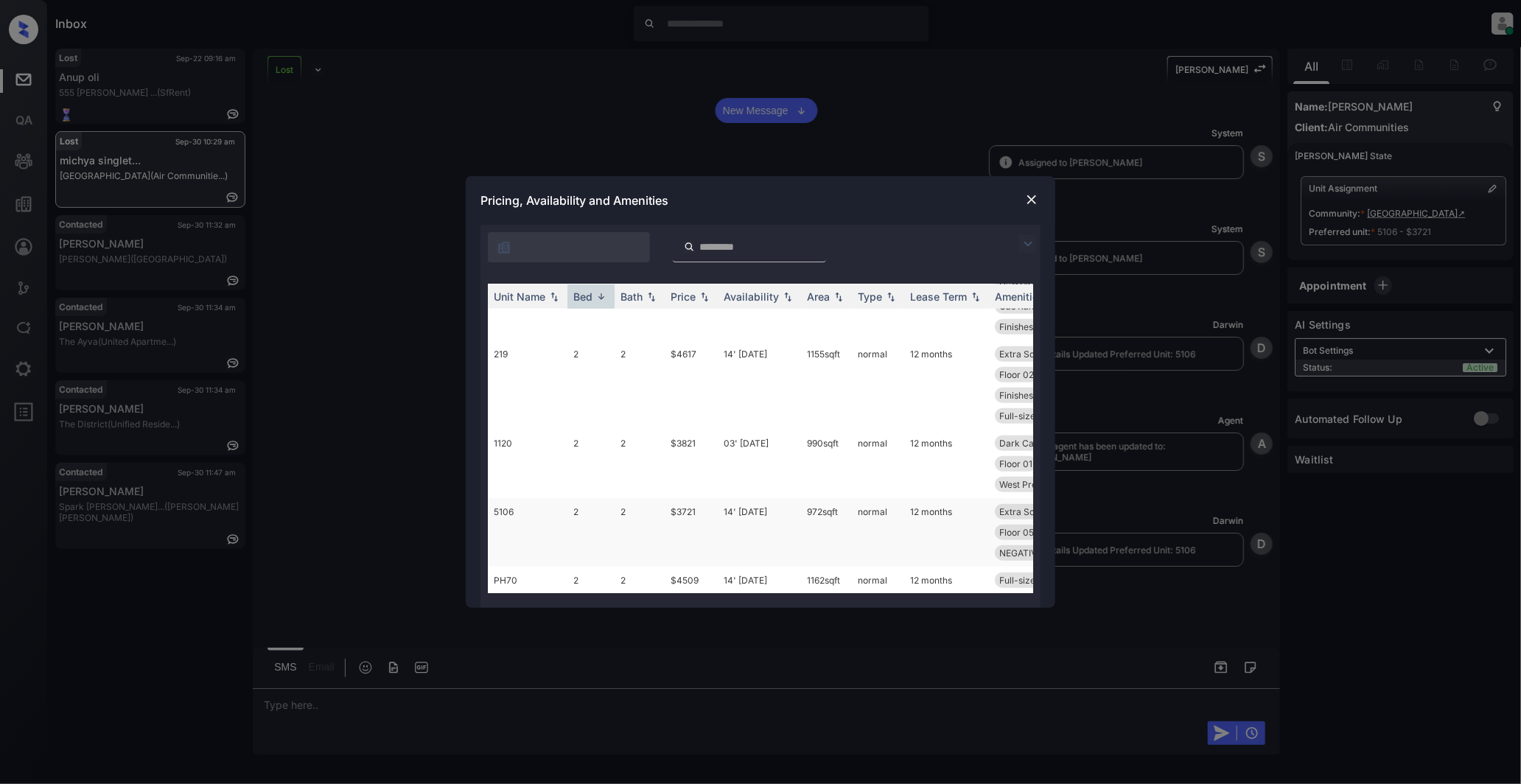
click at [689, 529] on td "$3721" at bounding box center [691, 532] width 53 height 69
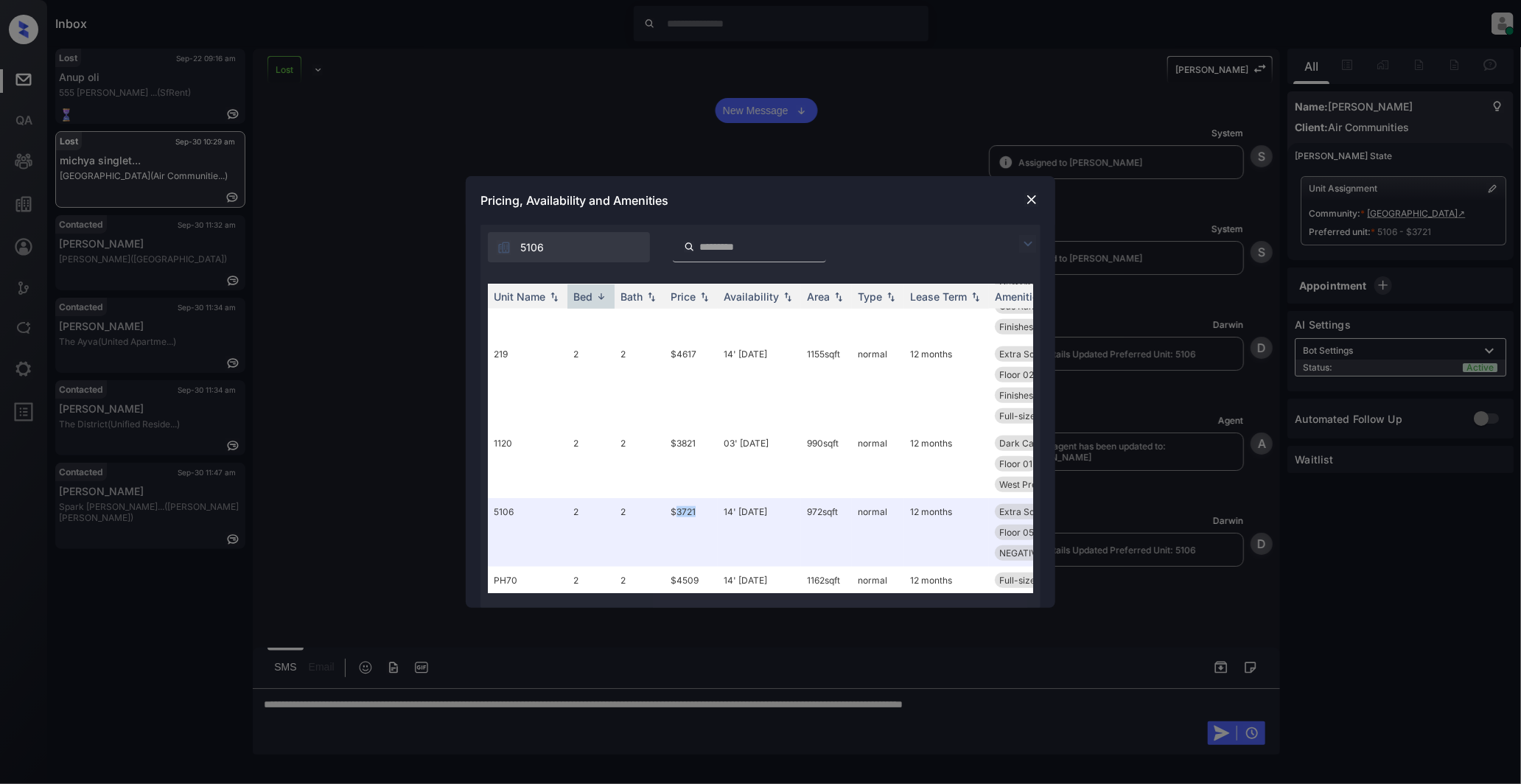
click at [1026, 202] on img at bounding box center [1032, 200] width 15 height 15
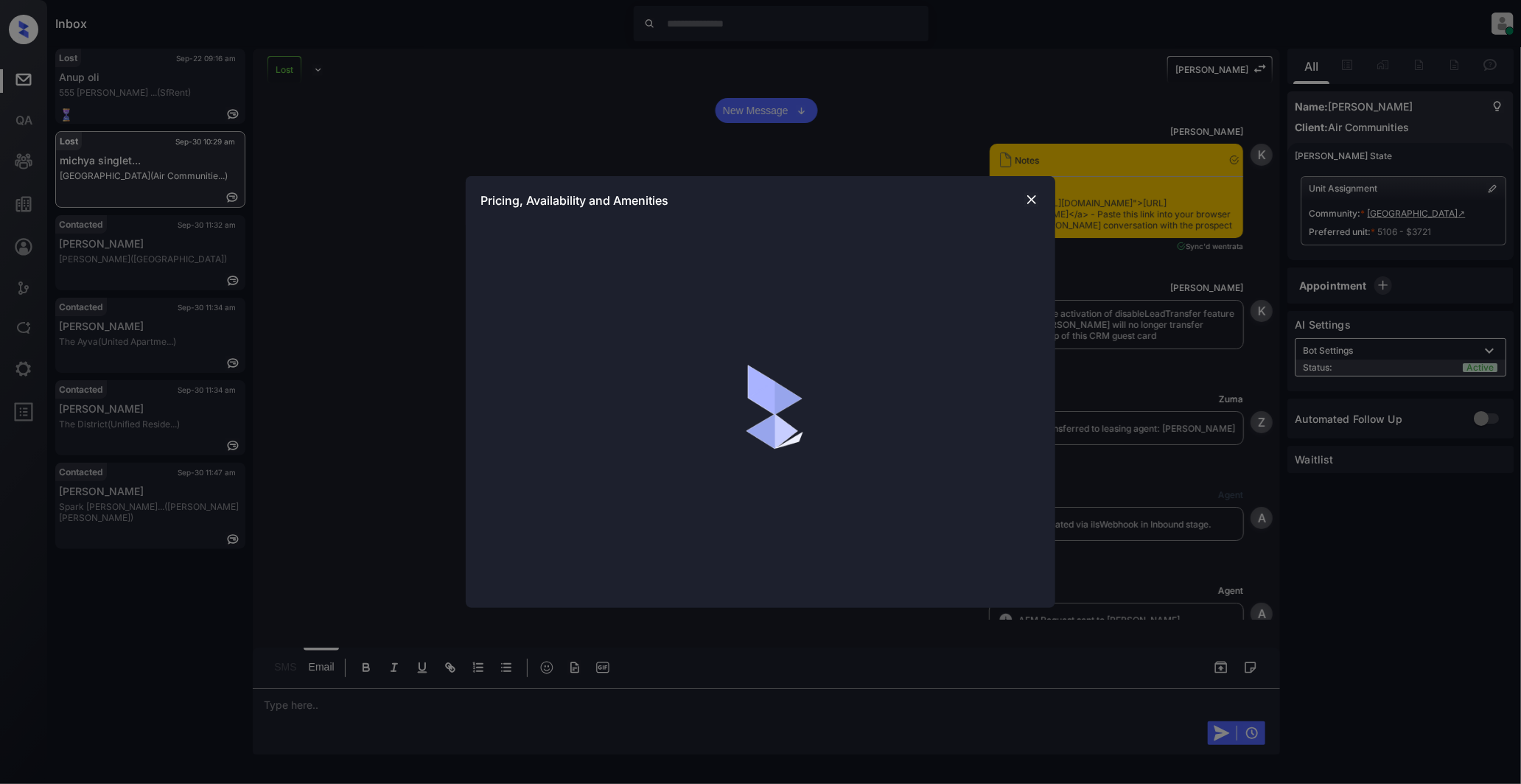
scroll to position [2854, 0]
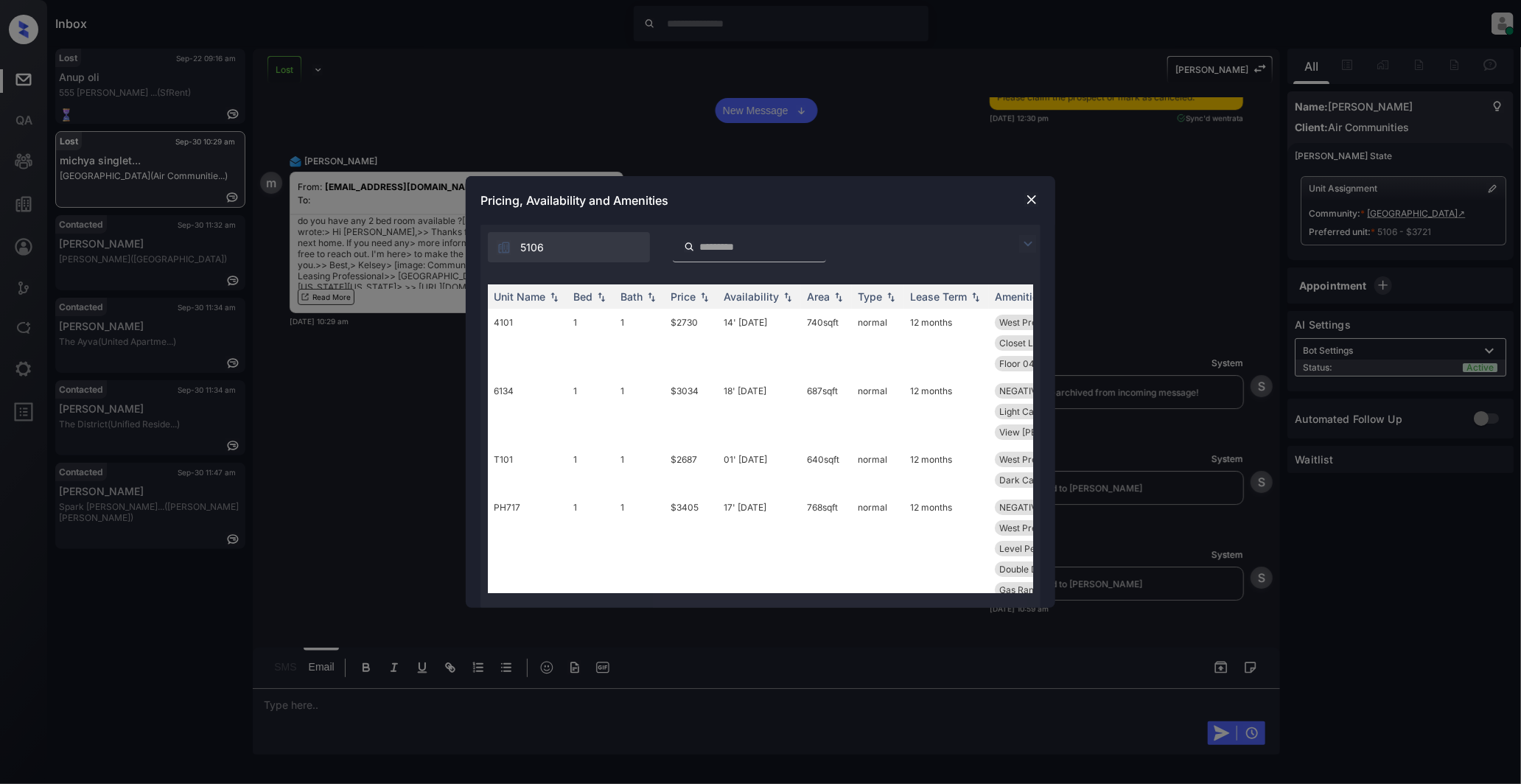
click at [1037, 196] on img at bounding box center [1032, 200] width 15 height 15
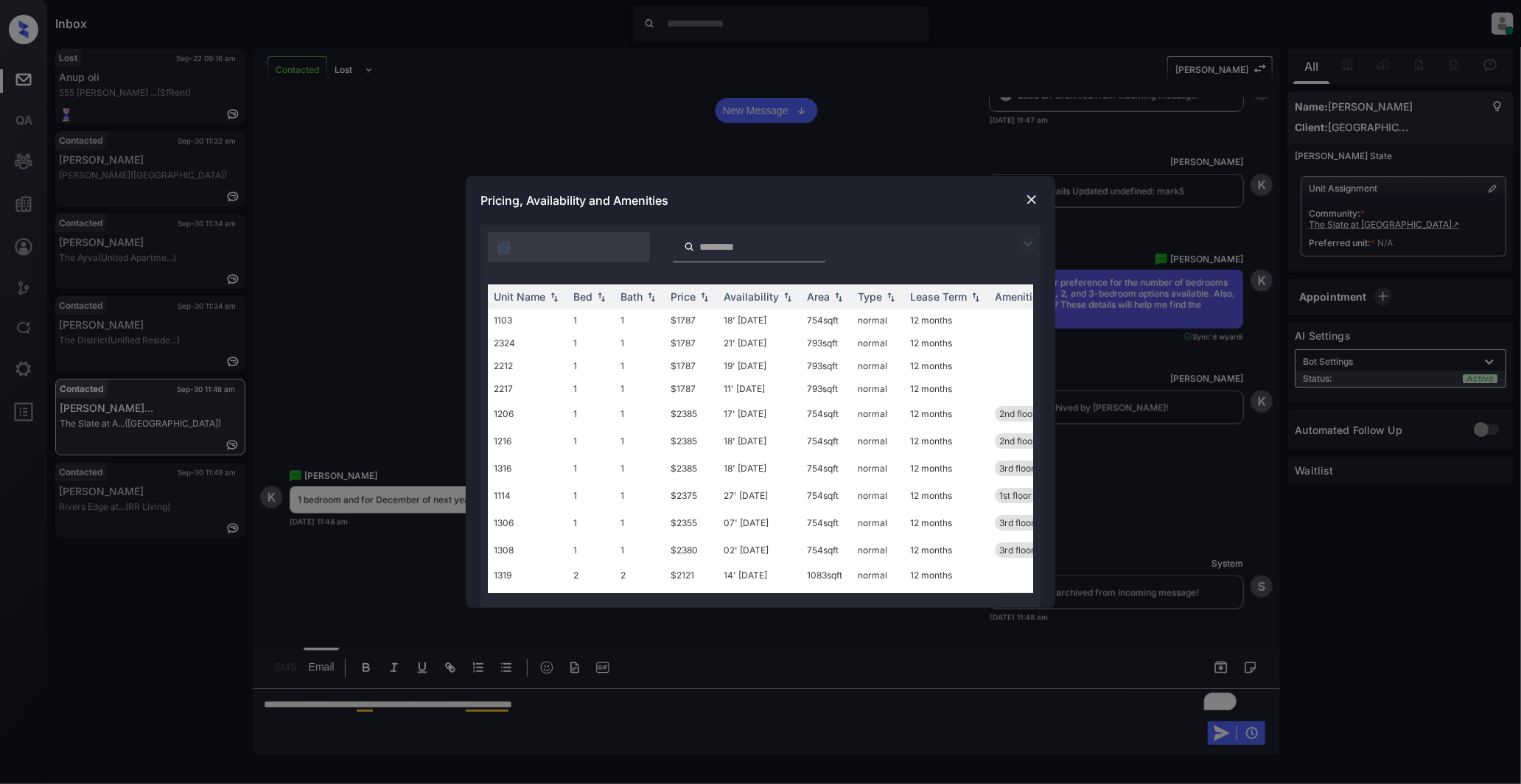
click at [1031, 196] on img at bounding box center [1032, 200] width 15 height 15
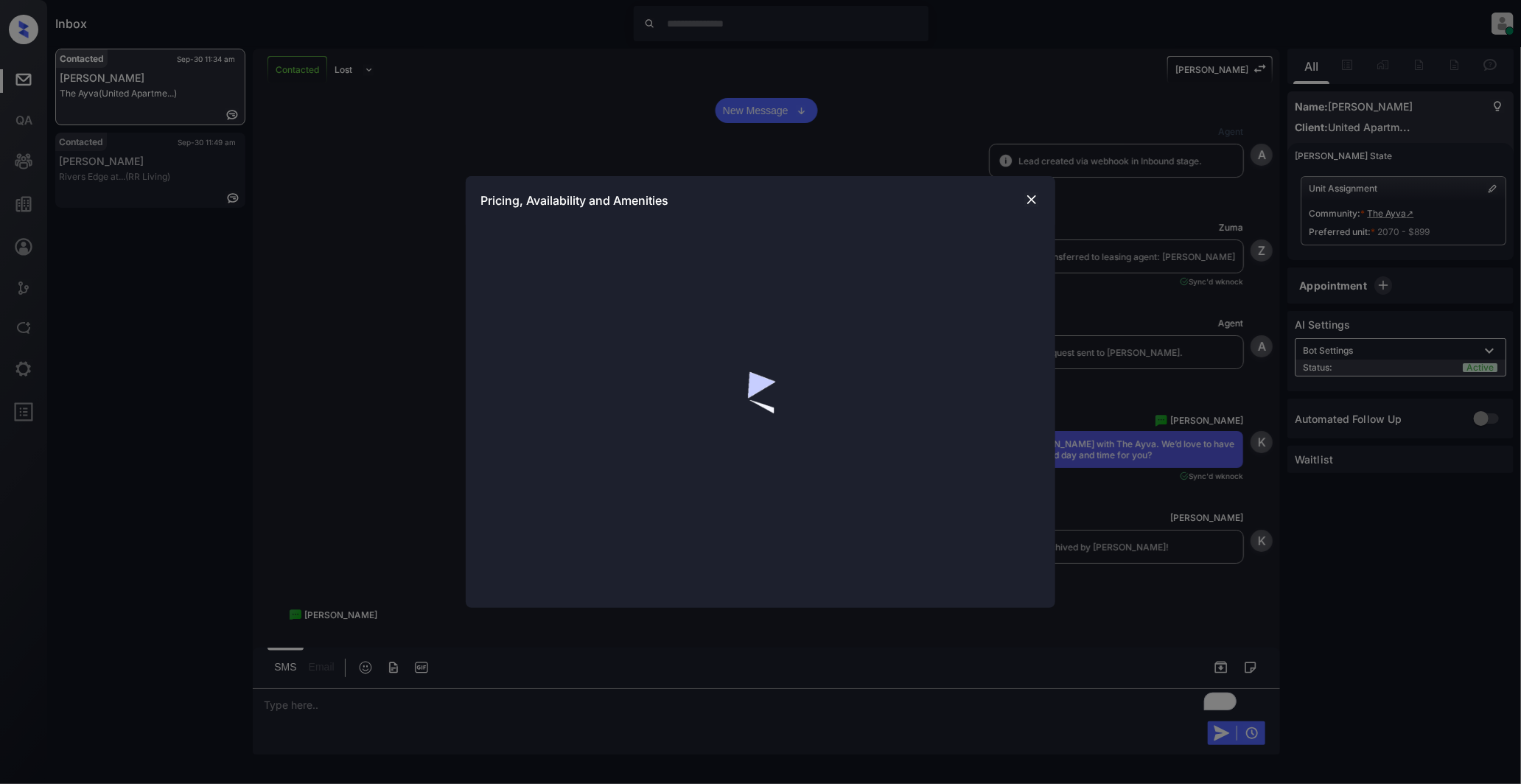
scroll to position [4332, 0]
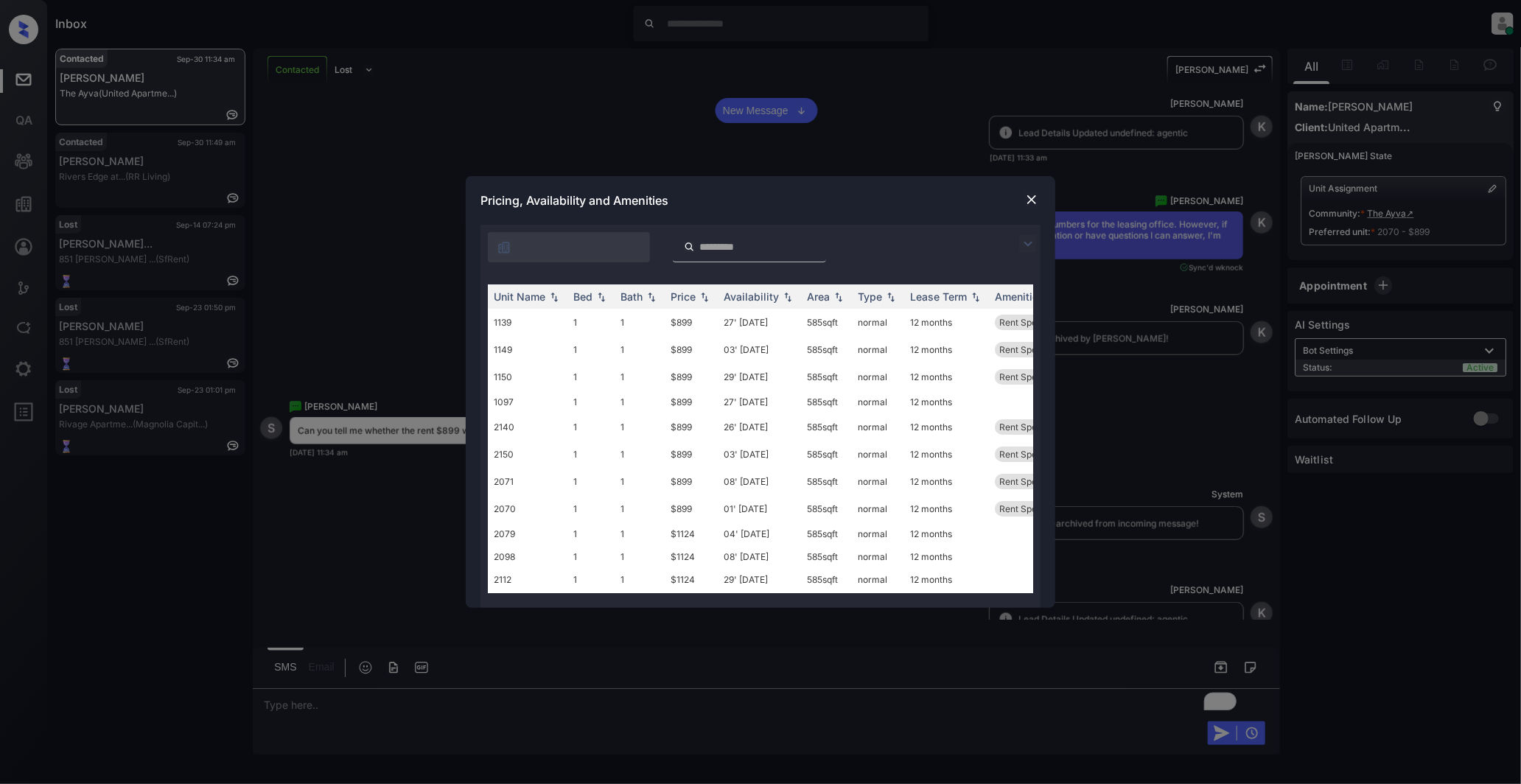
click at [1035, 196] on img at bounding box center [1032, 200] width 15 height 15
